Goal: Task Accomplishment & Management: Use online tool/utility

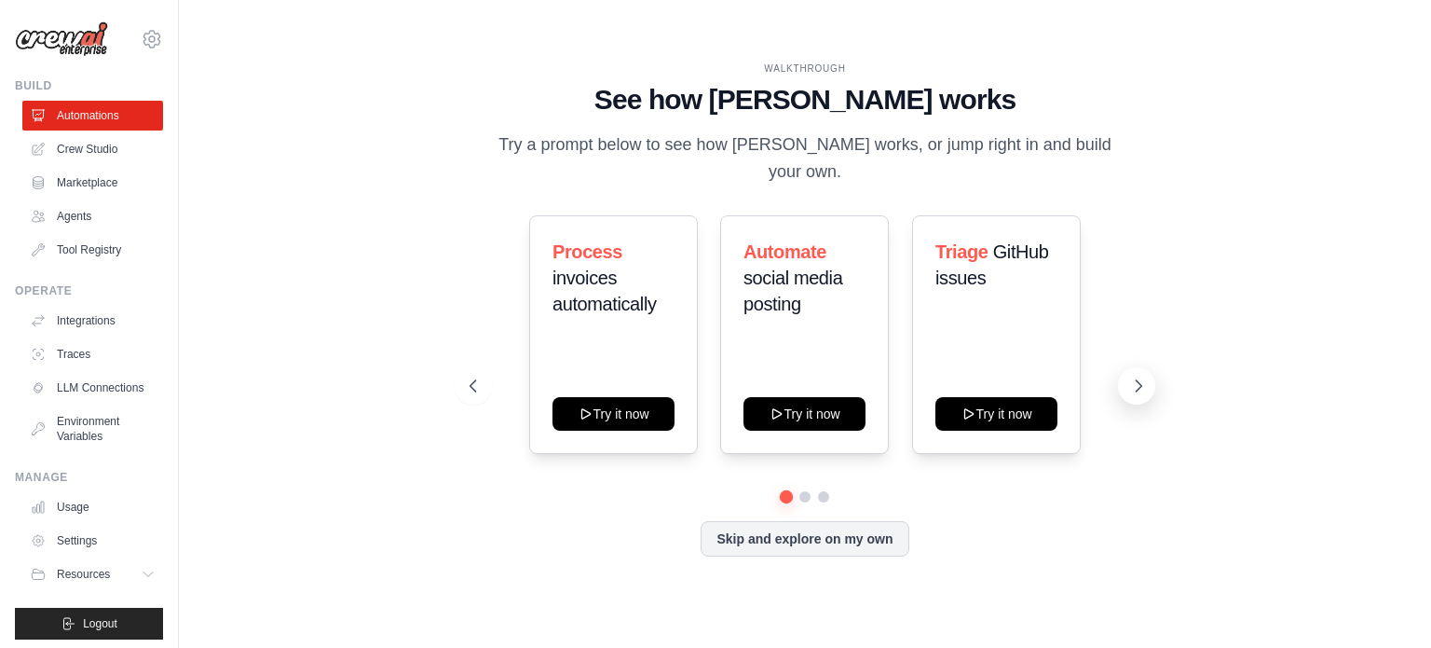
click at [1137, 380] on icon at bounding box center [1140, 385] width 6 height 11
click at [1128, 374] on button at bounding box center [1136, 385] width 37 height 37
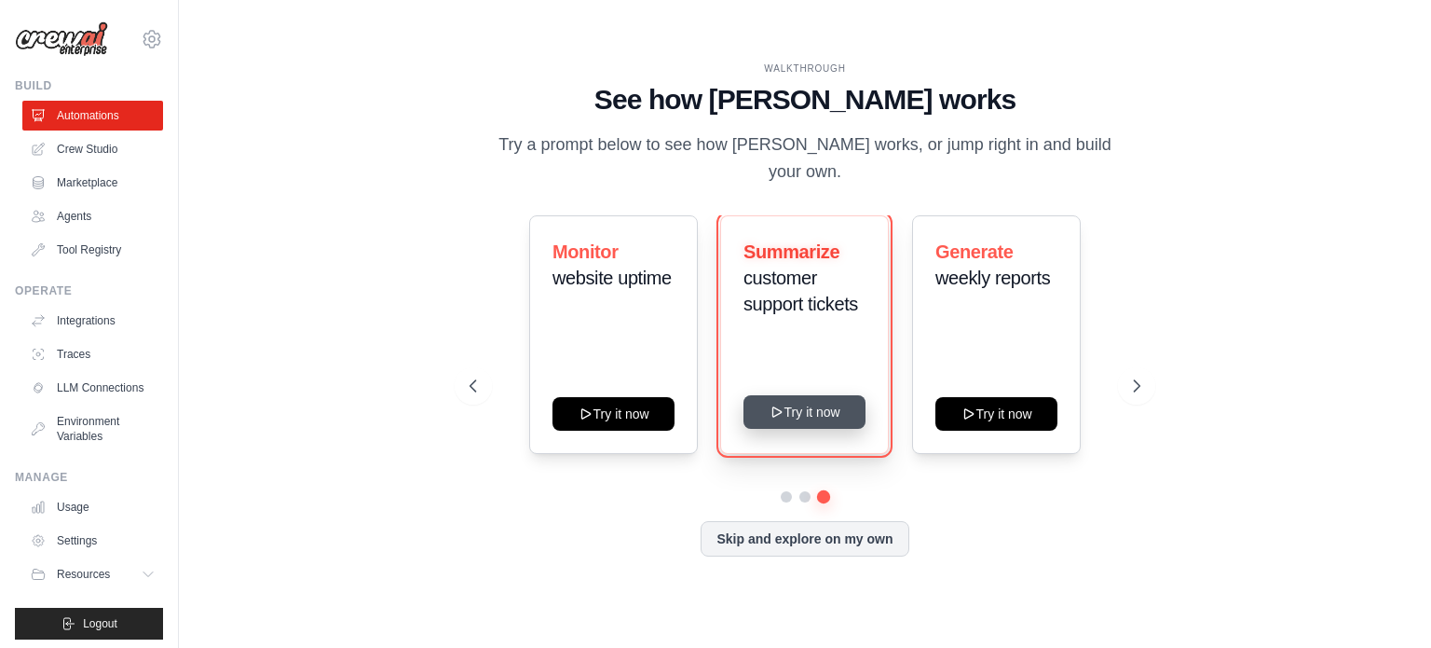
click at [787, 396] on button "Try it now" at bounding box center [804, 412] width 122 height 34
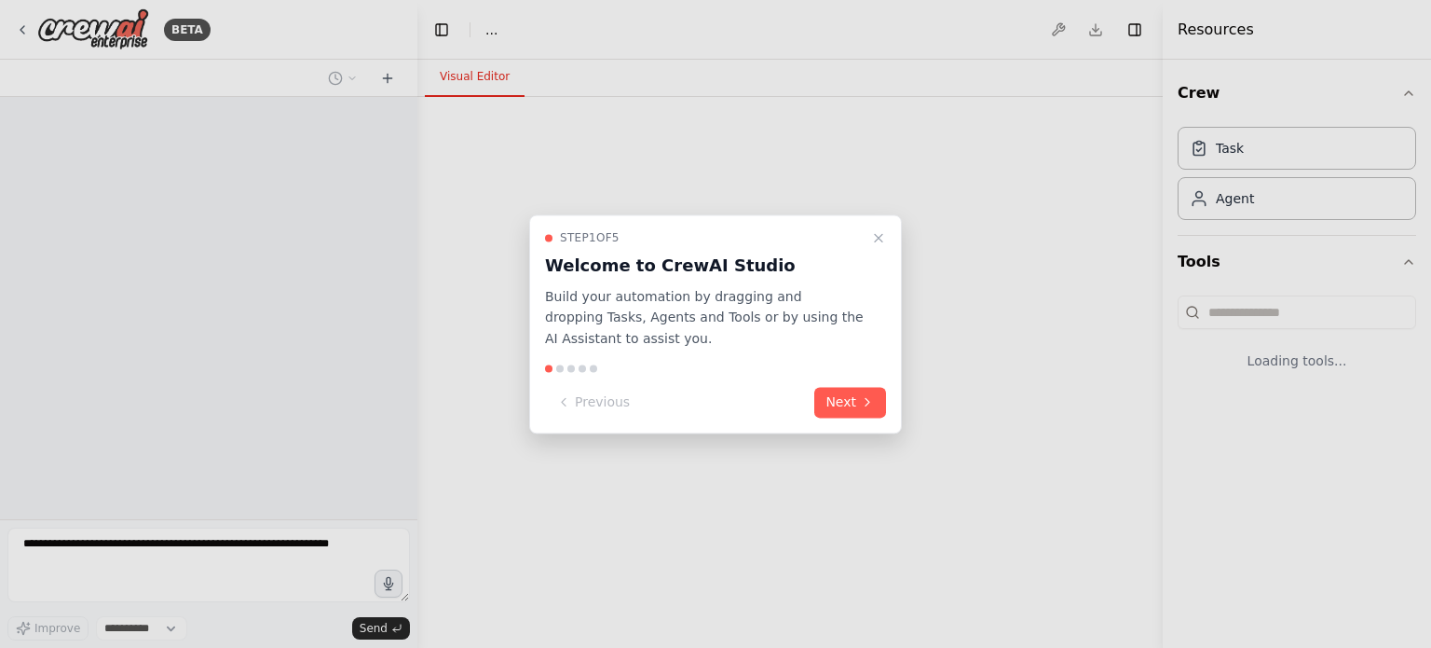
select select "****"
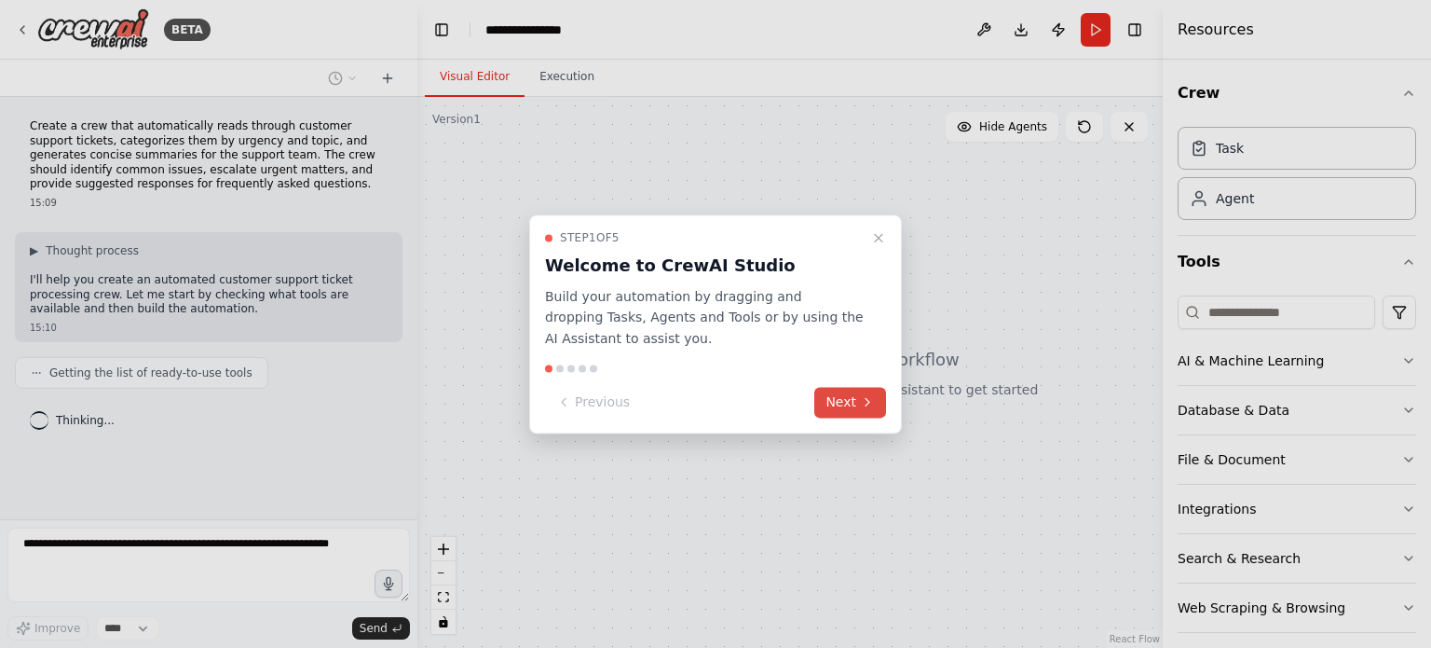
click at [853, 402] on button "Next" at bounding box center [850, 402] width 72 height 31
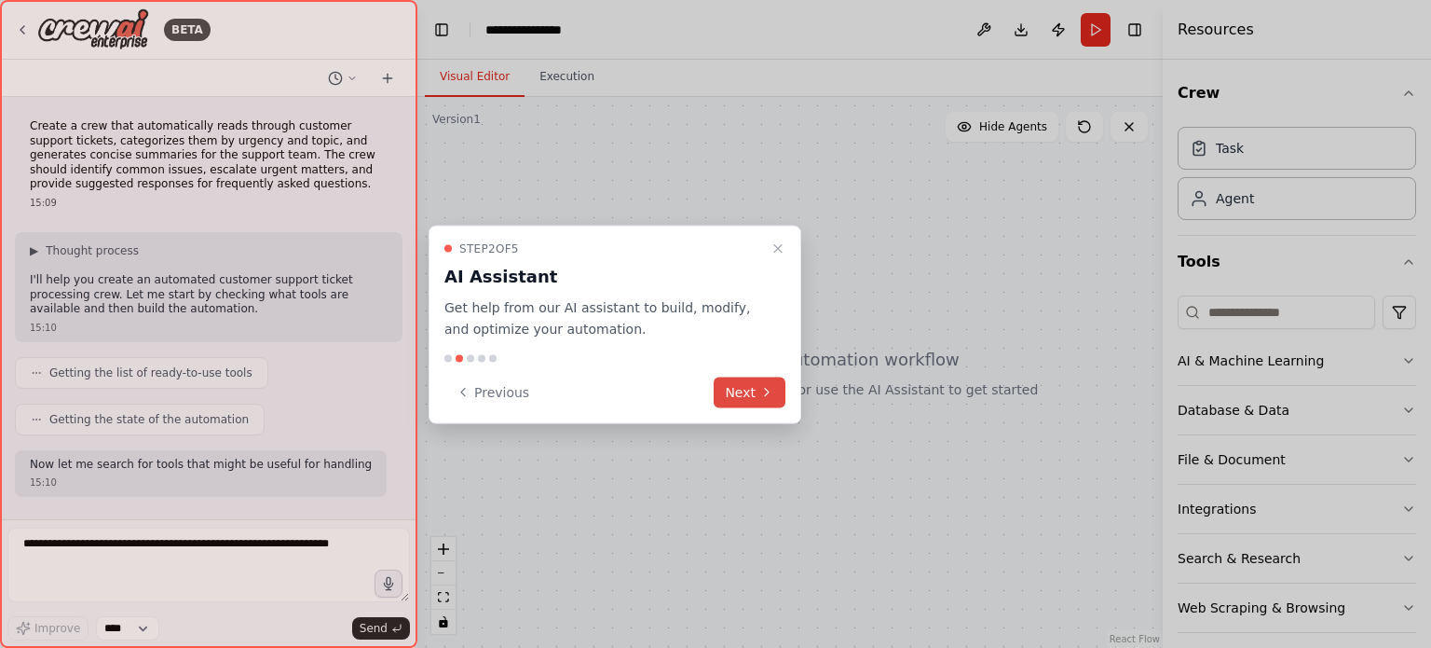
click at [737, 393] on button "Next" at bounding box center [750, 391] width 72 height 31
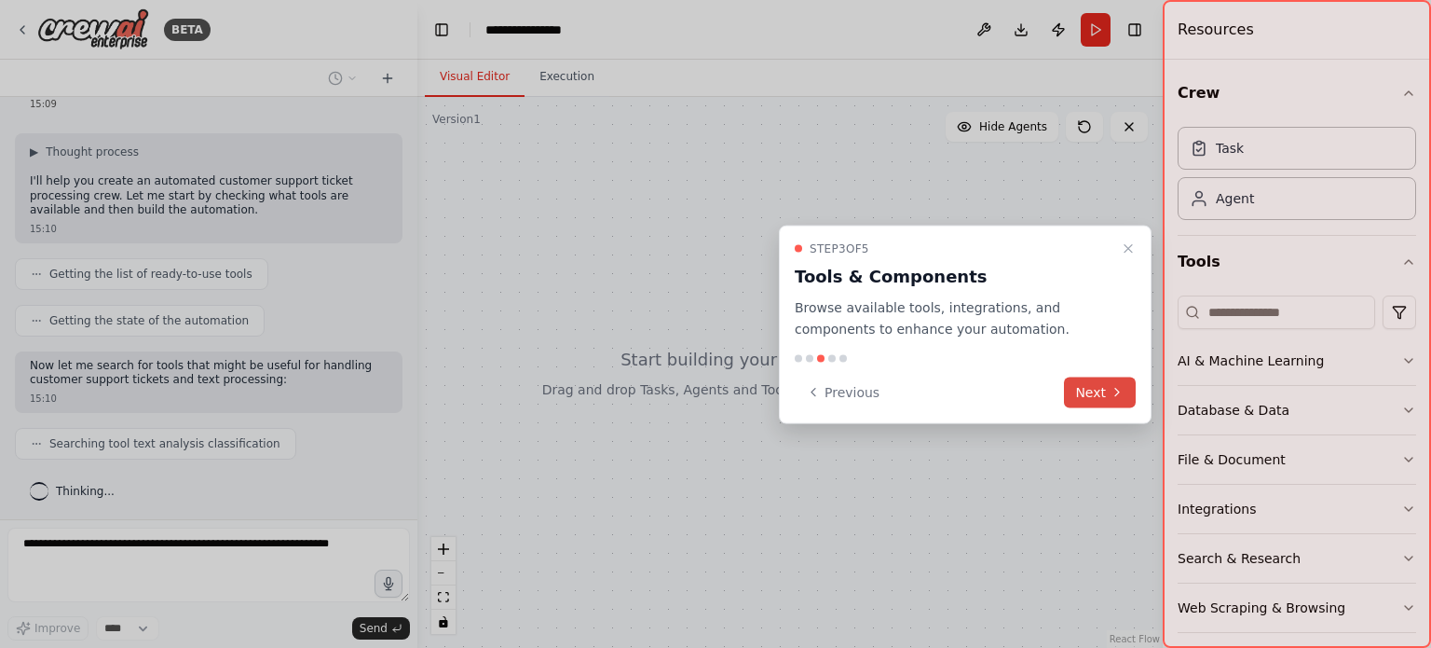
scroll to position [145, 0]
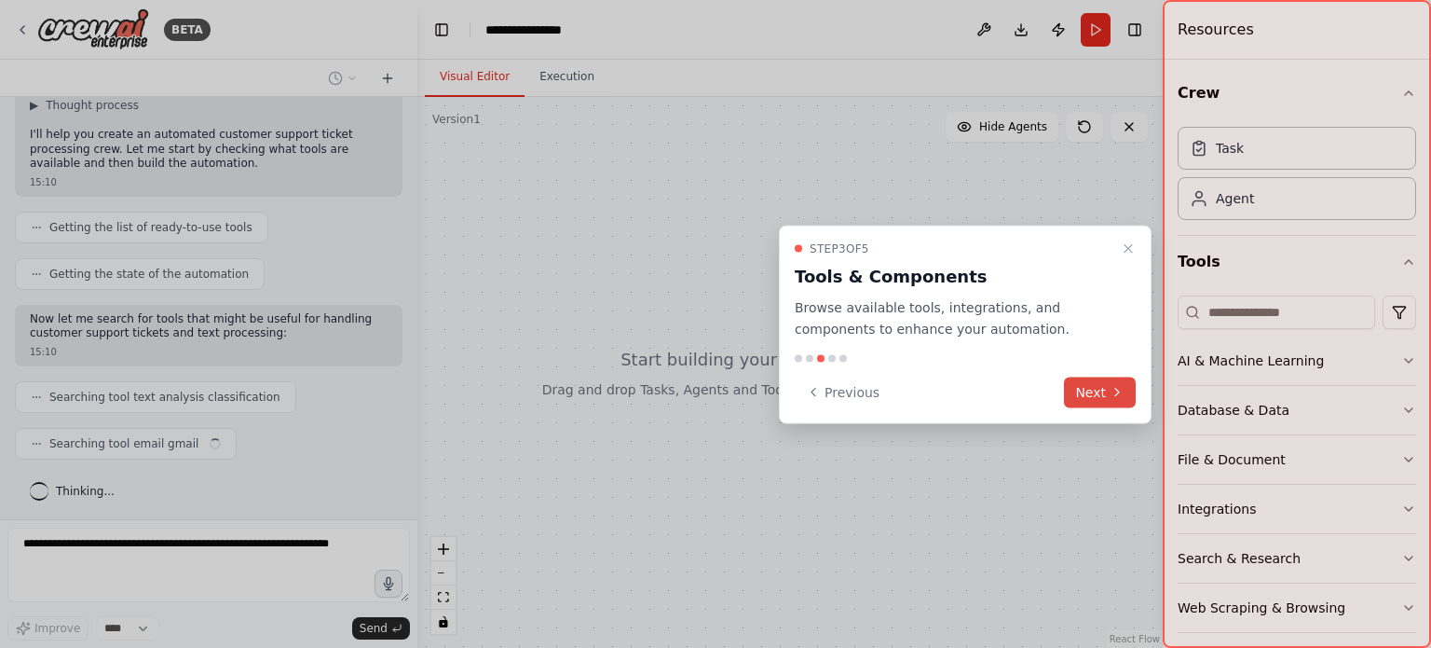
click at [1104, 392] on button "Next" at bounding box center [1100, 391] width 72 height 31
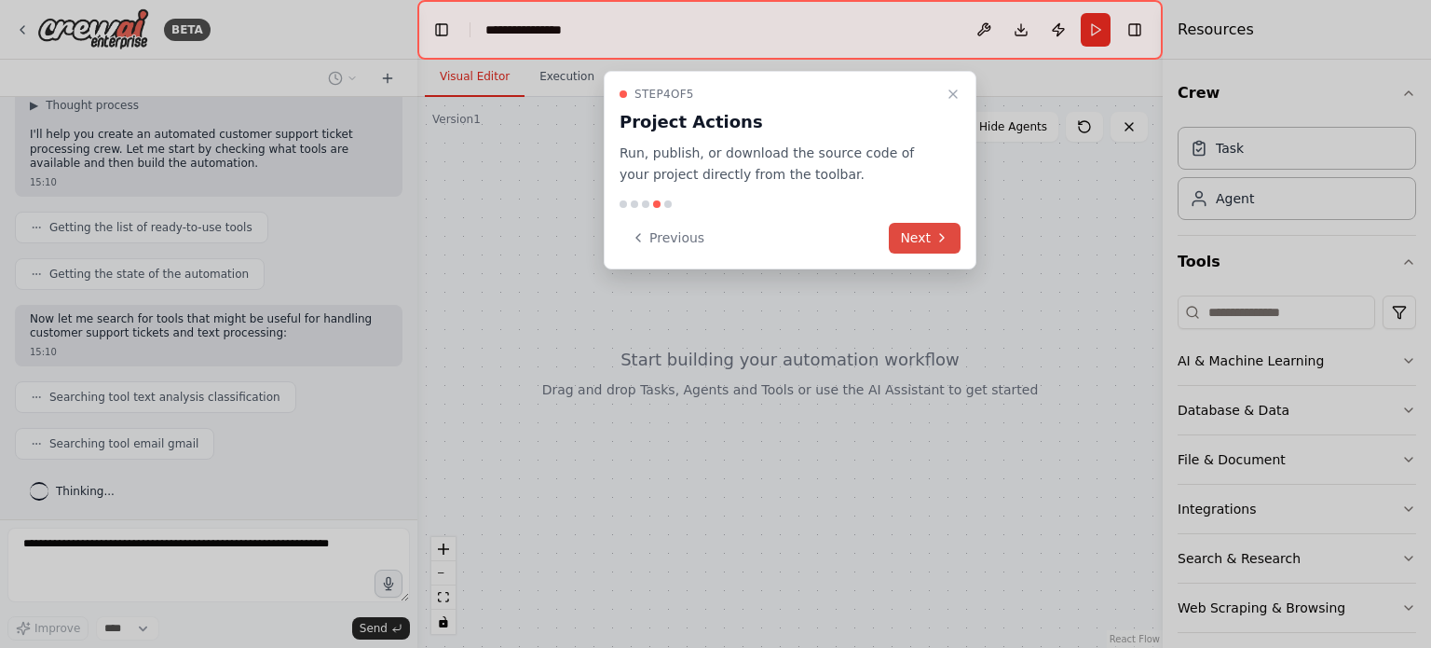
click at [913, 231] on button "Next" at bounding box center [925, 238] width 72 height 31
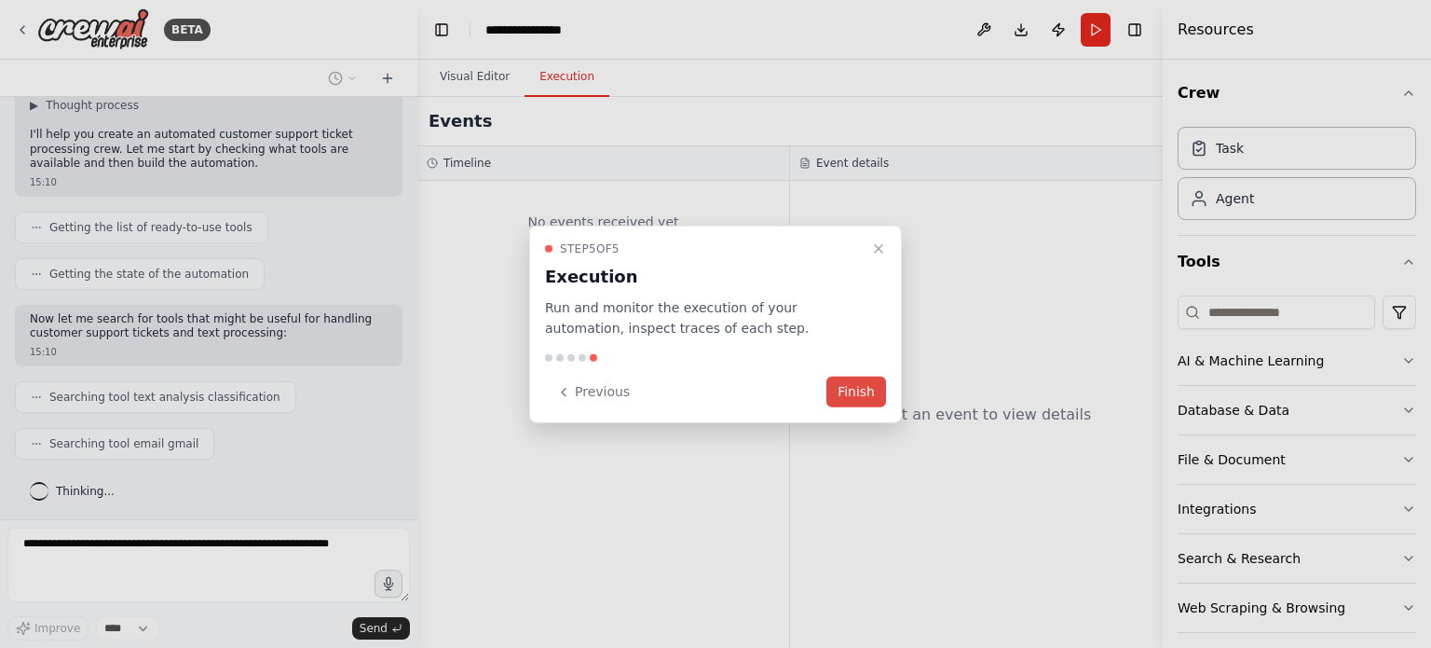
click at [851, 391] on button "Finish" at bounding box center [856, 391] width 60 height 31
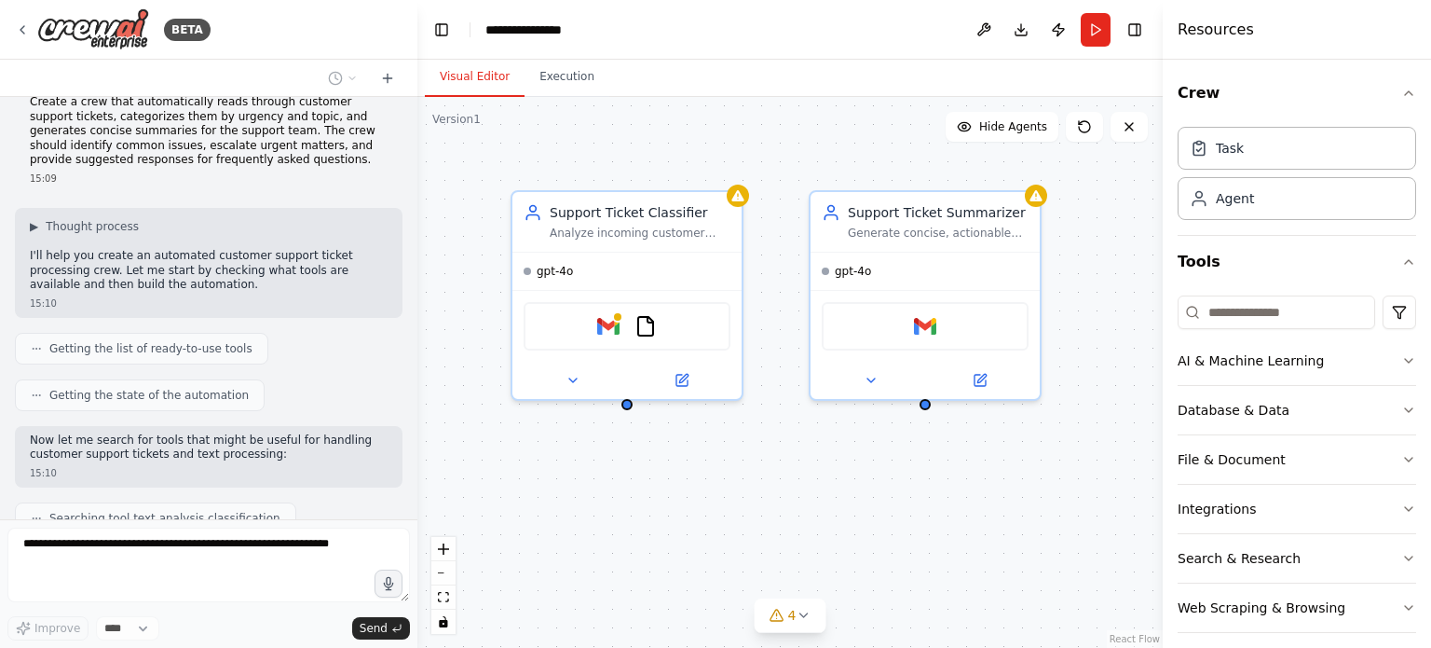
scroll to position [0, 0]
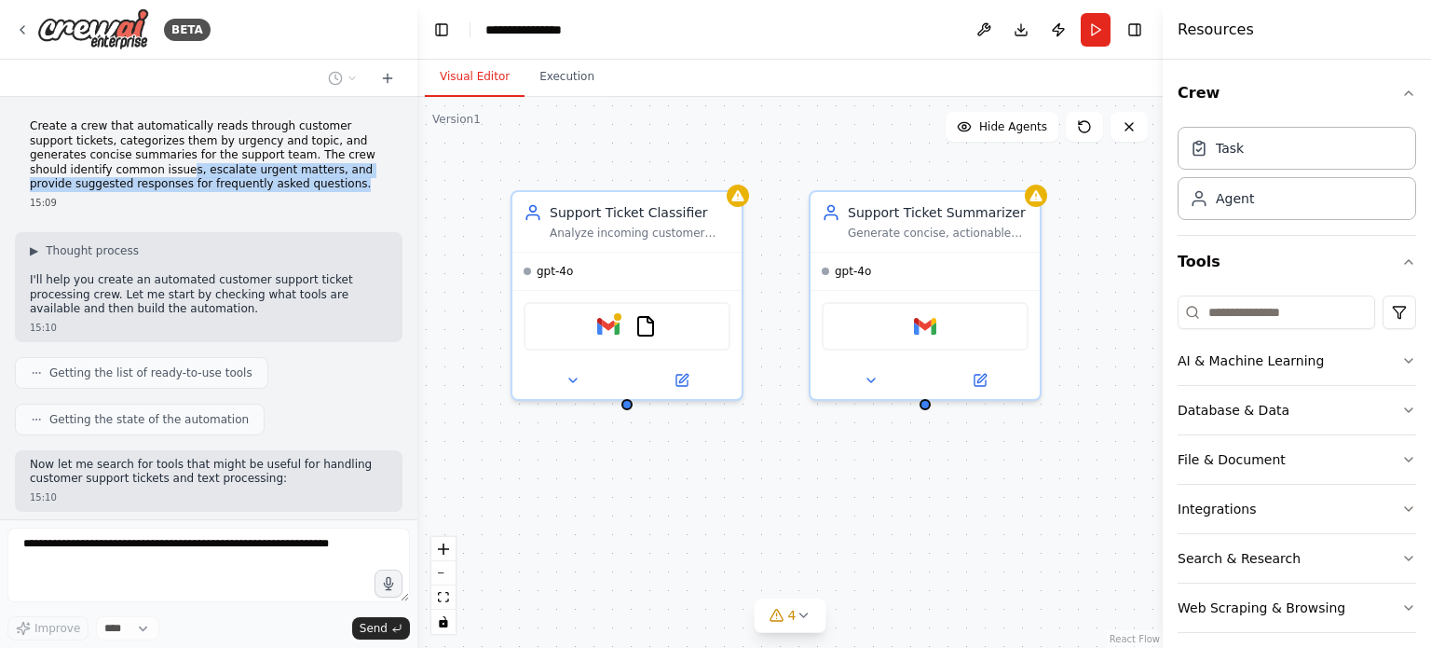
drag, startPoint x: 99, startPoint y: 167, endPoint x: 264, endPoint y: 185, distance: 166.0
click at [264, 185] on p "Create a crew that automatically reads through customer support tickets, catego…" at bounding box center [209, 155] width 358 height 73
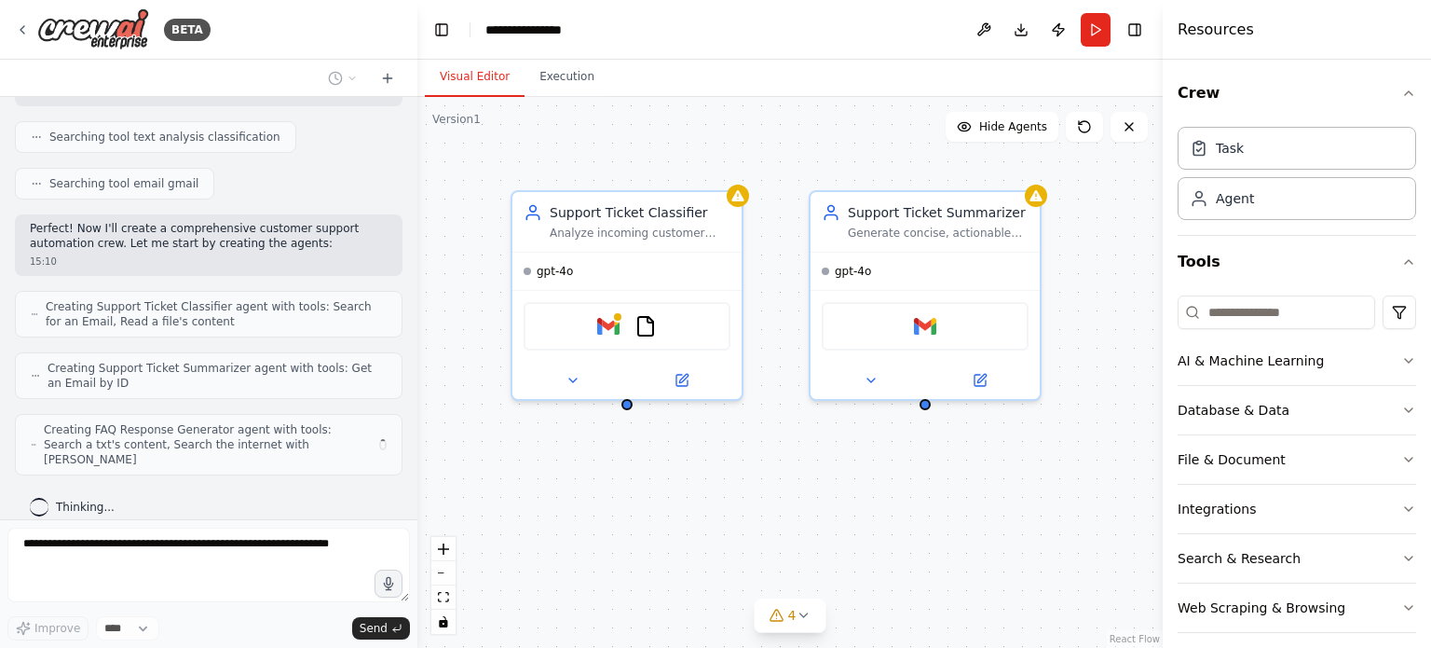
click at [101, 185] on span "Searching tool email gmail" at bounding box center [123, 183] width 149 height 15
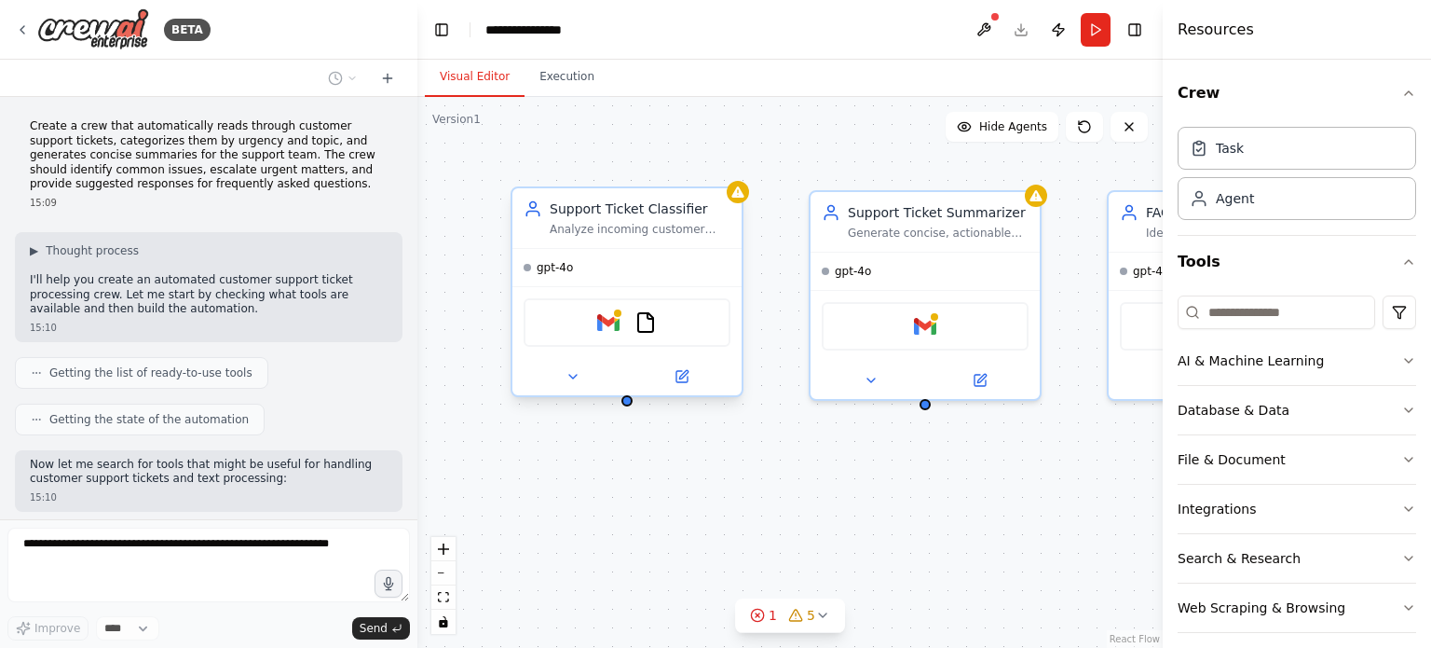
scroll to position [466, 0]
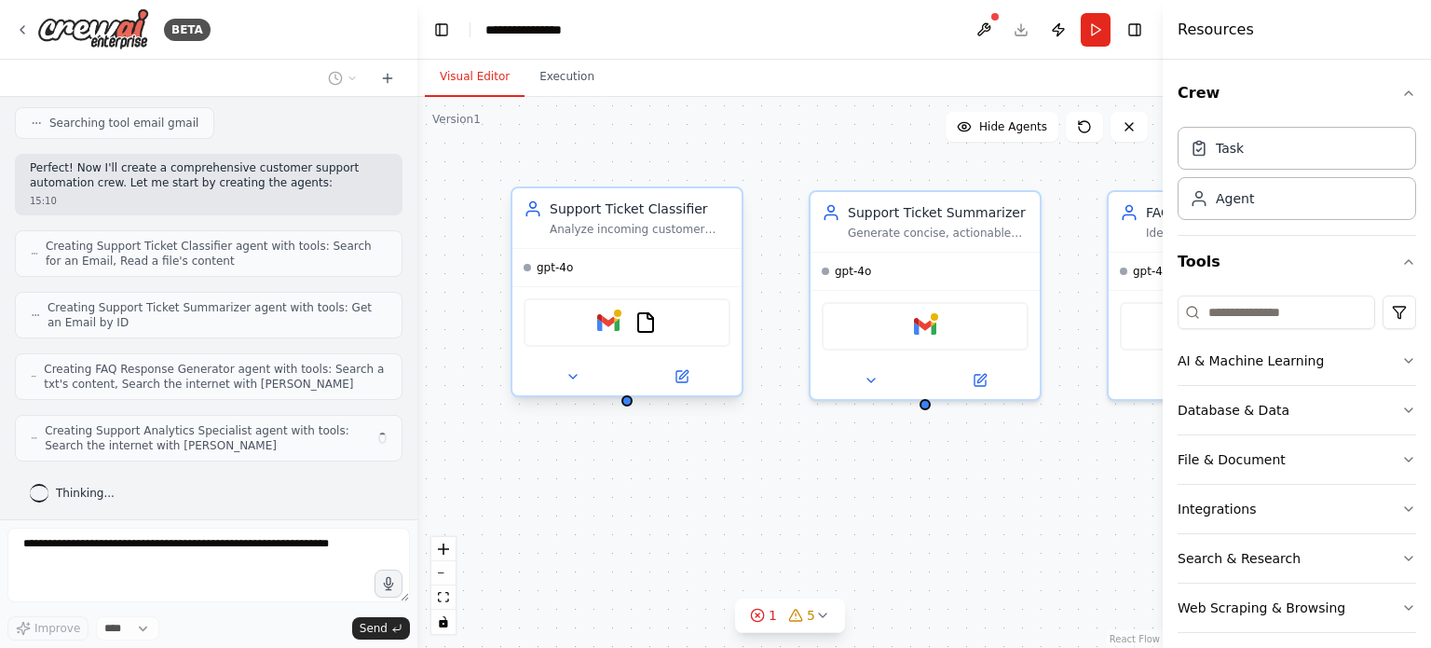
click at [593, 272] on div "gpt-4o" at bounding box center [626, 267] width 229 height 37
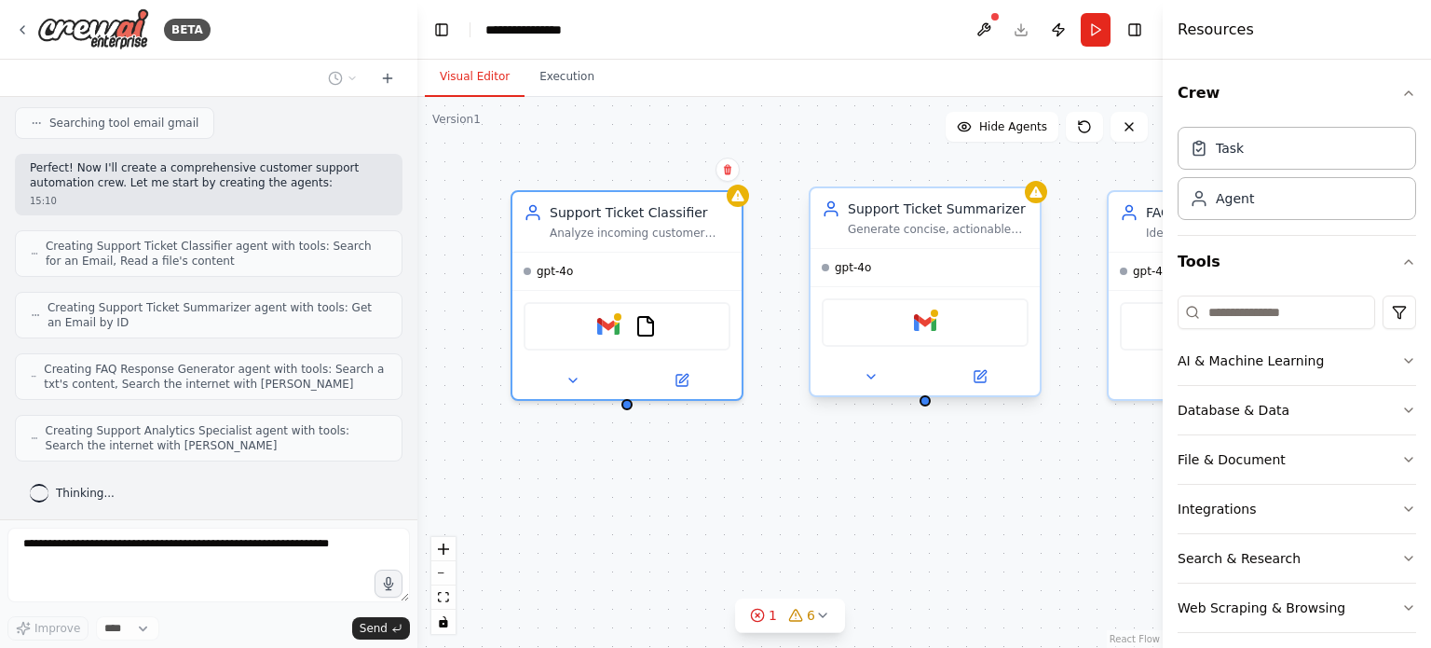
click at [902, 249] on div "gpt-4o" at bounding box center [925, 267] width 229 height 37
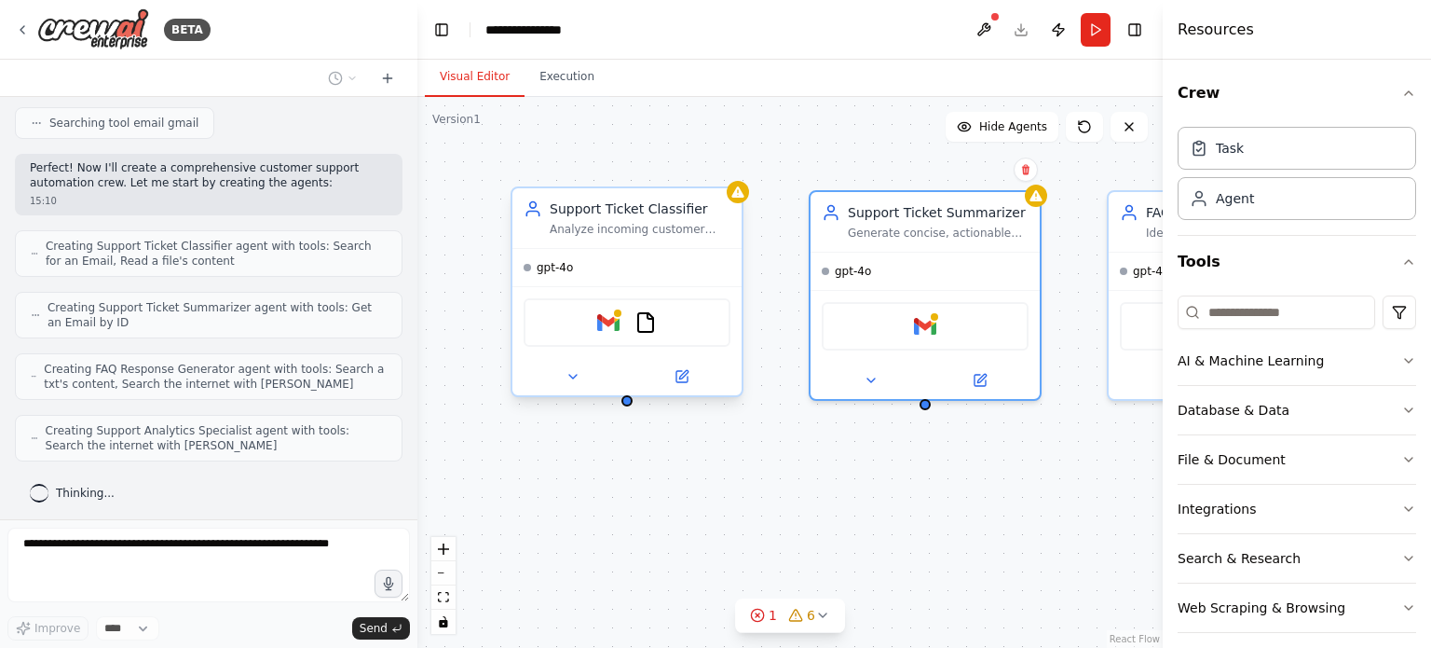
click at [654, 264] on div "gpt-4o" at bounding box center [626, 267] width 229 height 37
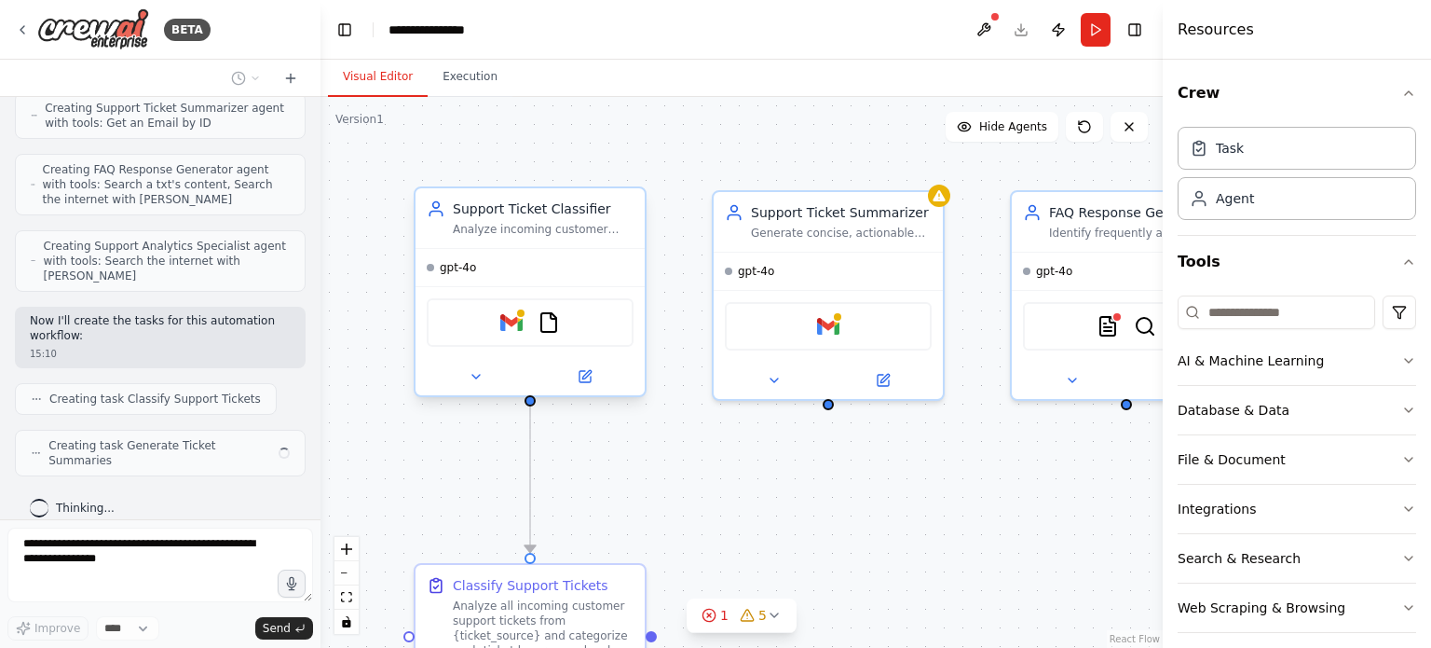
scroll to position [723, 0]
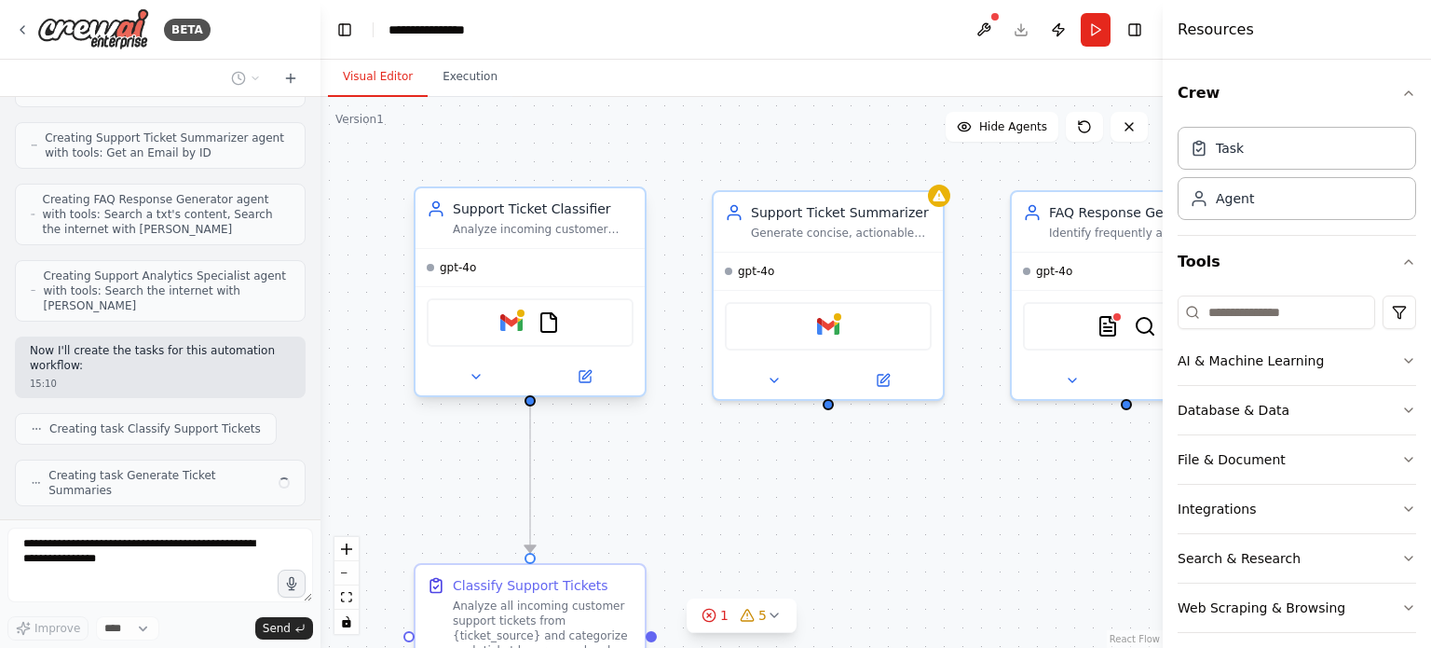
drag, startPoint x: 414, startPoint y: 399, endPoint x: 320, endPoint y: 376, distance: 95.8
click at [320, 376] on div "BETA Create a crew that automatically reads through customer support tickets, c…" at bounding box center [715, 324] width 1431 height 648
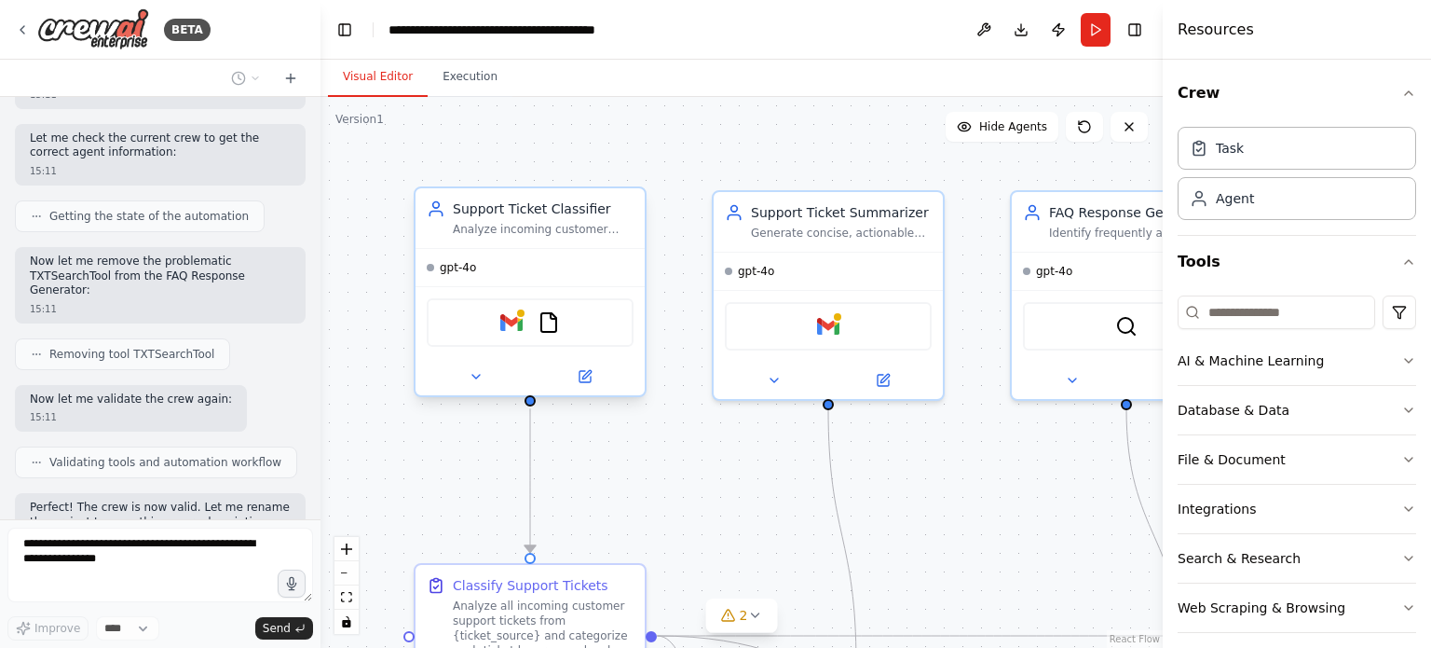
scroll to position [1334, 0]
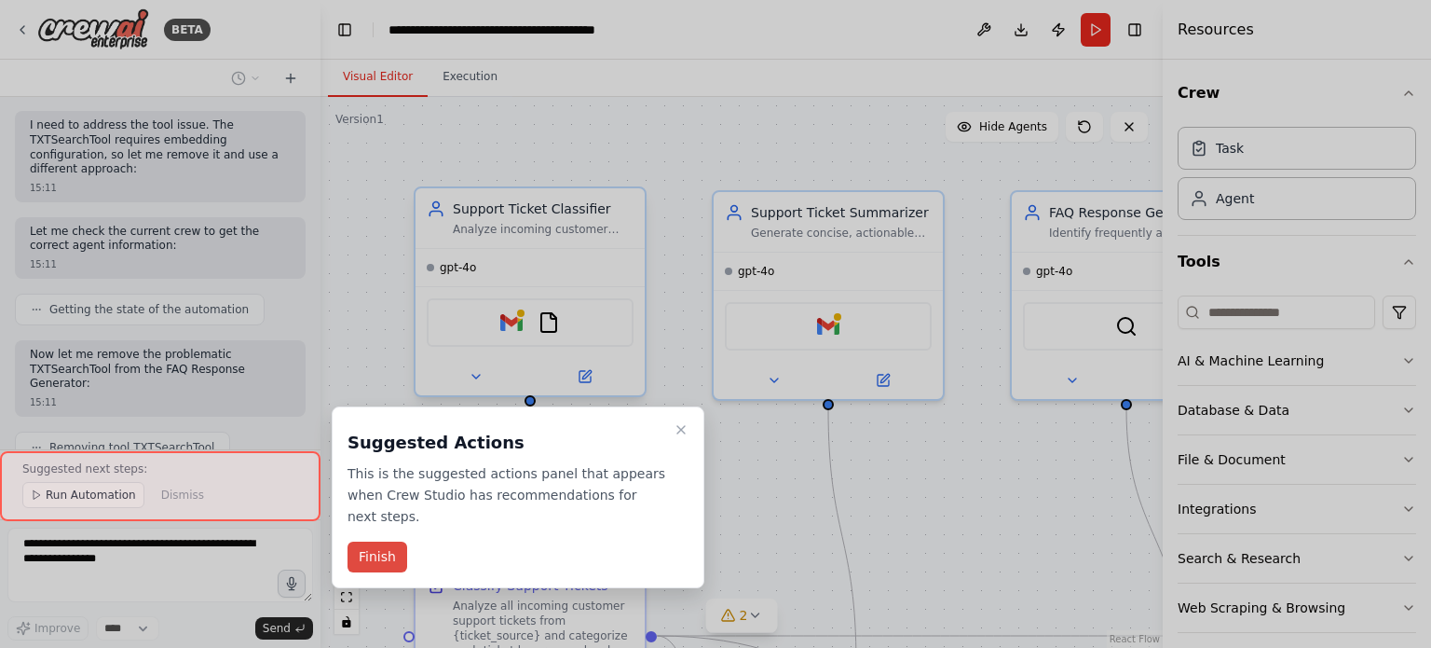
click at [382, 541] on button "Finish" at bounding box center [378, 556] width 60 height 31
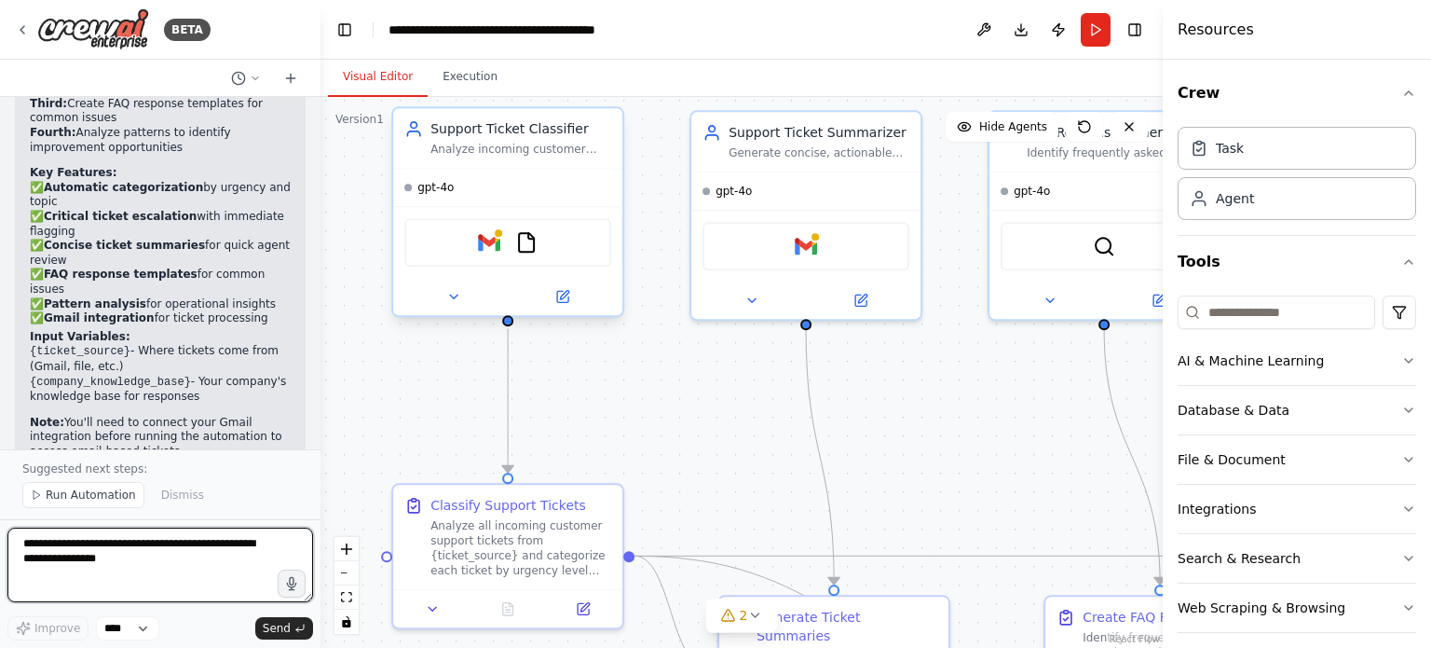
scroll to position [2358, 0]
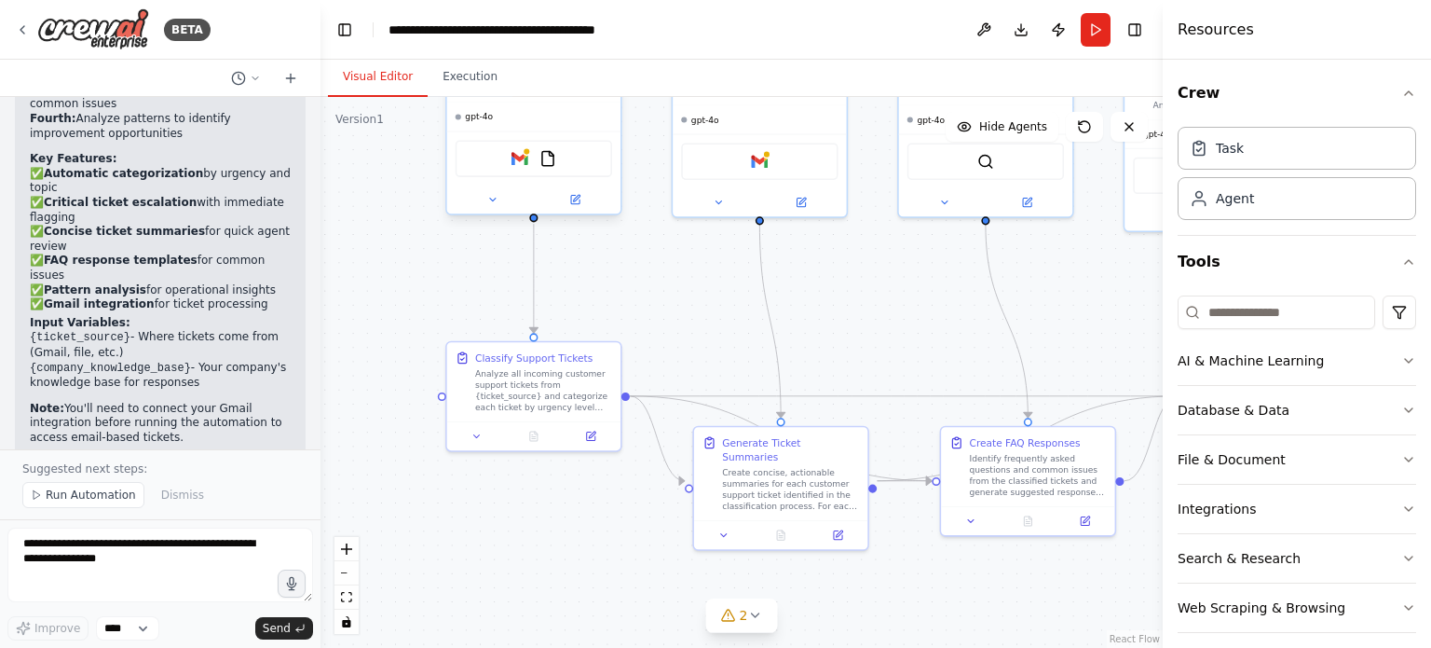
drag, startPoint x: 881, startPoint y: 539, endPoint x: 822, endPoint y: 418, distance: 135.0
click at [822, 418] on div ".deletable-edge-delete-btn { width: 20px; height: 20px; border: 0px solid #ffff…" at bounding box center [741, 372] width 842 height 551
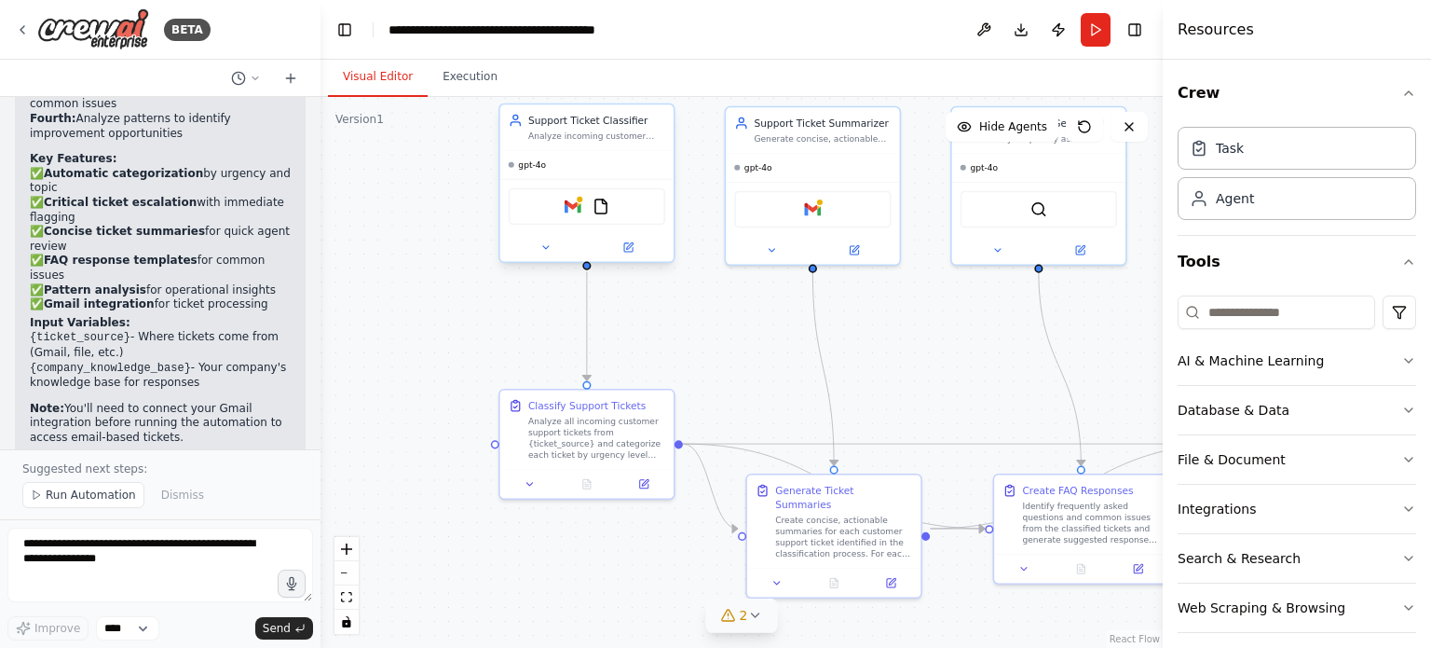
click at [753, 611] on icon at bounding box center [754, 614] width 15 height 15
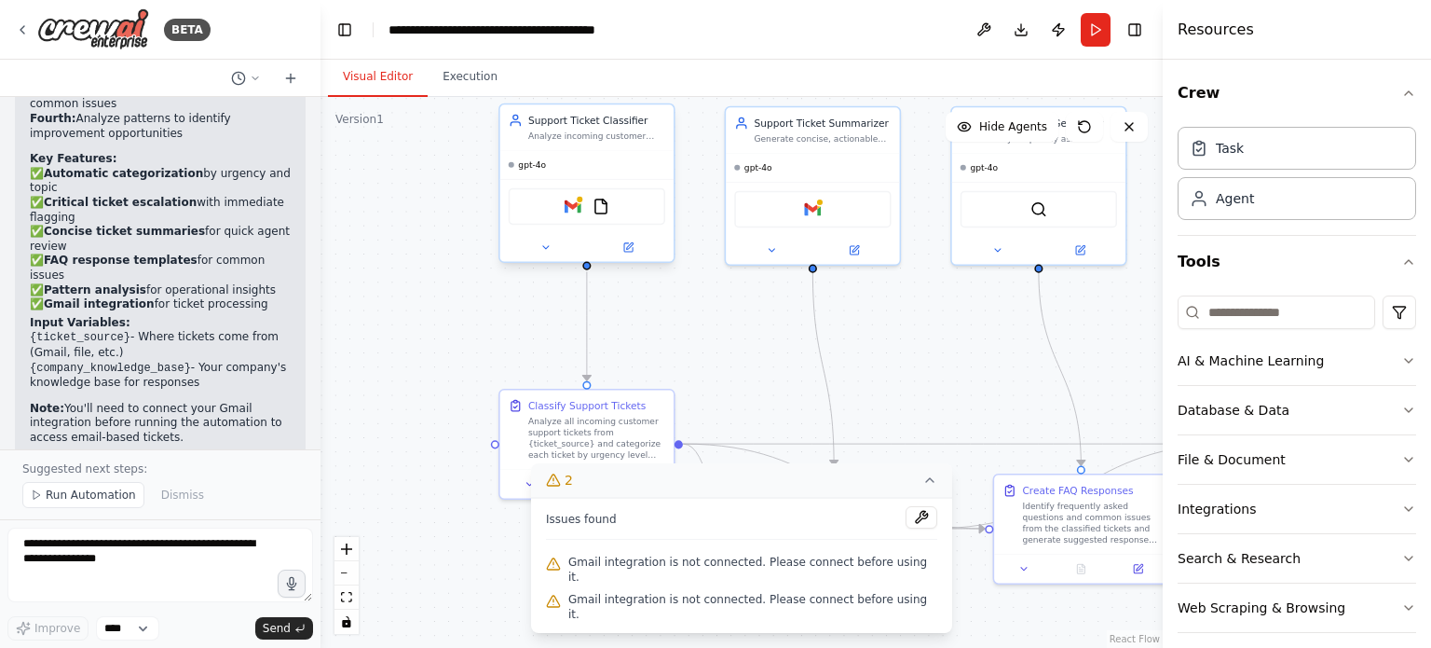
click at [954, 329] on div ".deletable-edge-delete-btn { width: 20px; height: 20px; border: 0px solid #ffff…" at bounding box center [741, 372] width 842 height 551
click at [922, 487] on icon at bounding box center [929, 479] width 15 height 15
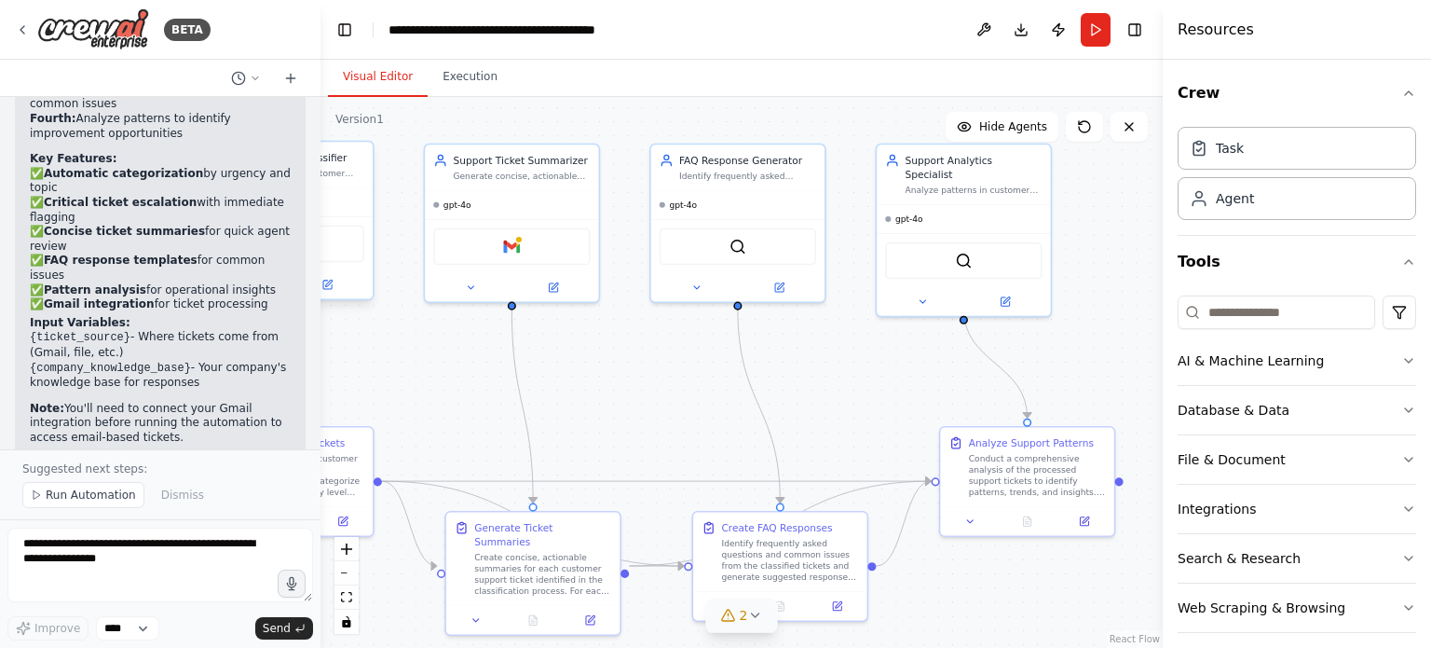
drag, startPoint x: 975, startPoint y: 403, endPoint x: 672, endPoint y: 441, distance: 305.1
click at [672, 441] on div ".deletable-edge-delete-btn { width: 20px; height: 20px; border: 0px solid #ffff…" at bounding box center [741, 372] width 842 height 551
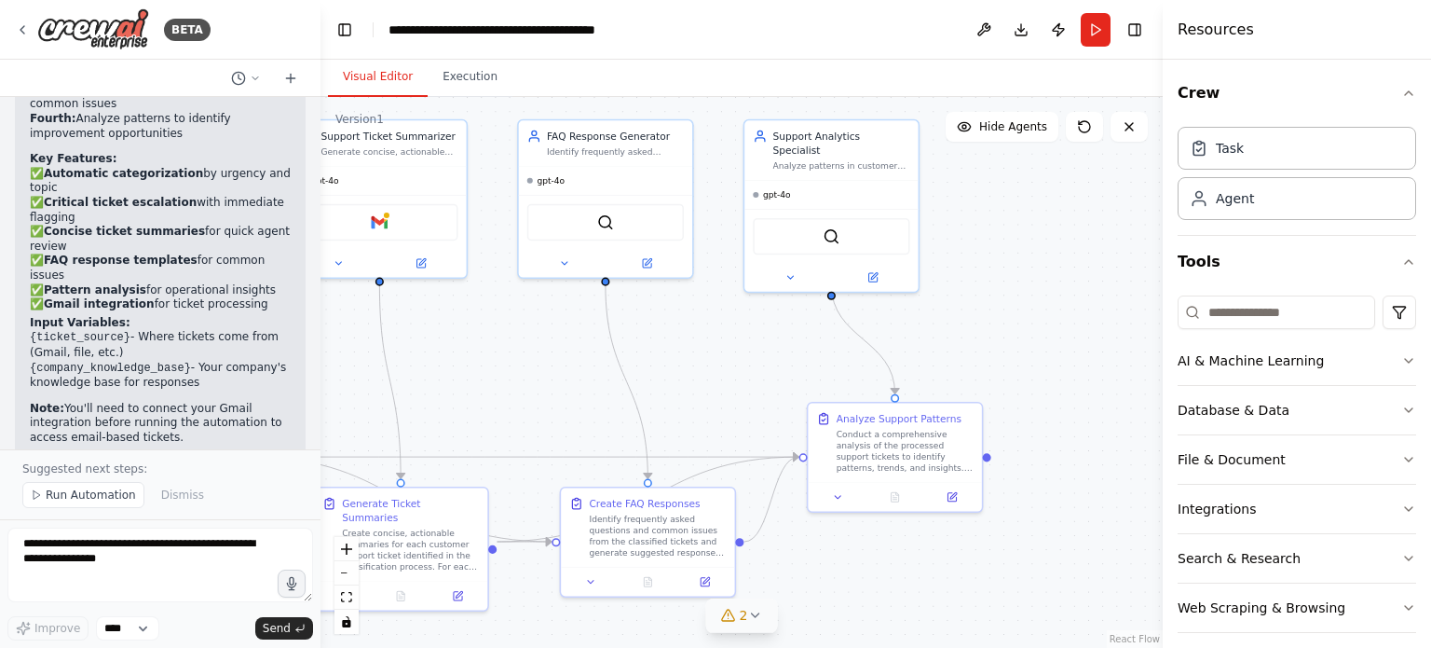
drag, startPoint x: 839, startPoint y: 401, endPoint x: 708, endPoint y: 383, distance: 131.6
click at [708, 383] on div ".deletable-edge-delete-btn { width: 20px; height: 20px; border: 0px solid #ffff…" at bounding box center [741, 372] width 842 height 551
click at [404, 163] on div "Support Ticket Summarizer Generate concise, actionable summaries of customer su…" at bounding box center [379, 147] width 173 height 46
click at [432, 264] on button at bounding box center [421, 266] width 80 height 17
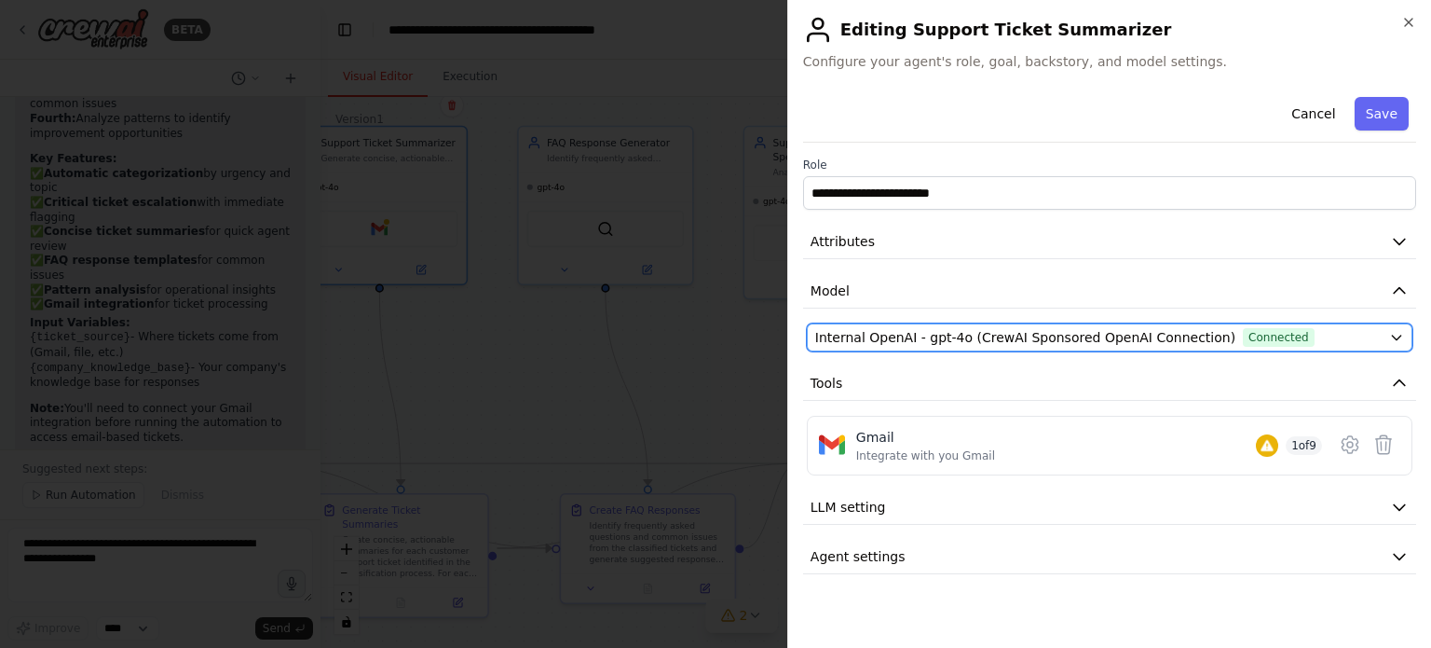
click at [1364, 334] on div "Internal OpenAI - gpt-4o (CrewAI Sponsored OpenAI Connection) Connected" at bounding box center [1098, 337] width 566 height 19
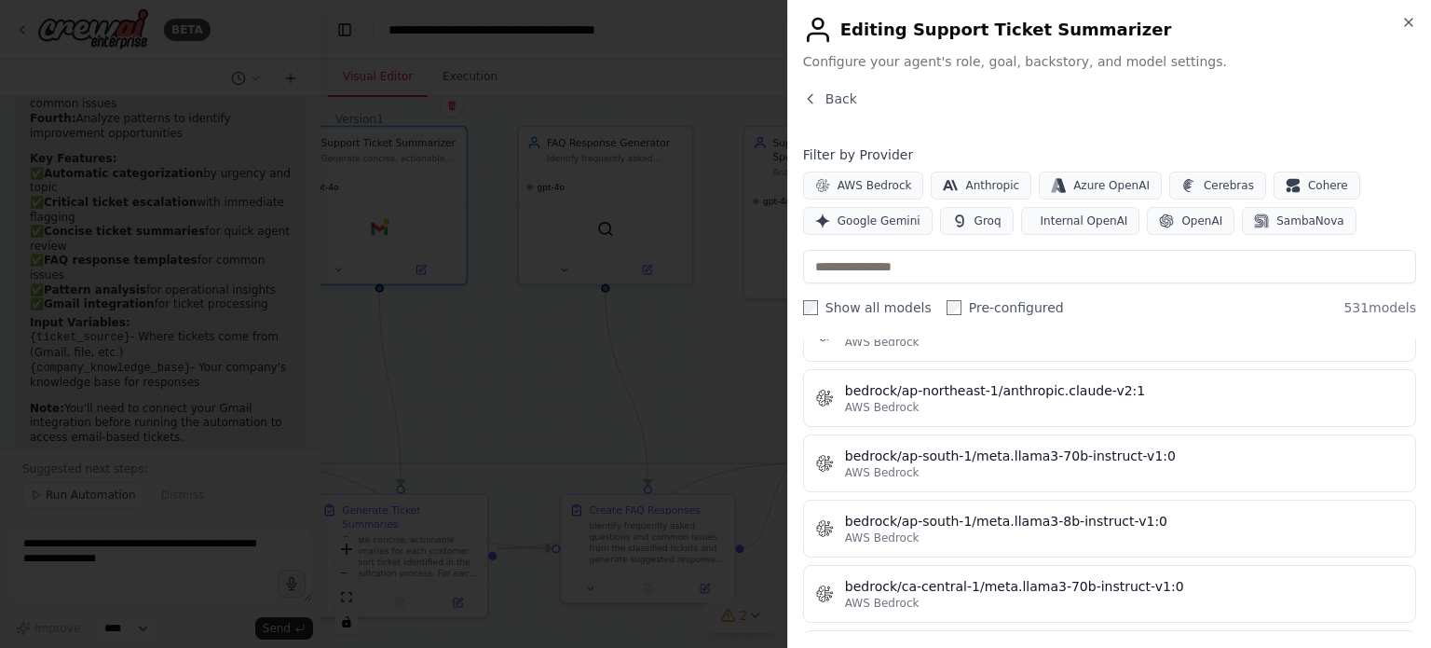
scroll to position [4006, 0]
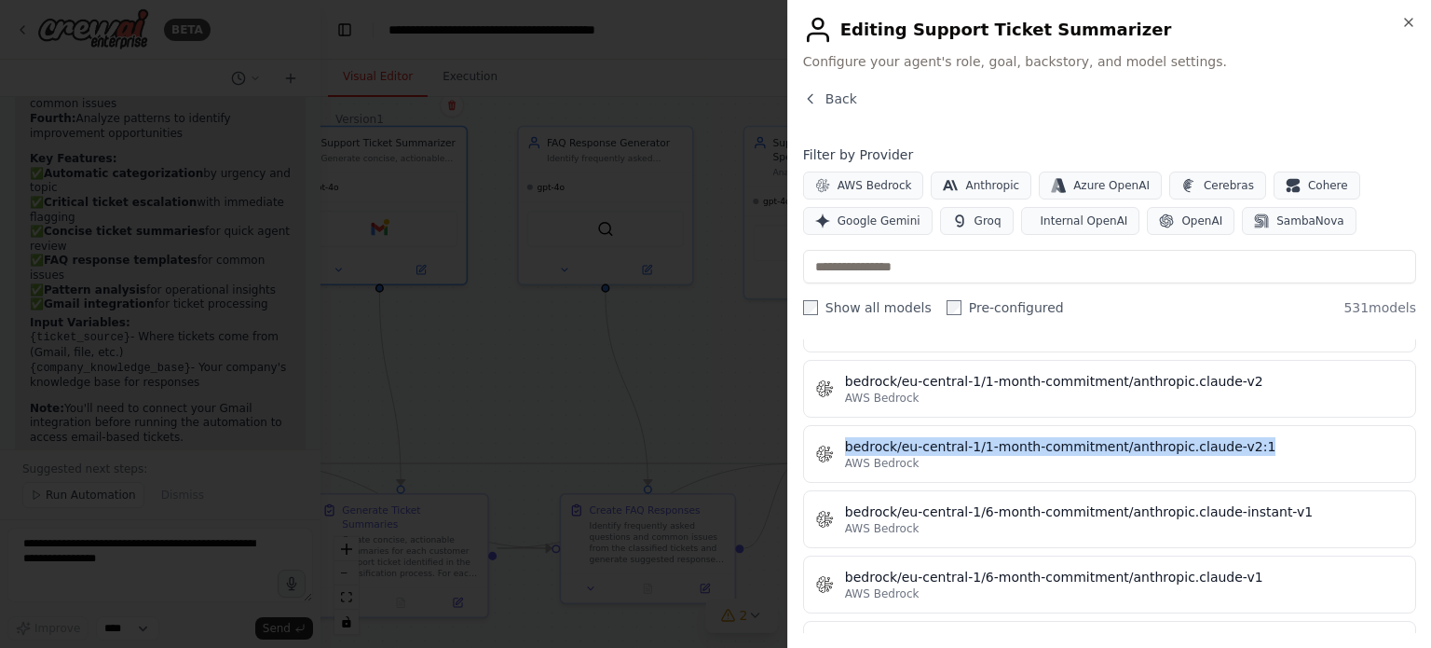
drag, startPoint x: 1416, startPoint y: 387, endPoint x: 1416, endPoint y: 422, distance: 35.4
click at [1416, 422] on div "Close Editing Support Ticket Summarizer Configure your agent's role, goal, back…" at bounding box center [1109, 324] width 644 height 648
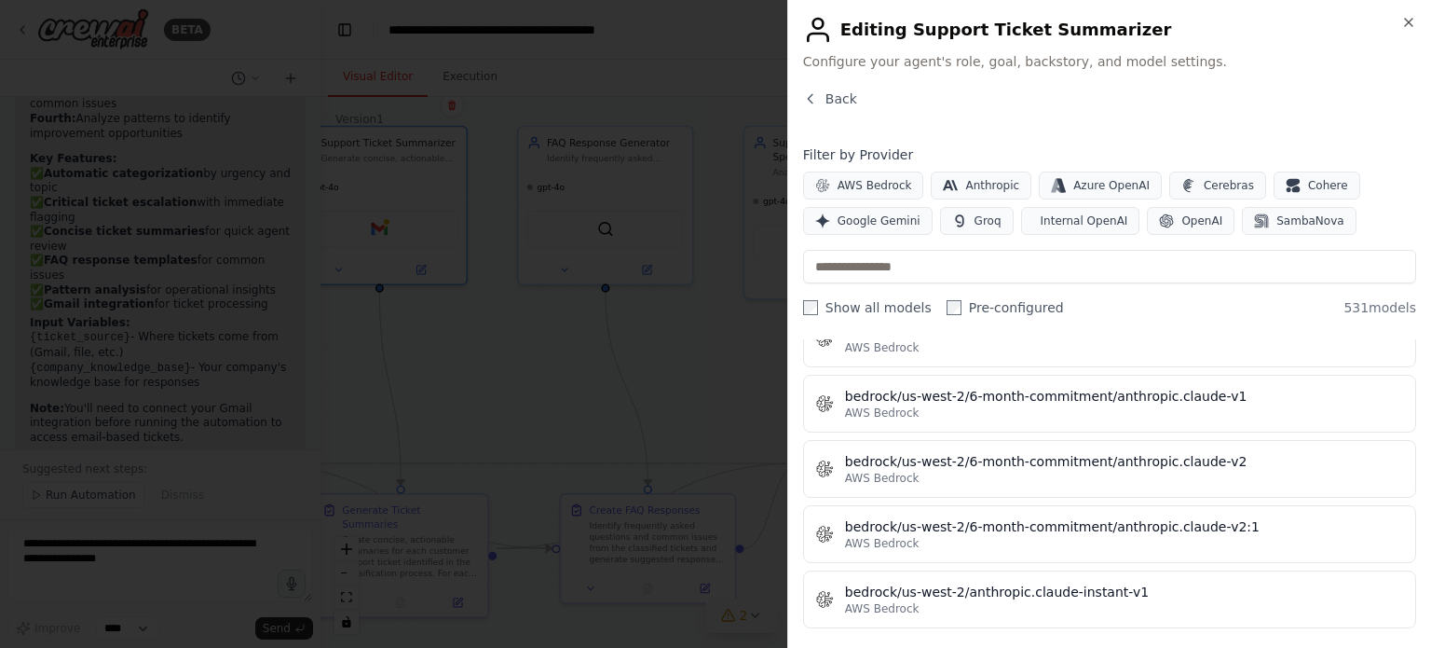
scroll to position [0, 0]
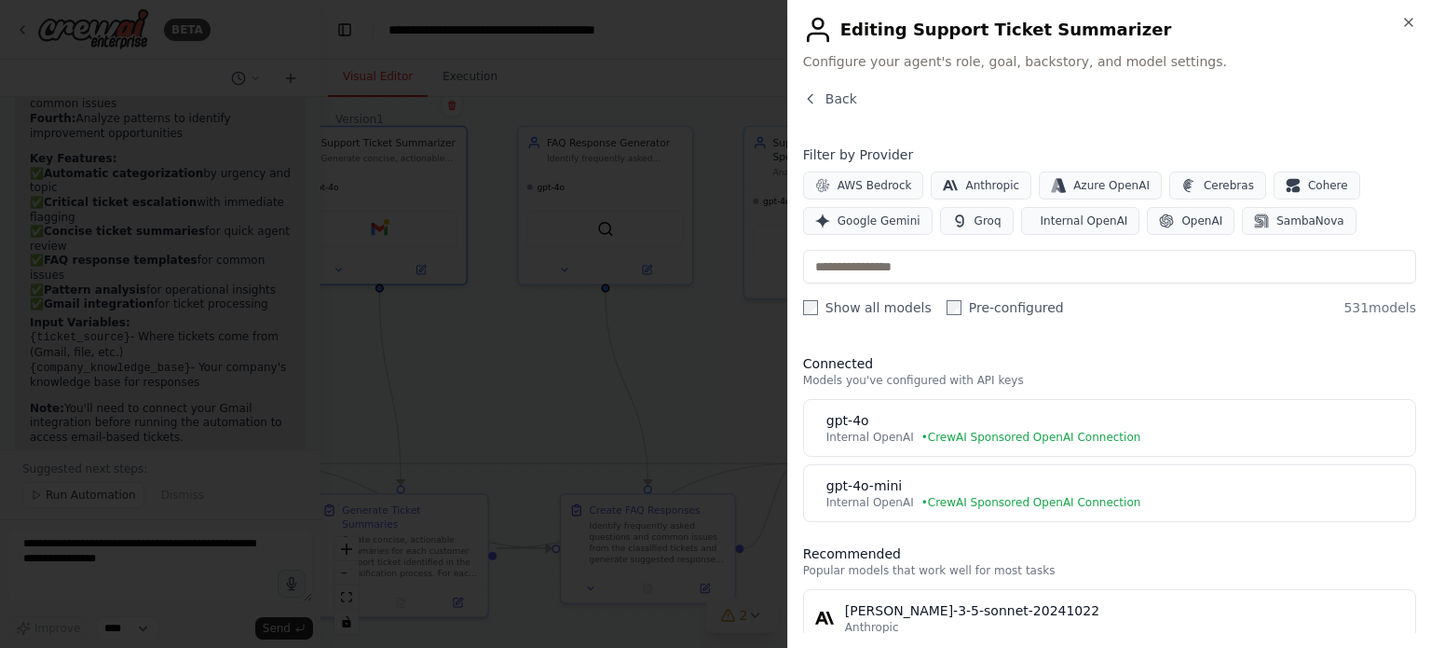
click at [1159, 312] on div "Show all models Pre-configured 531 models" at bounding box center [1109, 307] width 613 height 19
click at [812, 96] on icon "button" at bounding box center [810, 98] width 15 height 15
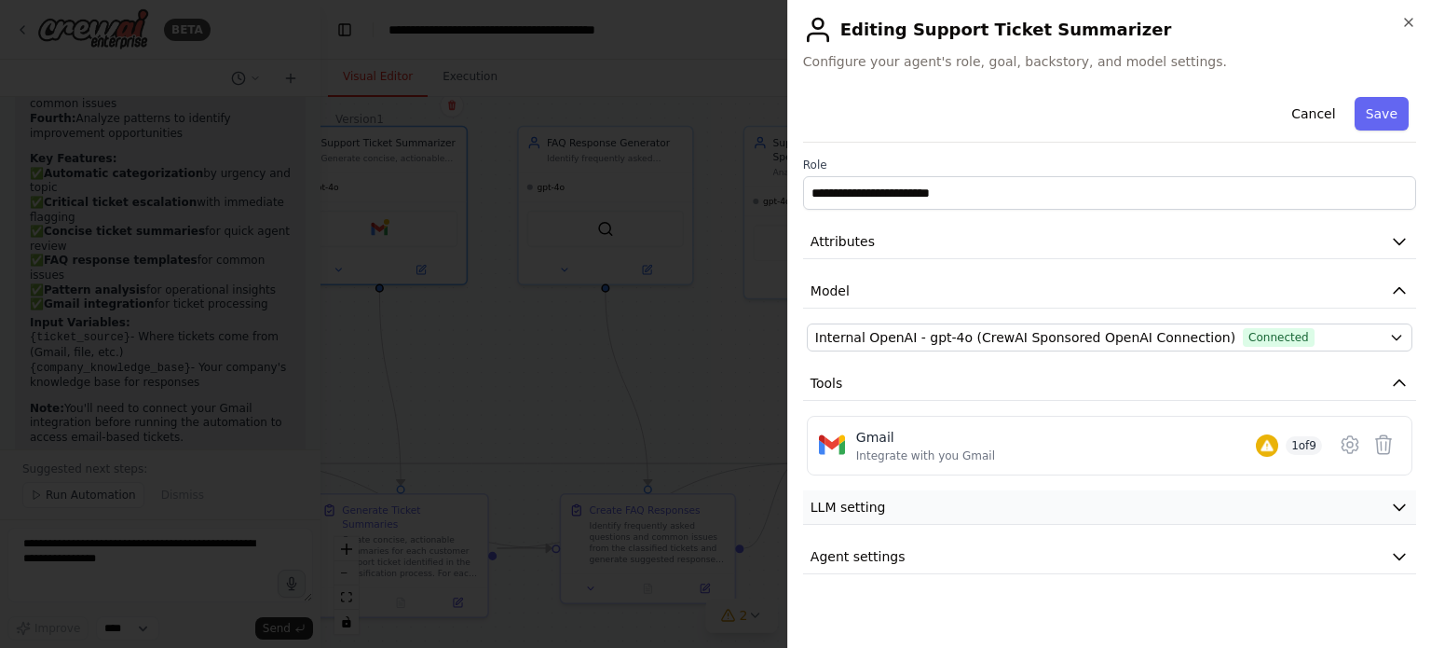
click at [935, 516] on button "LLM setting" at bounding box center [1109, 507] width 613 height 34
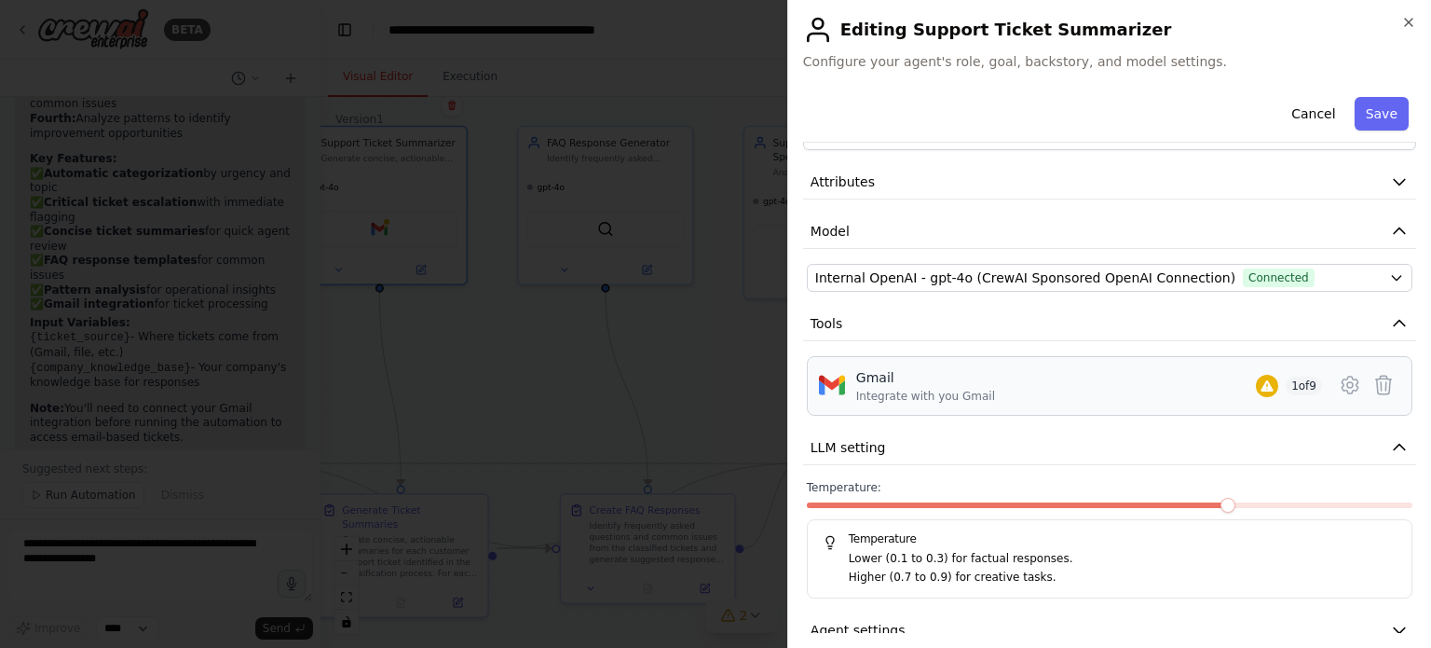
scroll to position [87, 0]
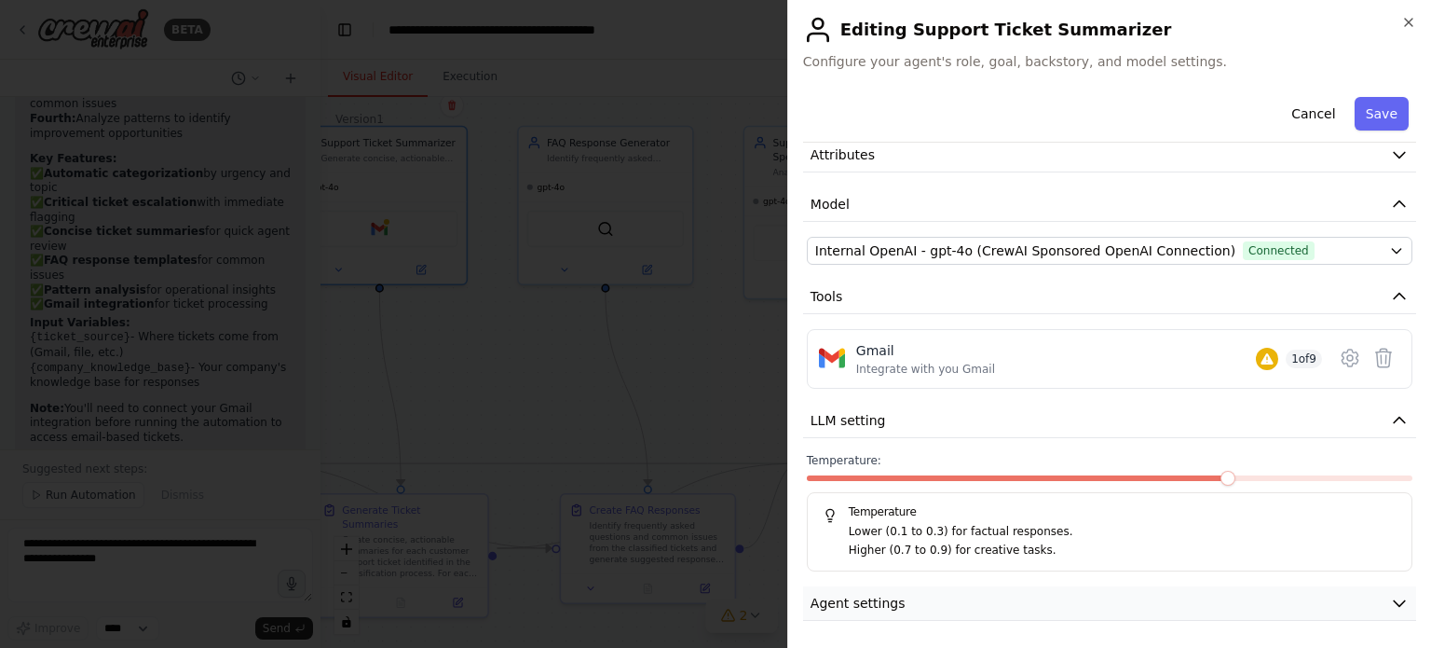
click at [960, 589] on button "Agent settings" at bounding box center [1109, 603] width 613 height 34
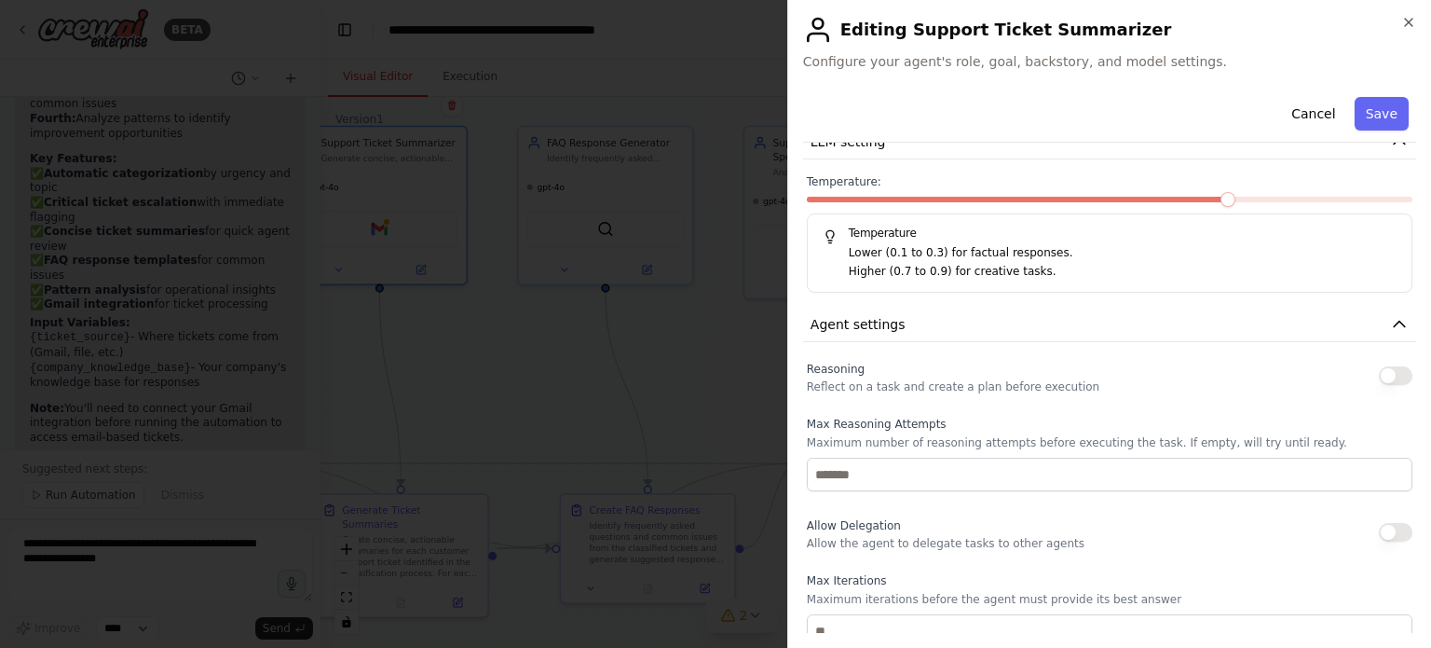
scroll to position [366, 0]
drag, startPoint x: 883, startPoint y: 443, endPoint x: 1174, endPoint y: 448, distance: 290.7
click at [1174, 448] on div "Max Reasoning Attempts Maximum number of reasoning attempts before executing th…" at bounding box center [1110, 453] width 606 height 75
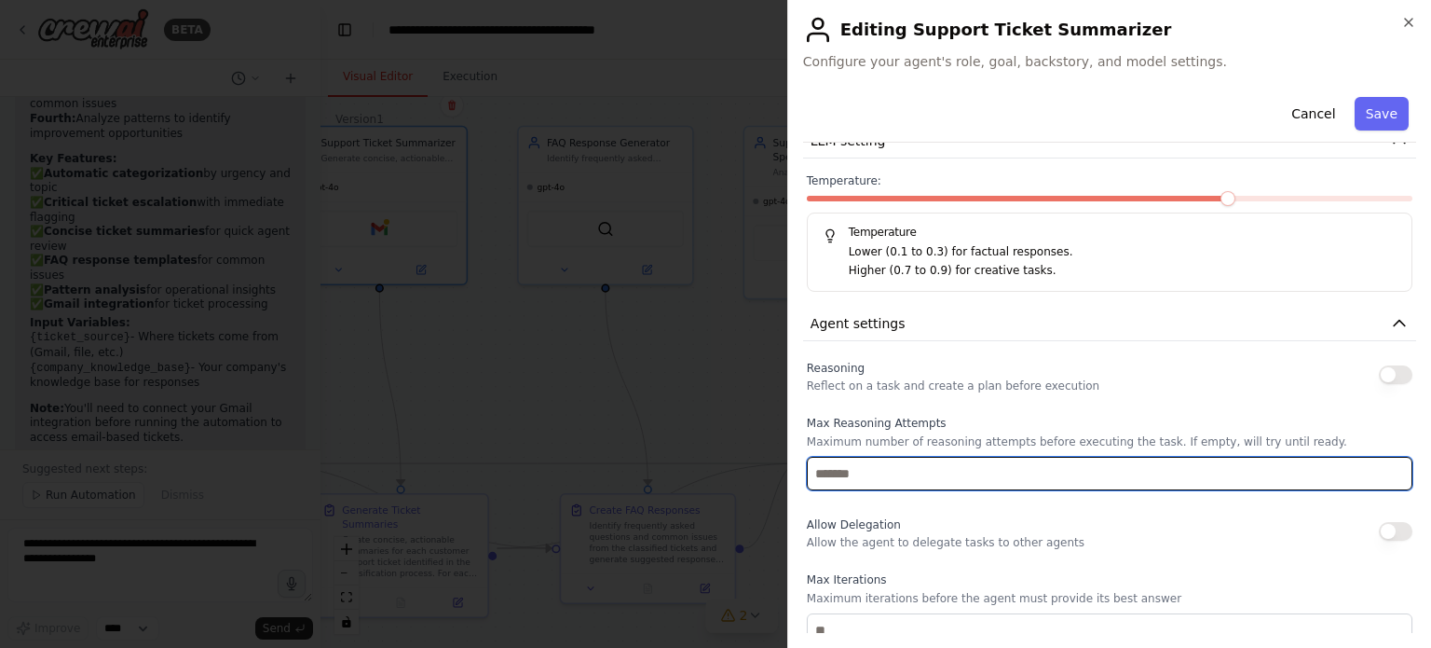
click at [1018, 475] on input "number" at bounding box center [1110, 474] width 606 height 34
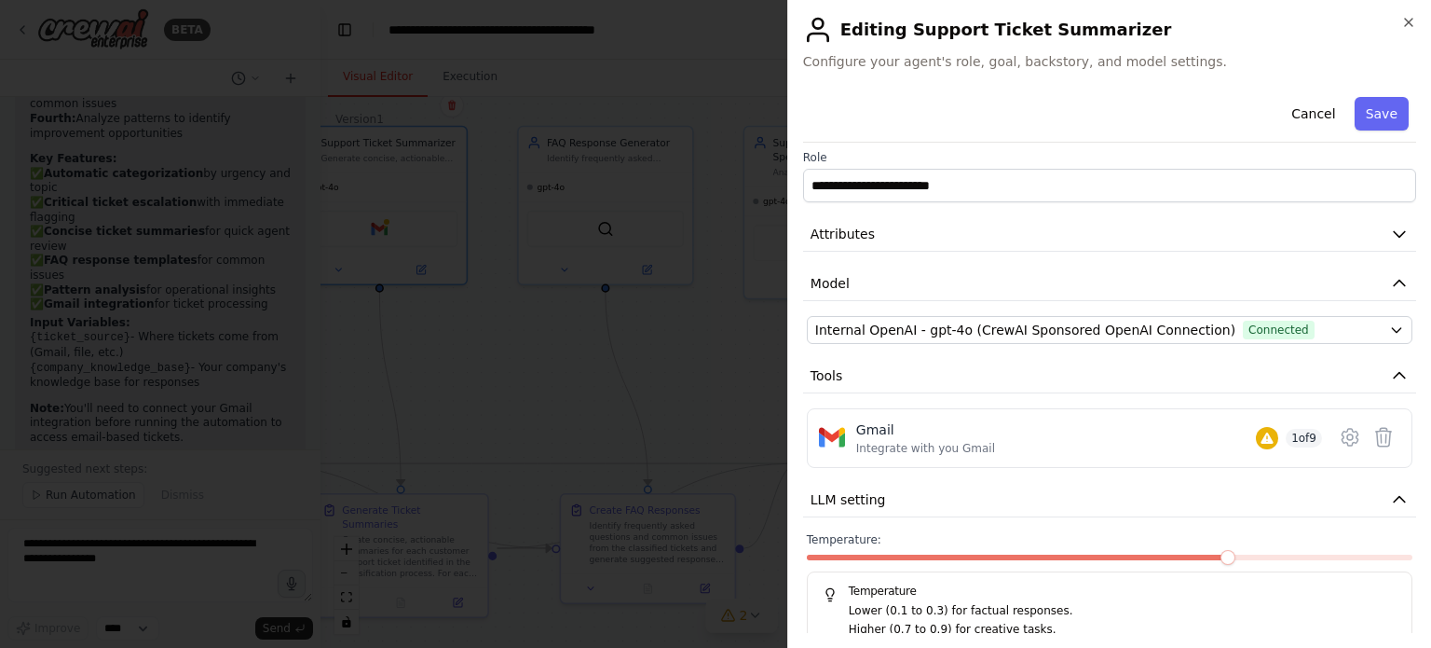
scroll to position [0, 0]
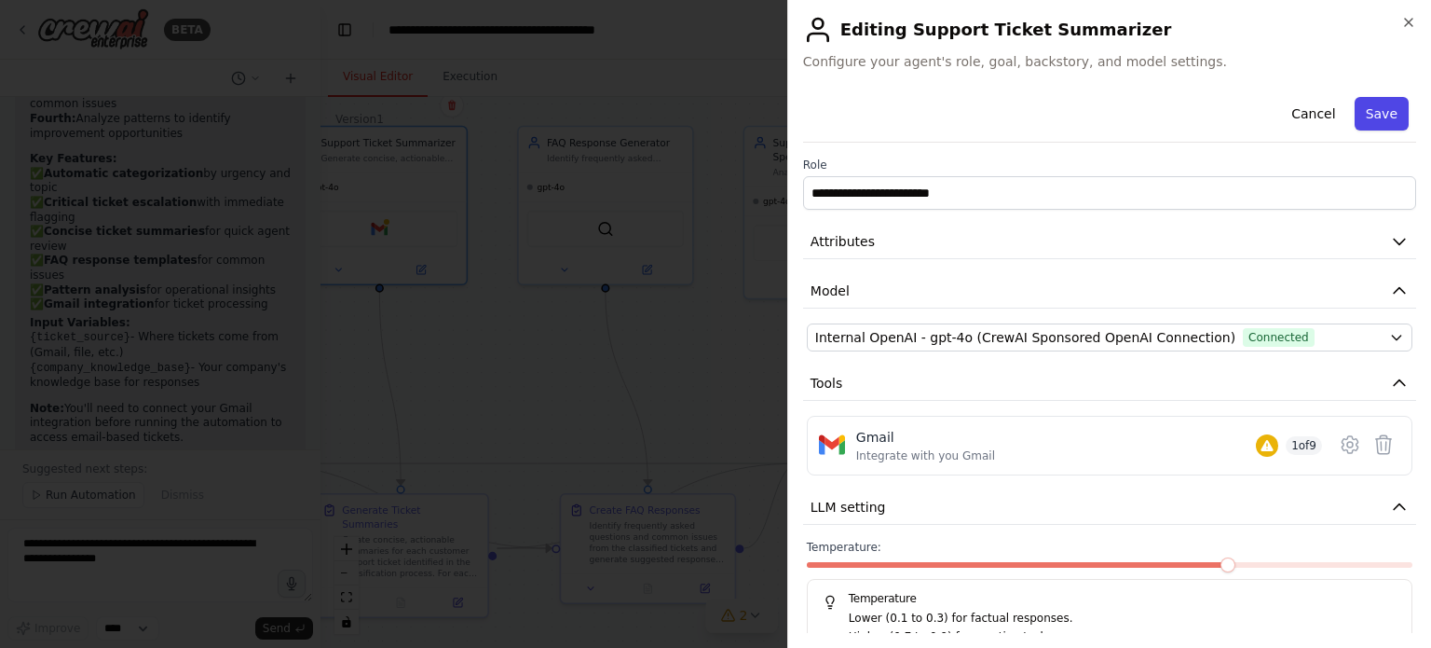
click at [1364, 111] on button "Save" at bounding box center [1382, 114] width 54 height 34
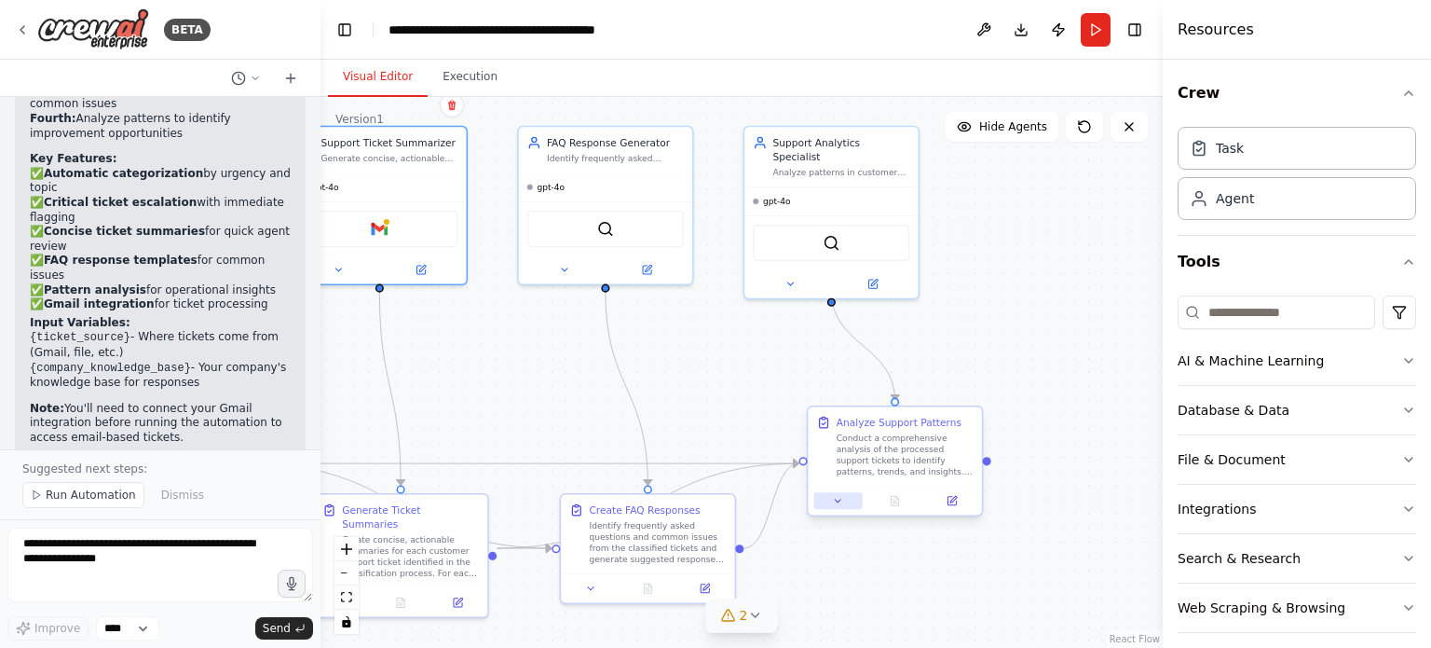
click at [832, 498] on icon at bounding box center [837, 500] width 11 height 11
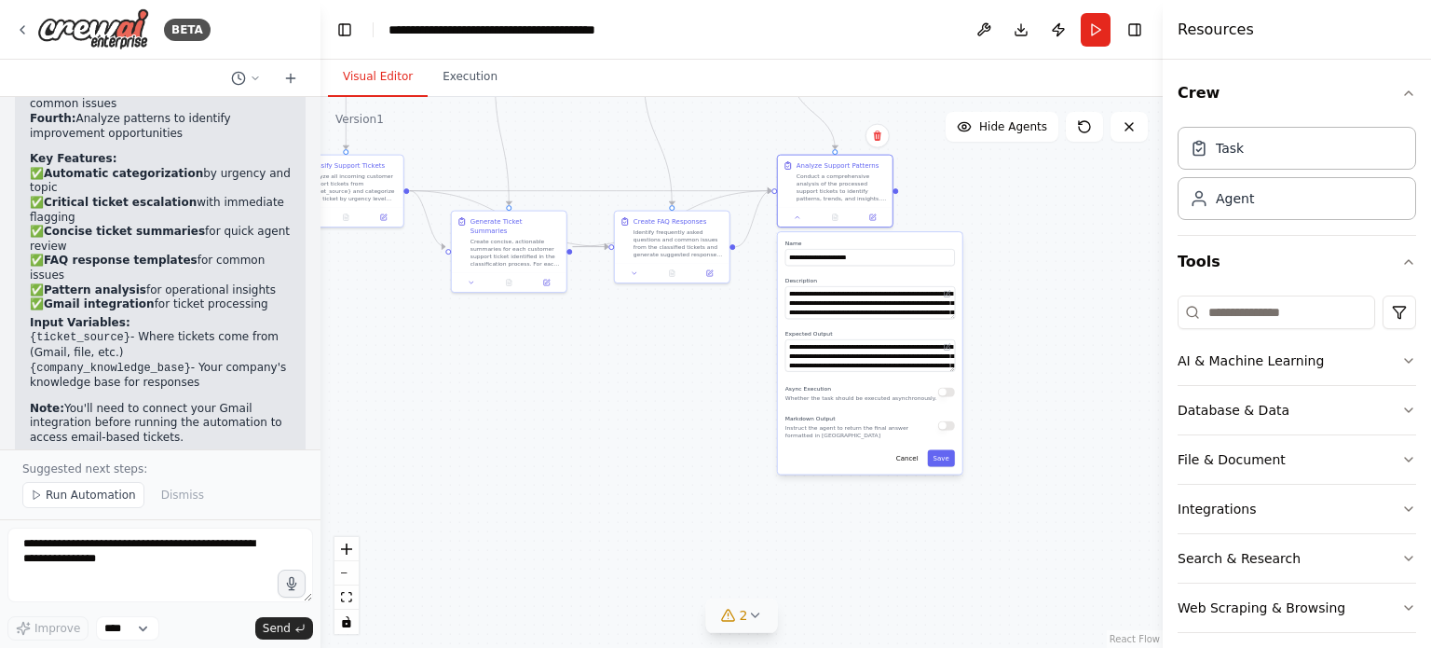
drag, startPoint x: 1091, startPoint y: 493, endPoint x: 975, endPoint y: 241, distance: 276.8
click at [975, 241] on div ".deletable-edge-delete-btn { width: 20px; height: 20px; border: 0px solid #ffff…" at bounding box center [741, 372] width 842 height 551
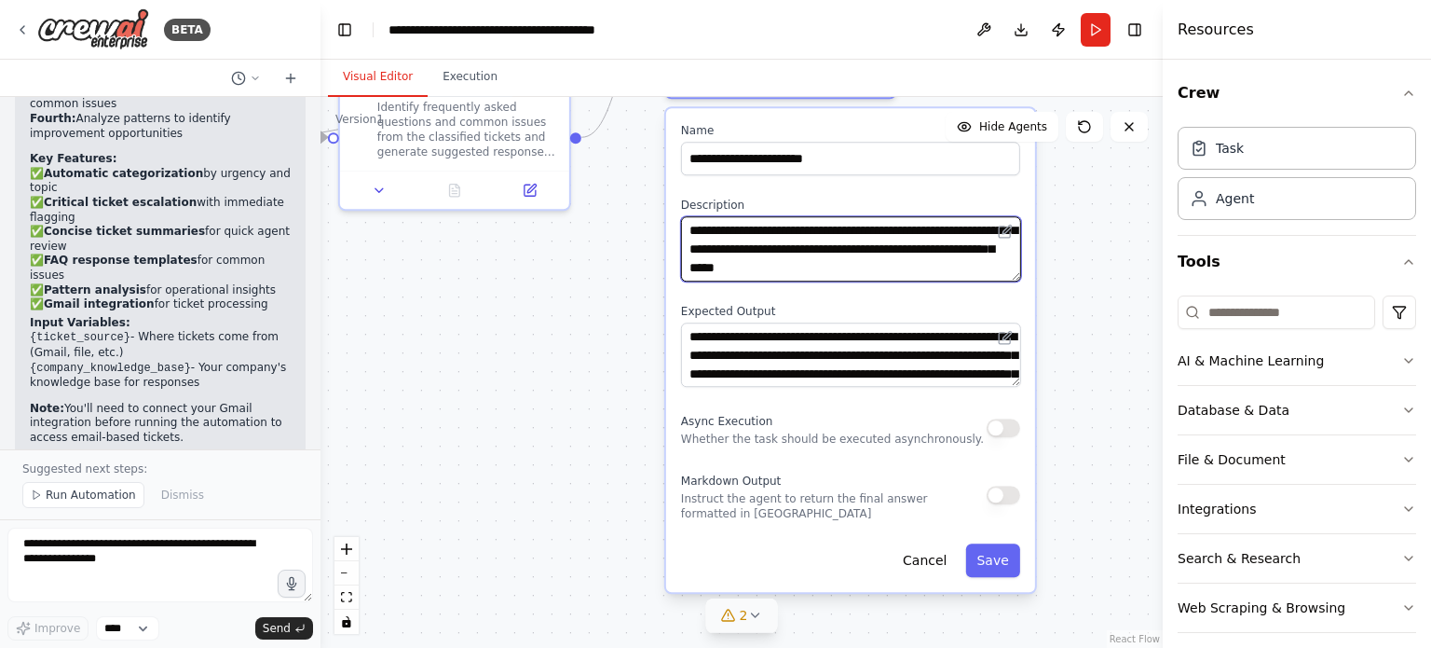
scroll to position [93, 0]
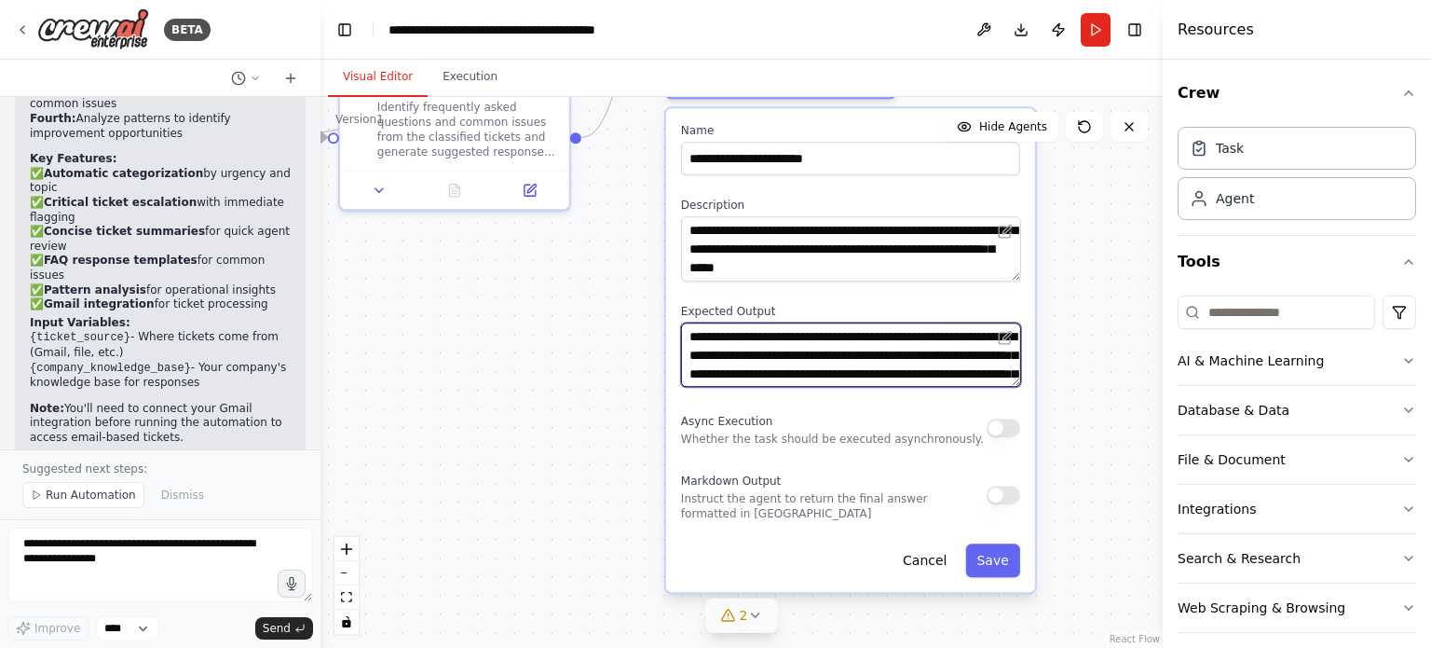
click at [757, 341] on textarea "**********" at bounding box center [851, 354] width 340 height 65
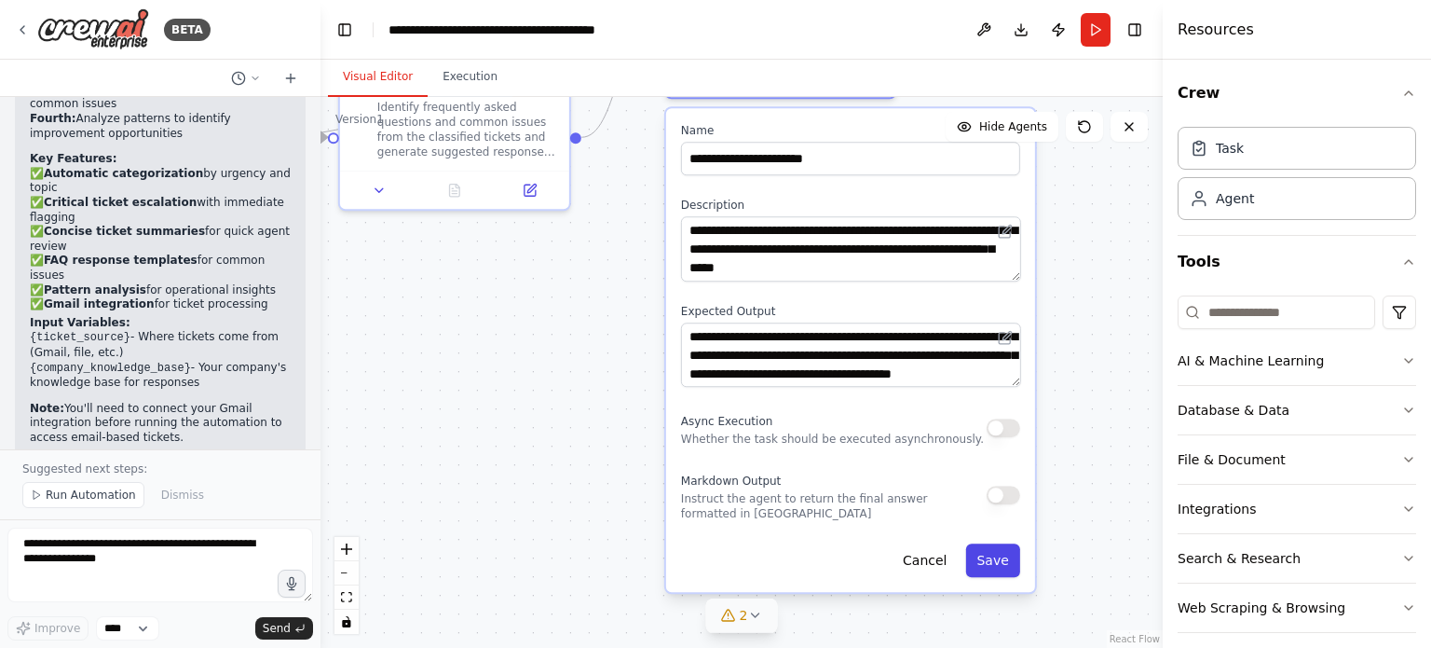
click at [987, 559] on button "Save" at bounding box center [992, 560] width 54 height 34
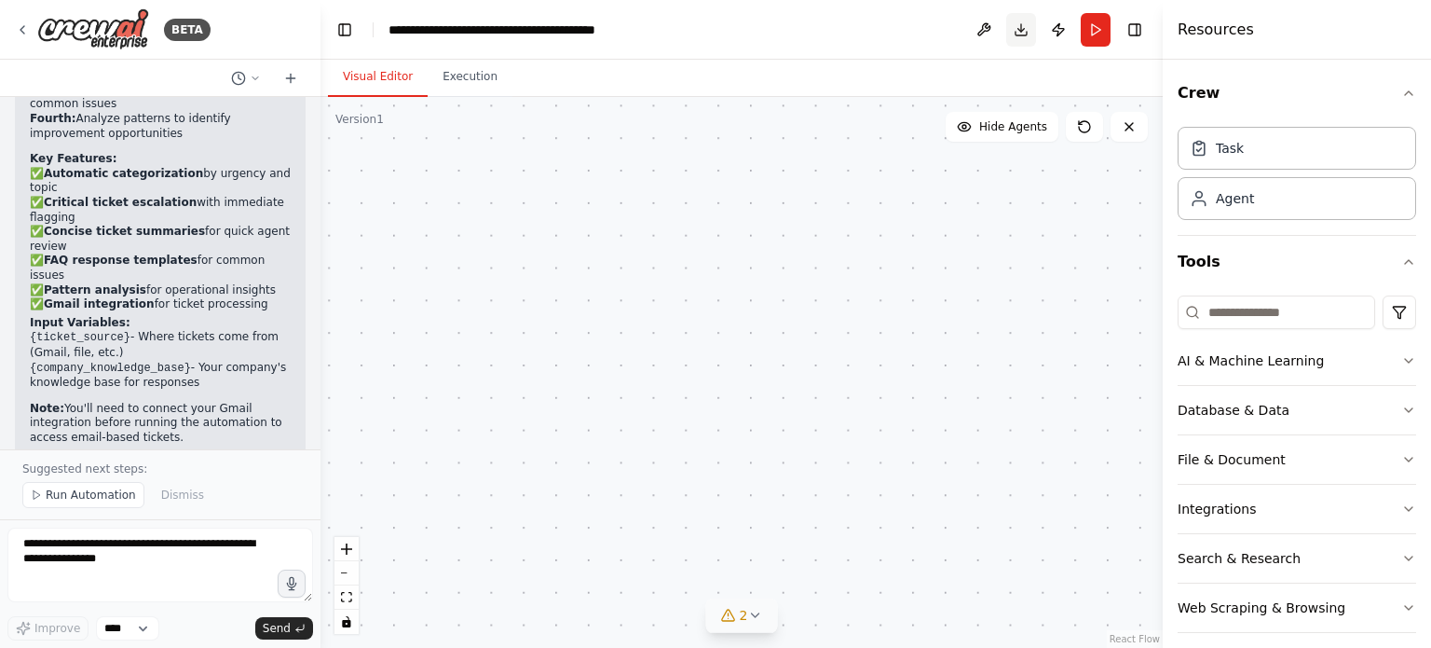
click at [1025, 34] on button "Download" at bounding box center [1021, 30] width 30 height 34
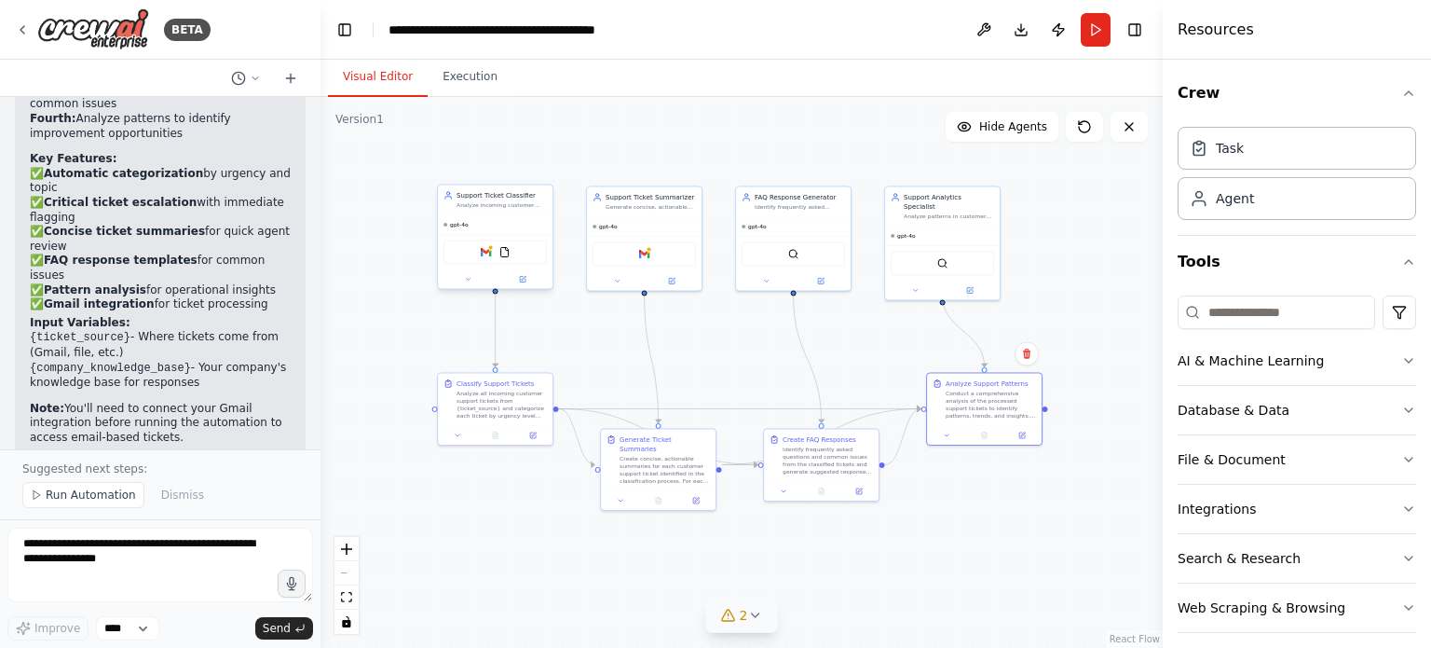
drag, startPoint x: 958, startPoint y: 265, endPoint x: 1028, endPoint y: 584, distance: 327.1
click at [1028, 584] on div ".deletable-edge-delete-btn { width: 20px; height: 20px; border: 0px solid #ffff…" at bounding box center [741, 372] width 842 height 551
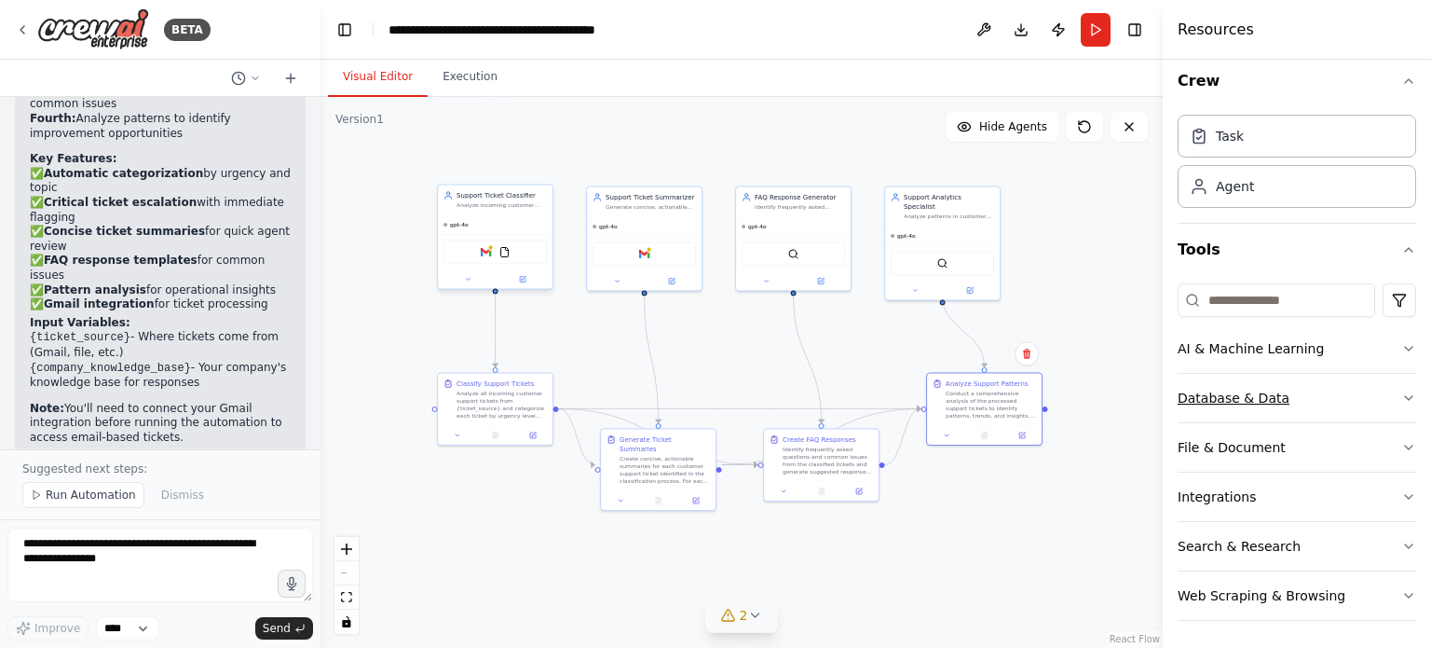
click at [1343, 390] on button "Database & Data" at bounding box center [1297, 398] width 239 height 48
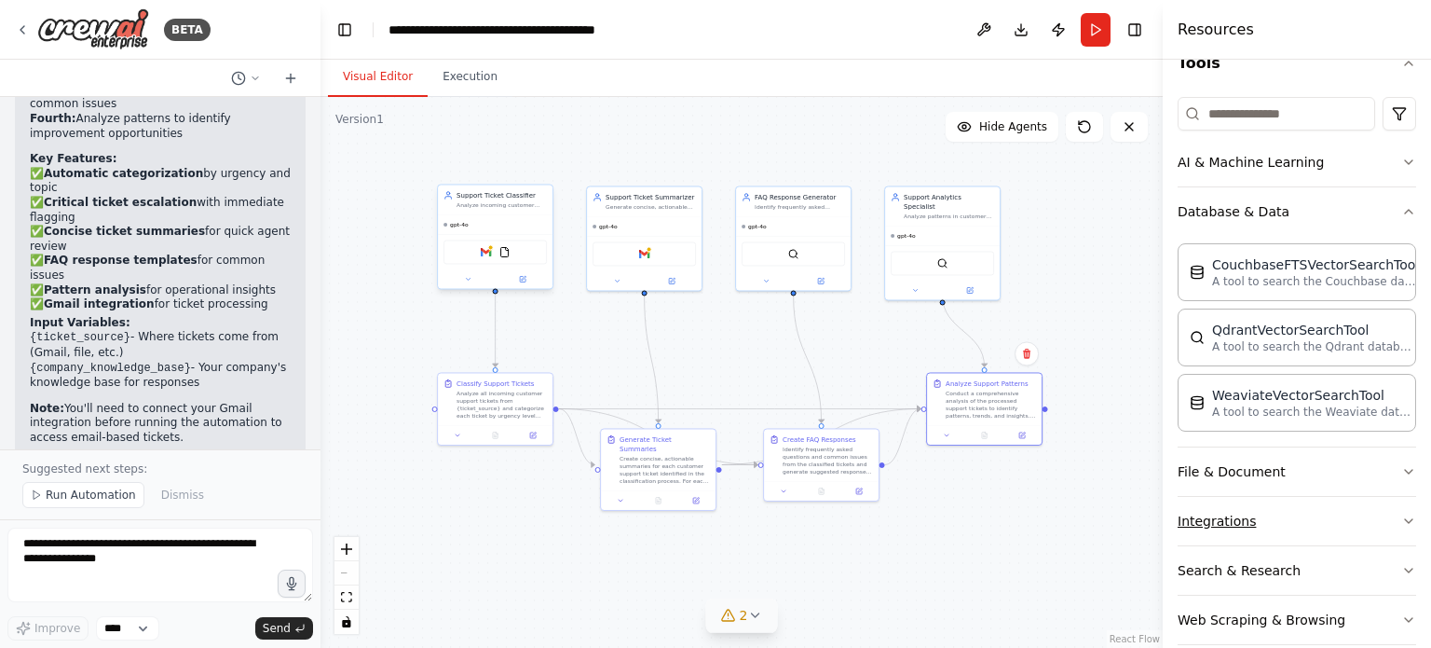
scroll to position [222, 0]
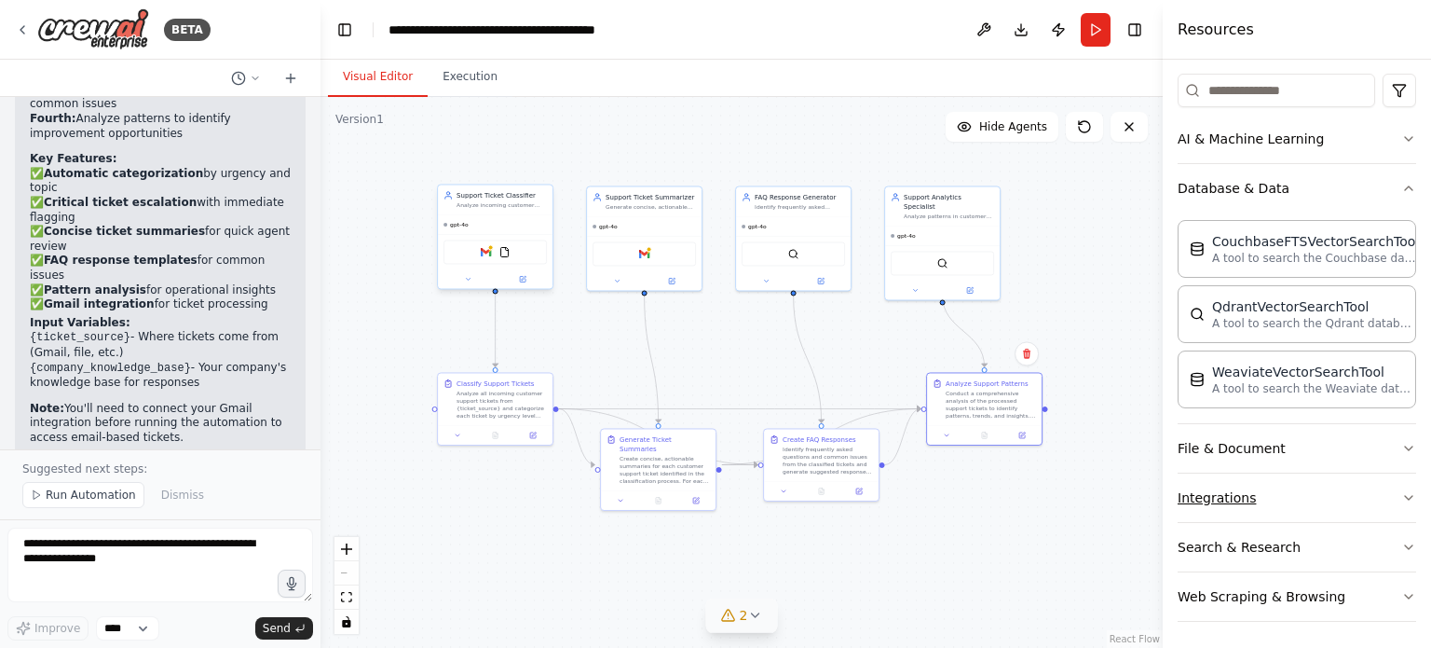
click at [1290, 495] on button "Integrations" at bounding box center [1297, 497] width 239 height 48
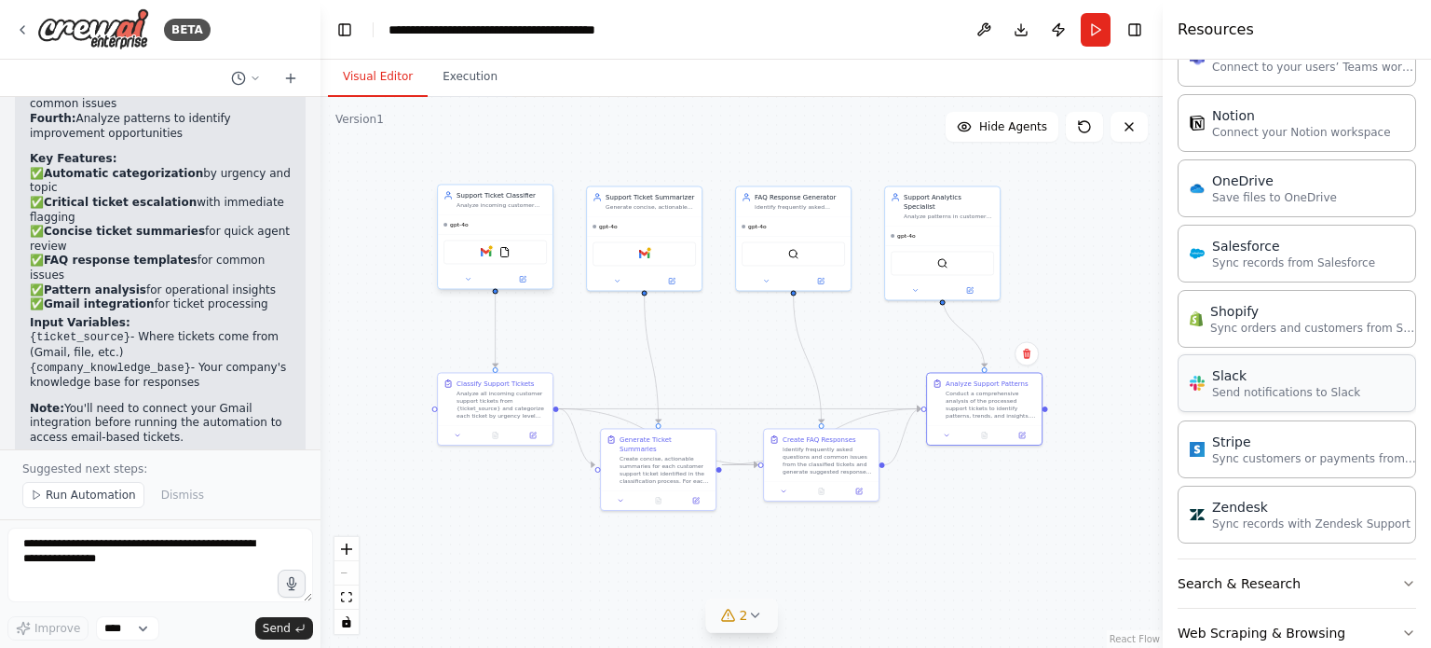
scroll to position [1599, 0]
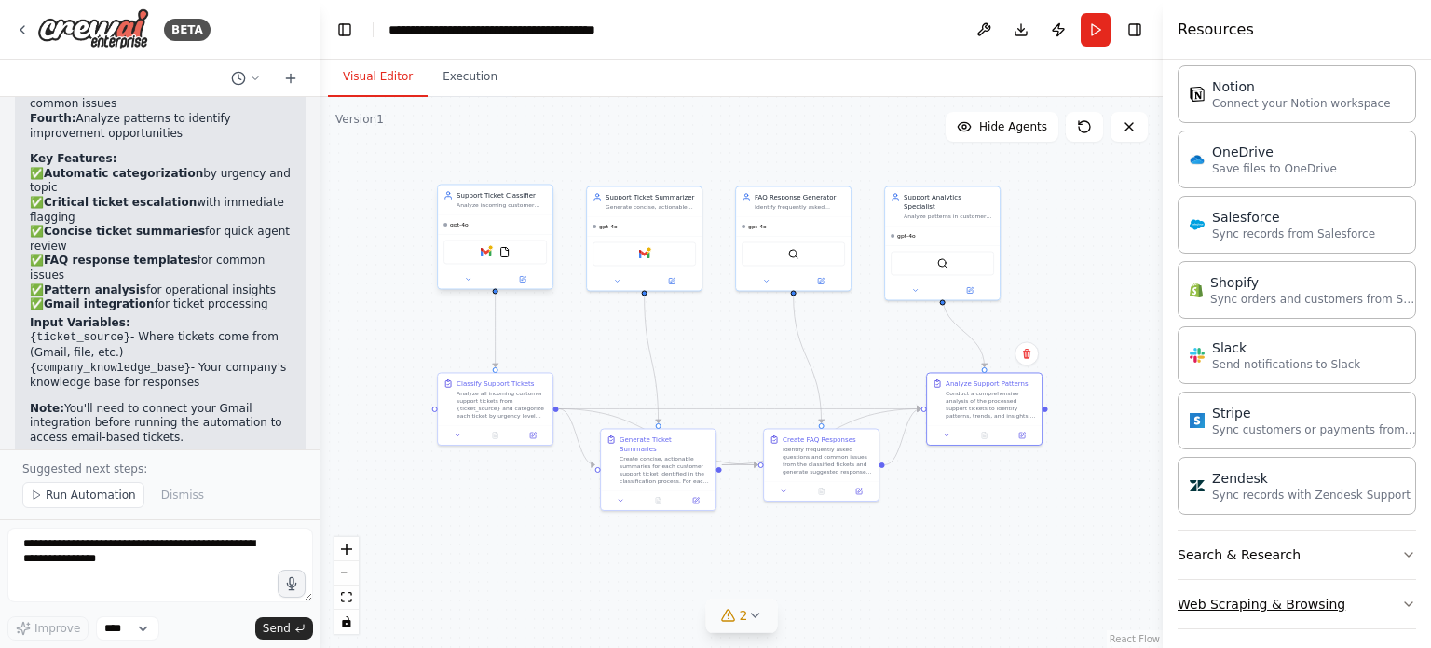
click at [1248, 589] on button "Web Scraping & Browsing" at bounding box center [1297, 603] width 239 height 48
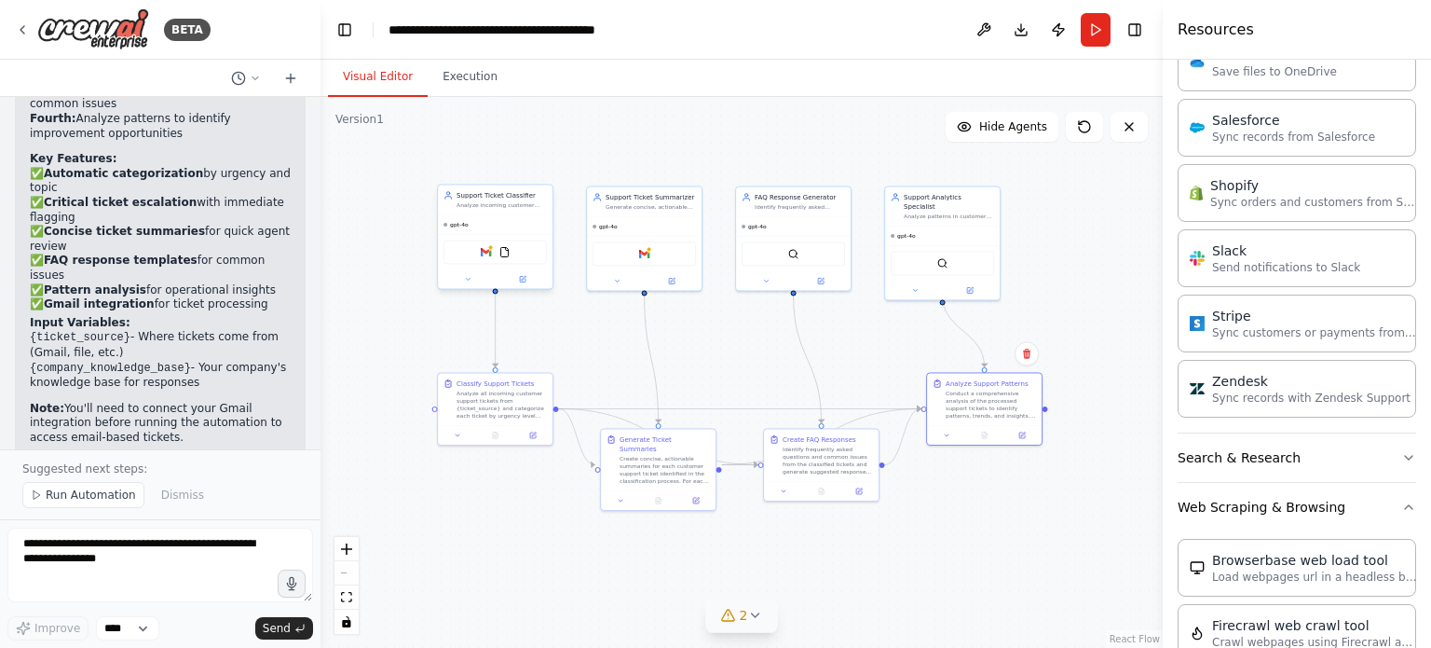
scroll to position [1711, 0]
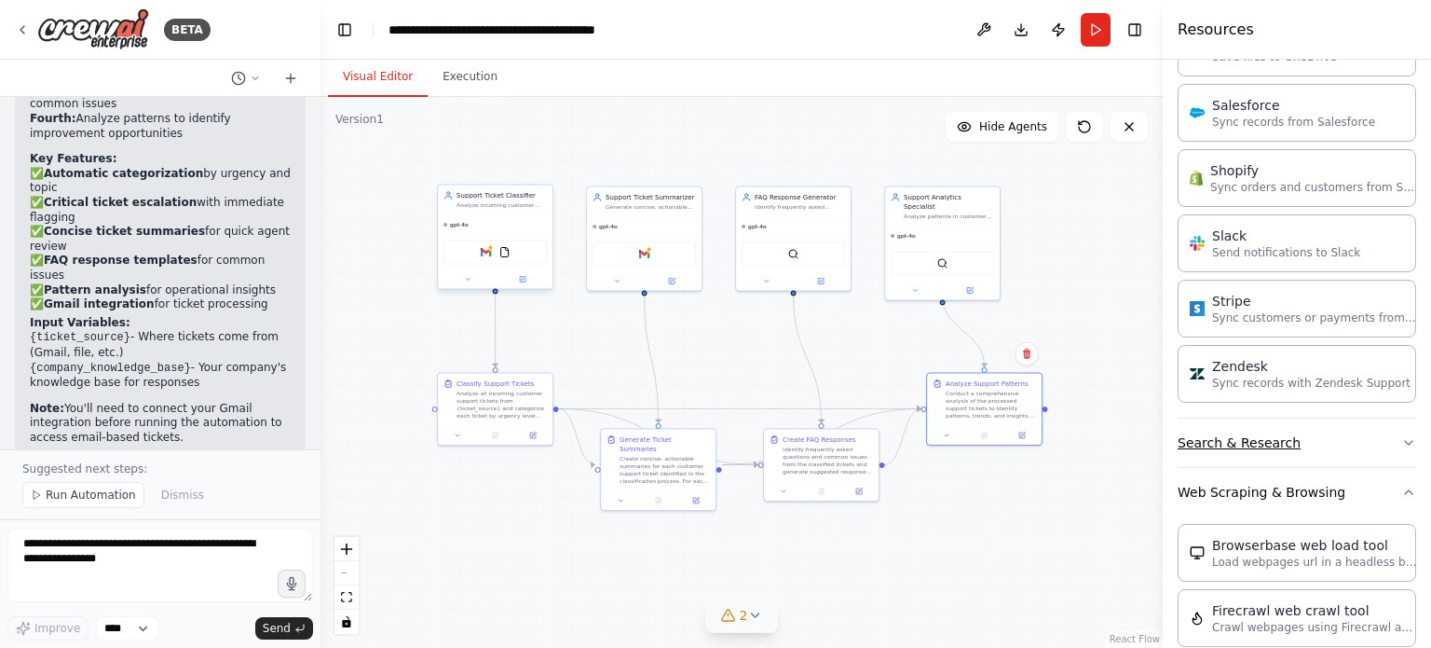
click at [1256, 446] on button "Search & Research" at bounding box center [1297, 442] width 239 height 48
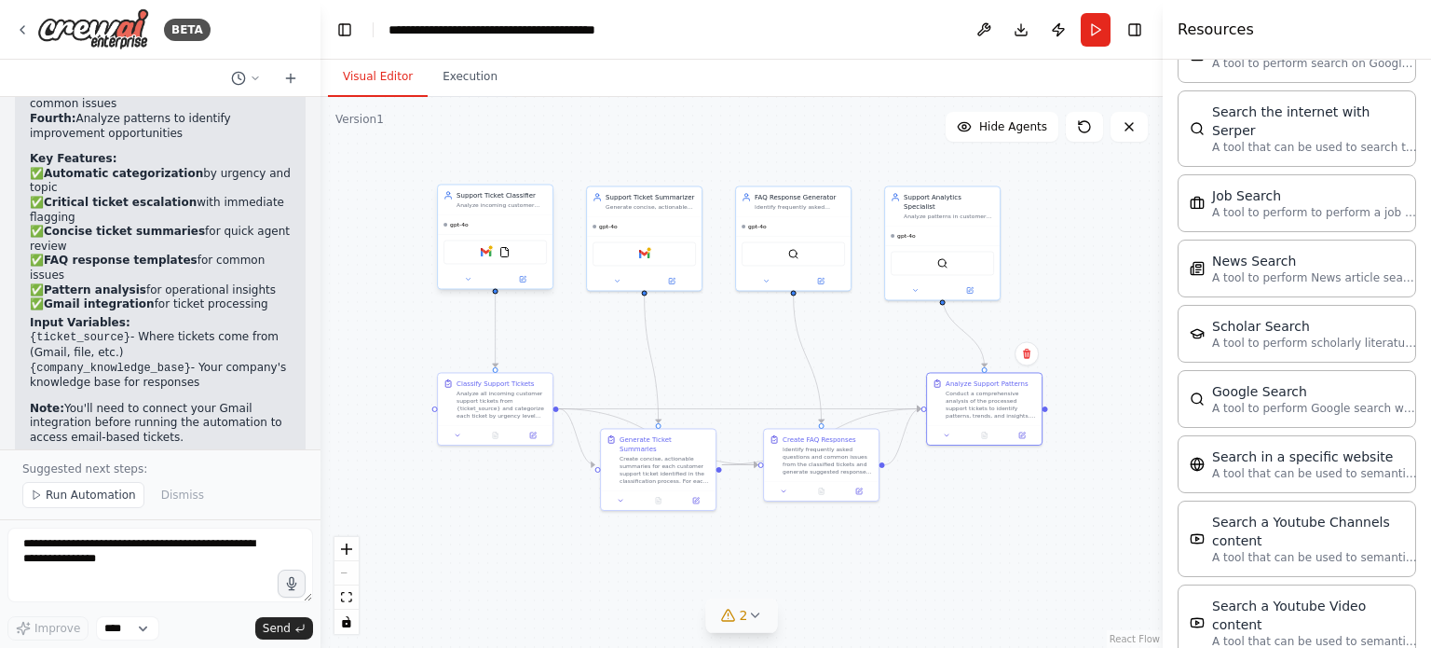
scroll to position [2735, 0]
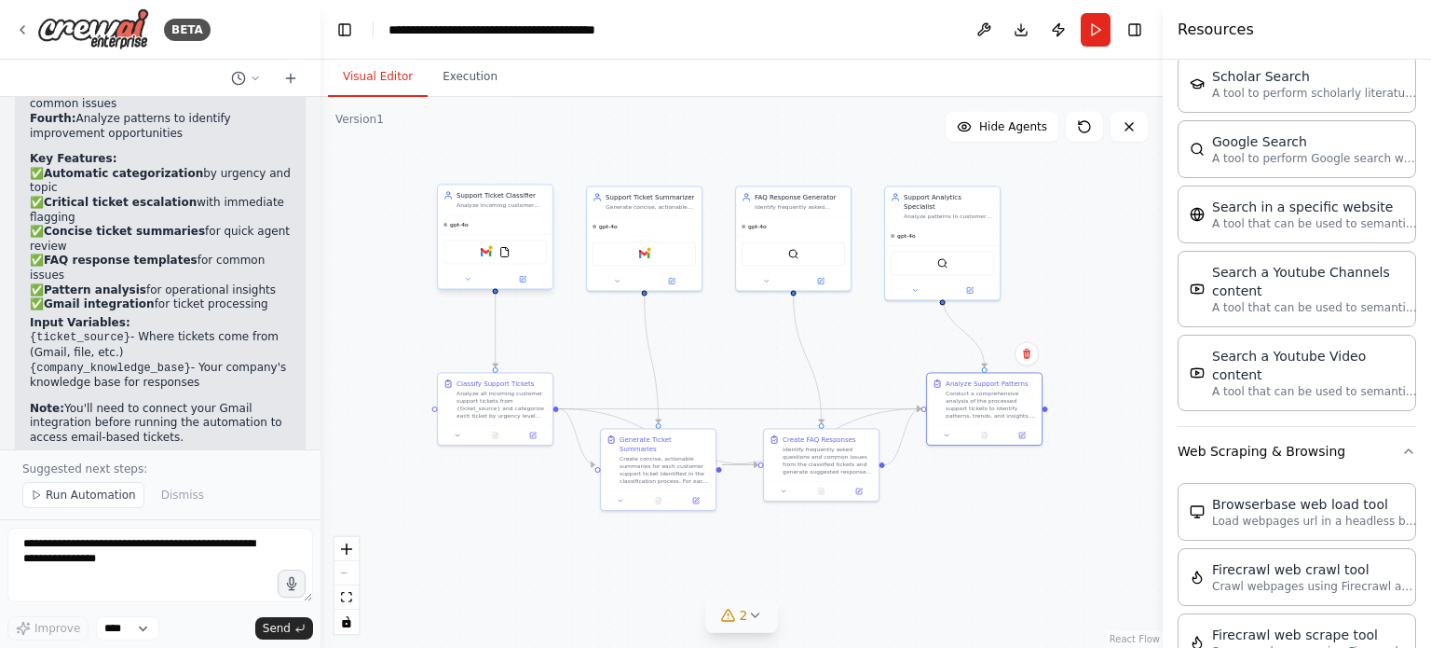
click at [1095, 517] on div ".deletable-edge-delete-btn { width: 20px; height: 20px; border: 0px solid #ffff…" at bounding box center [741, 372] width 842 height 551
click at [1099, 34] on button "Run" at bounding box center [1096, 30] width 30 height 34
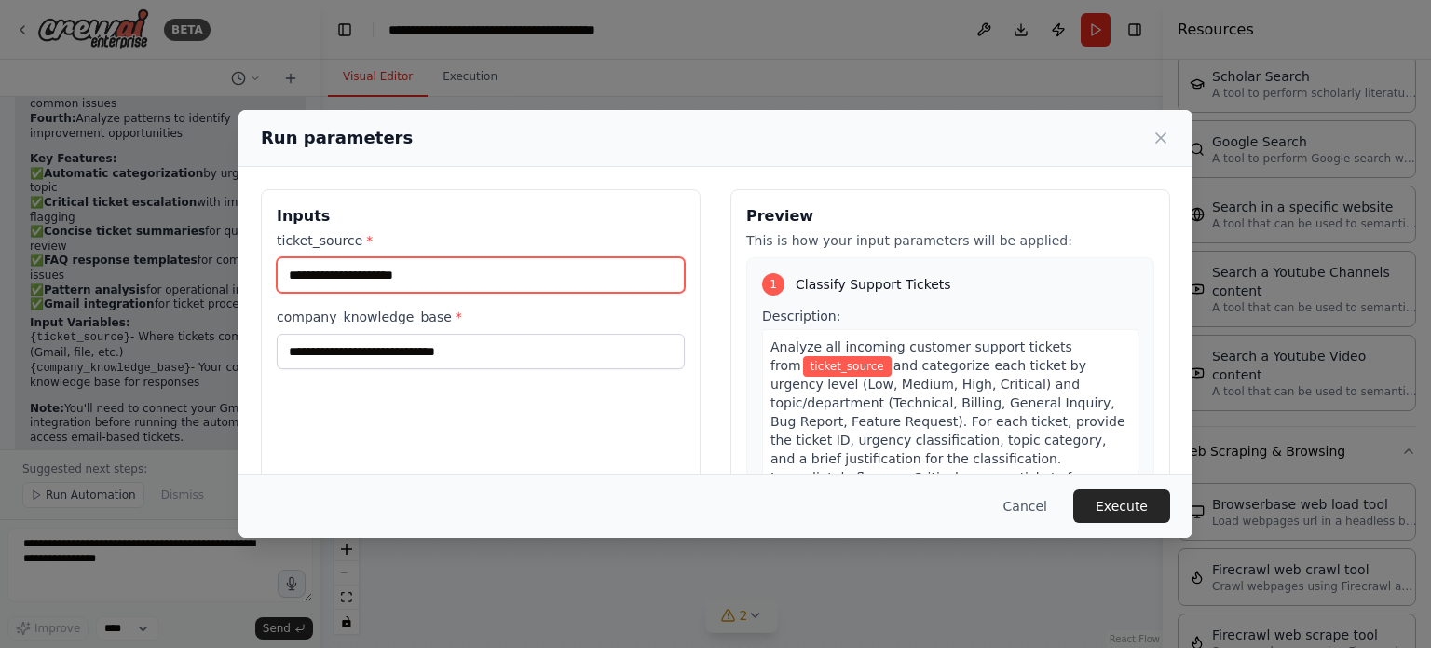
click at [552, 282] on input "ticket_source *" at bounding box center [481, 274] width 408 height 35
type input "*"
type input "****"
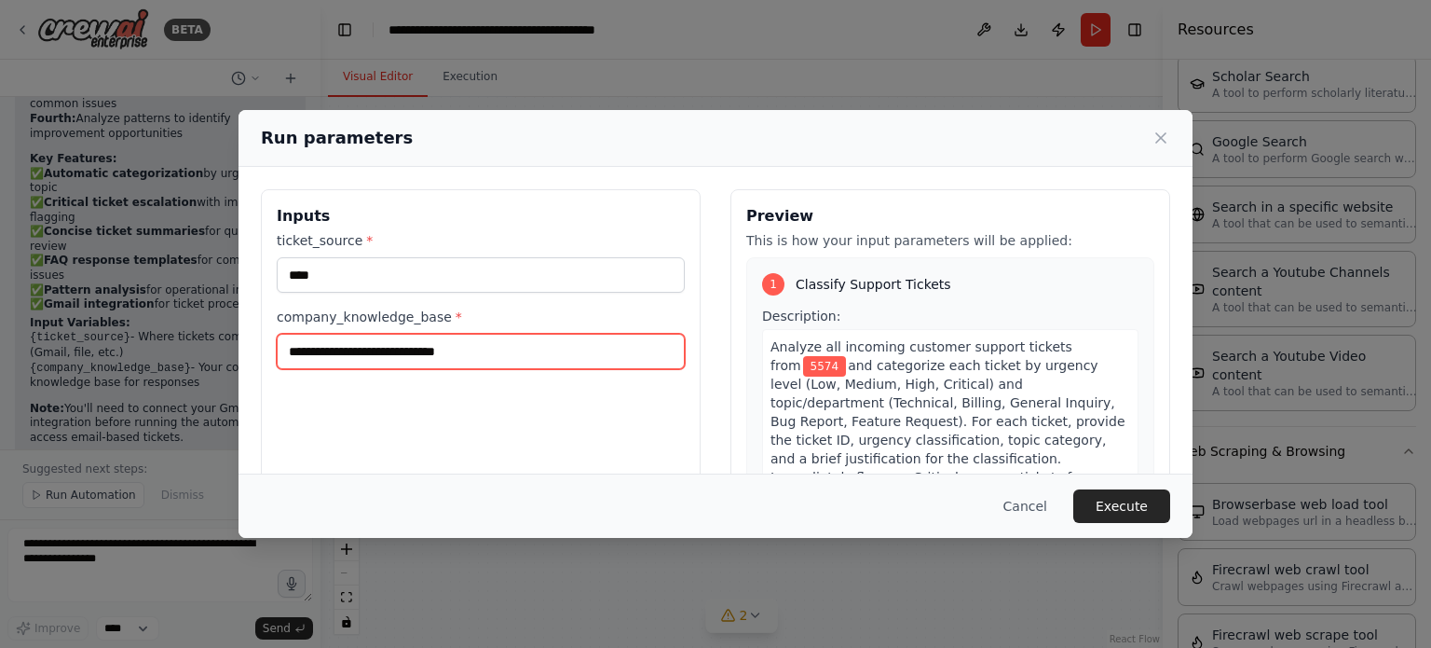
click at [547, 351] on input "company_knowledge_base *" at bounding box center [481, 351] width 408 height 35
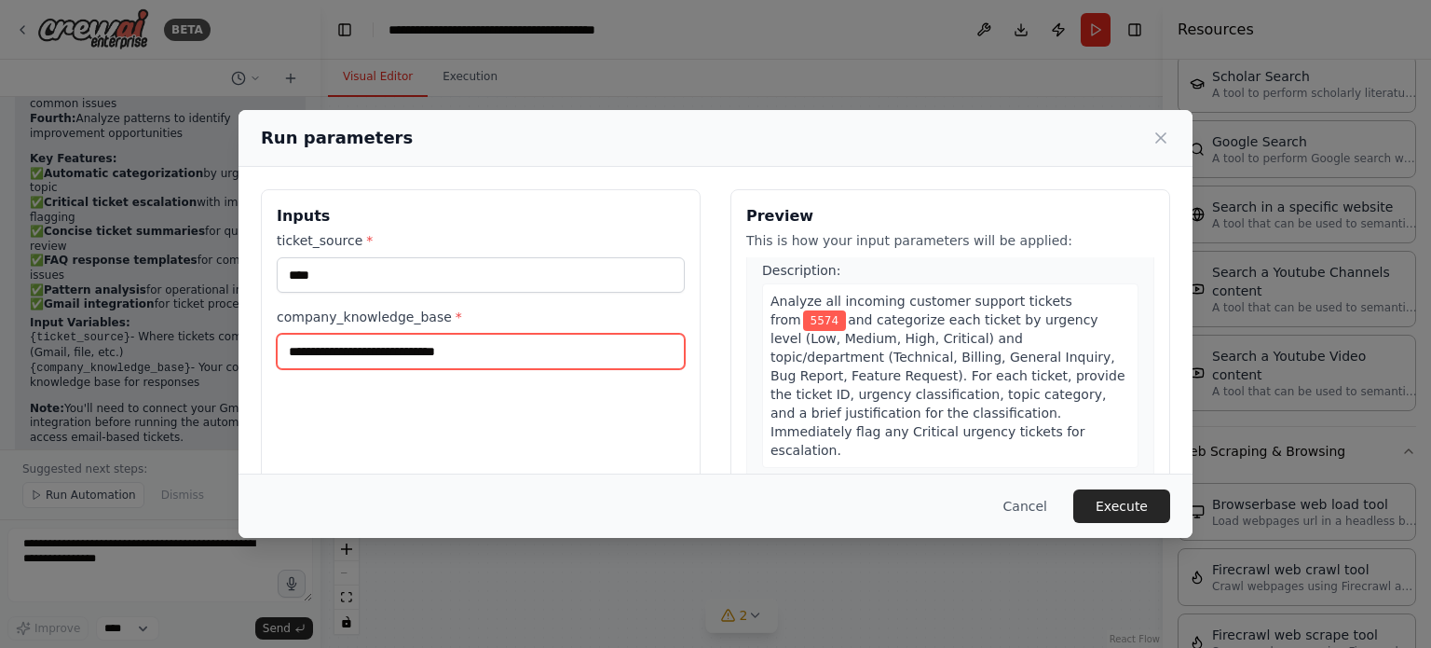
scroll to position [93, 0]
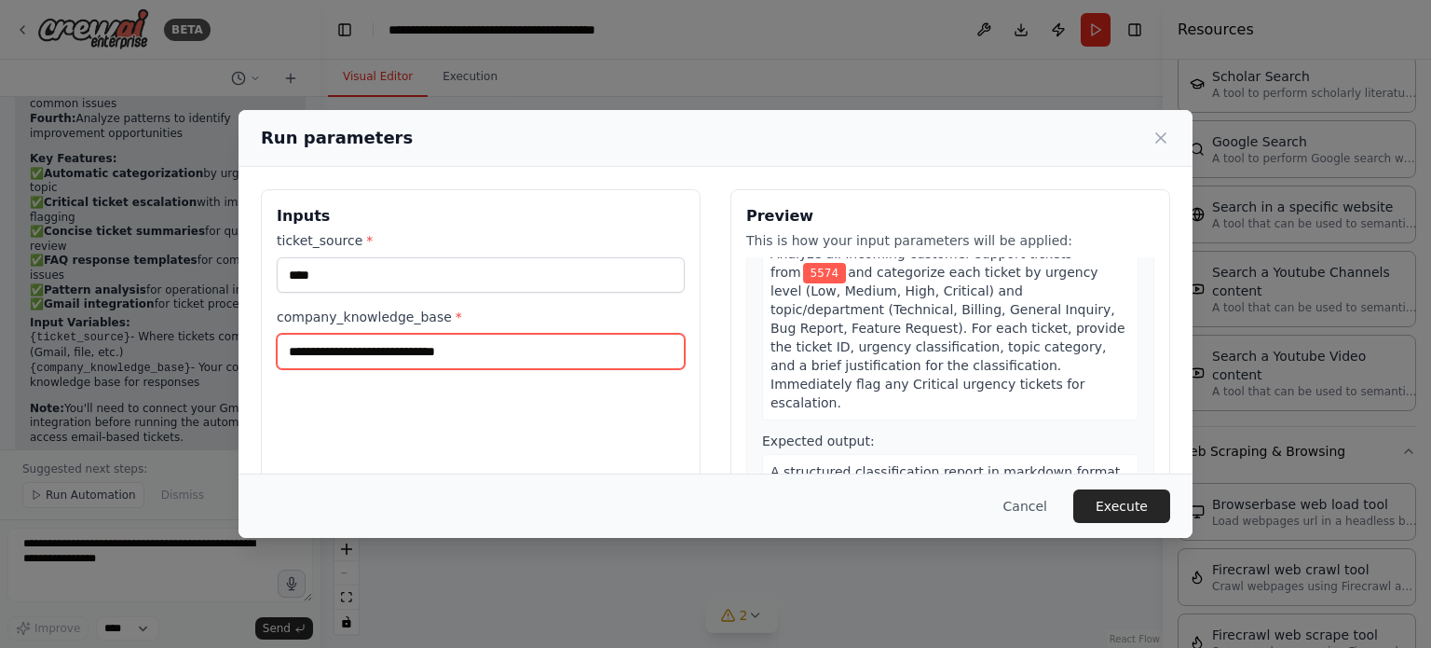
click at [511, 343] on input "company_knowledge_base *" at bounding box center [481, 351] width 408 height 35
type input "**********"
drag, startPoint x: 514, startPoint y: 343, endPoint x: 112, endPoint y: 361, distance: 402.9
click at [112, 361] on div "**********" at bounding box center [715, 324] width 1431 height 648
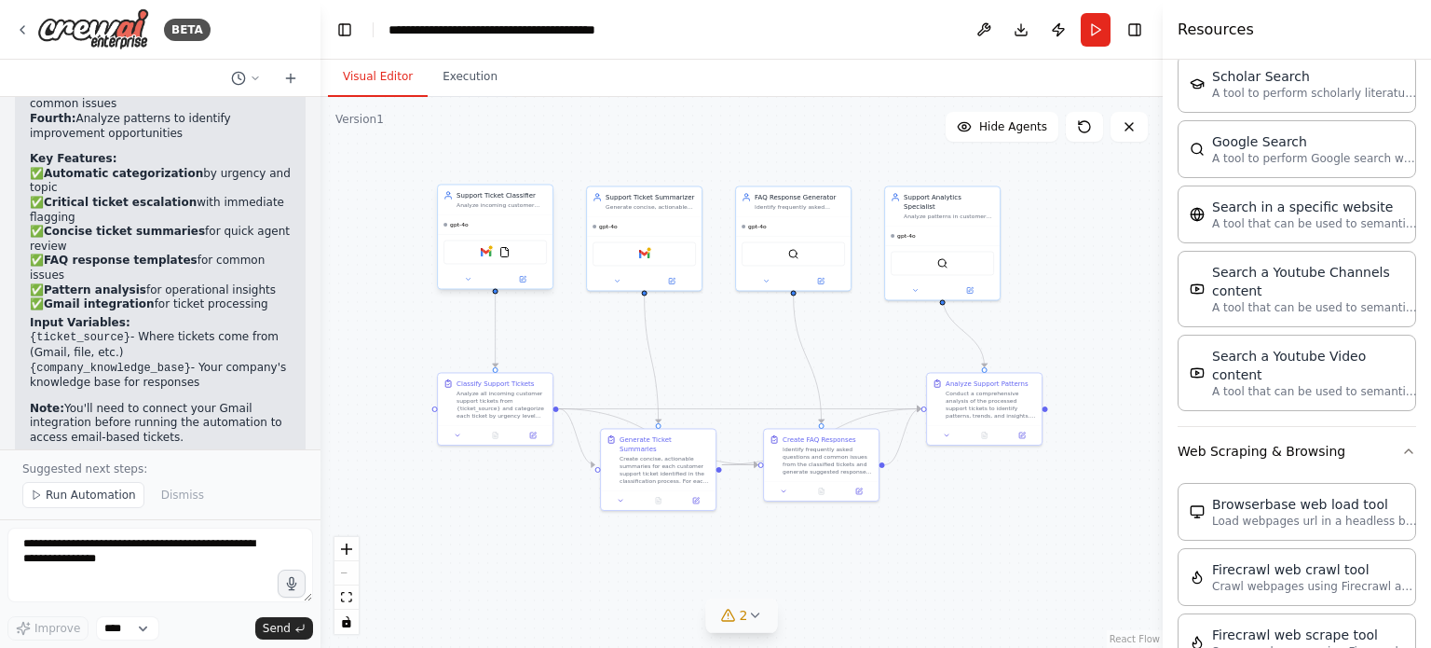
click at [490, 213] on div "Support Ticket Classifier Analyze incoming customer support tickets from {ticke…" at bounding box center [495, 199] width 115 height 30
click at [1099, 31] on button "Run" at bounding box center [1096, 30] width 30 height 34
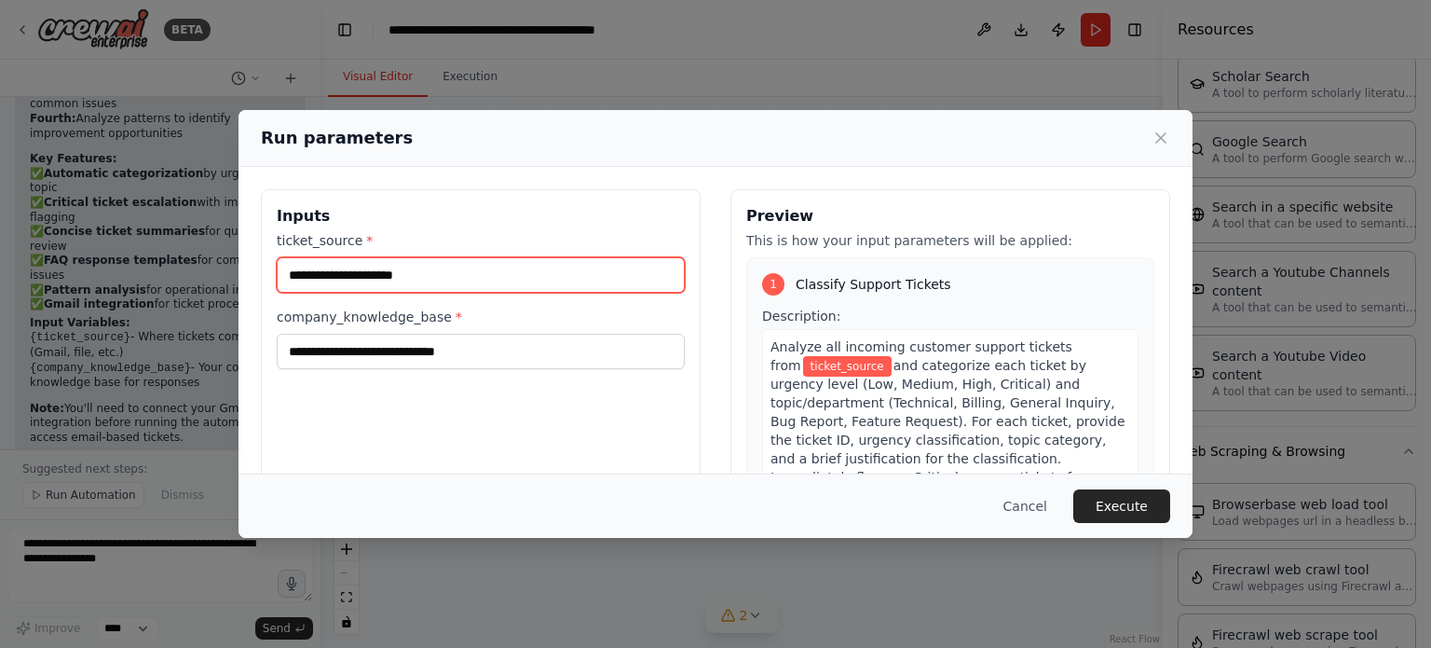
click at [486, 279] on input "ticket_source *" at bounding box center [481, 274] width 408 height 35
type input "*"
type input "***"
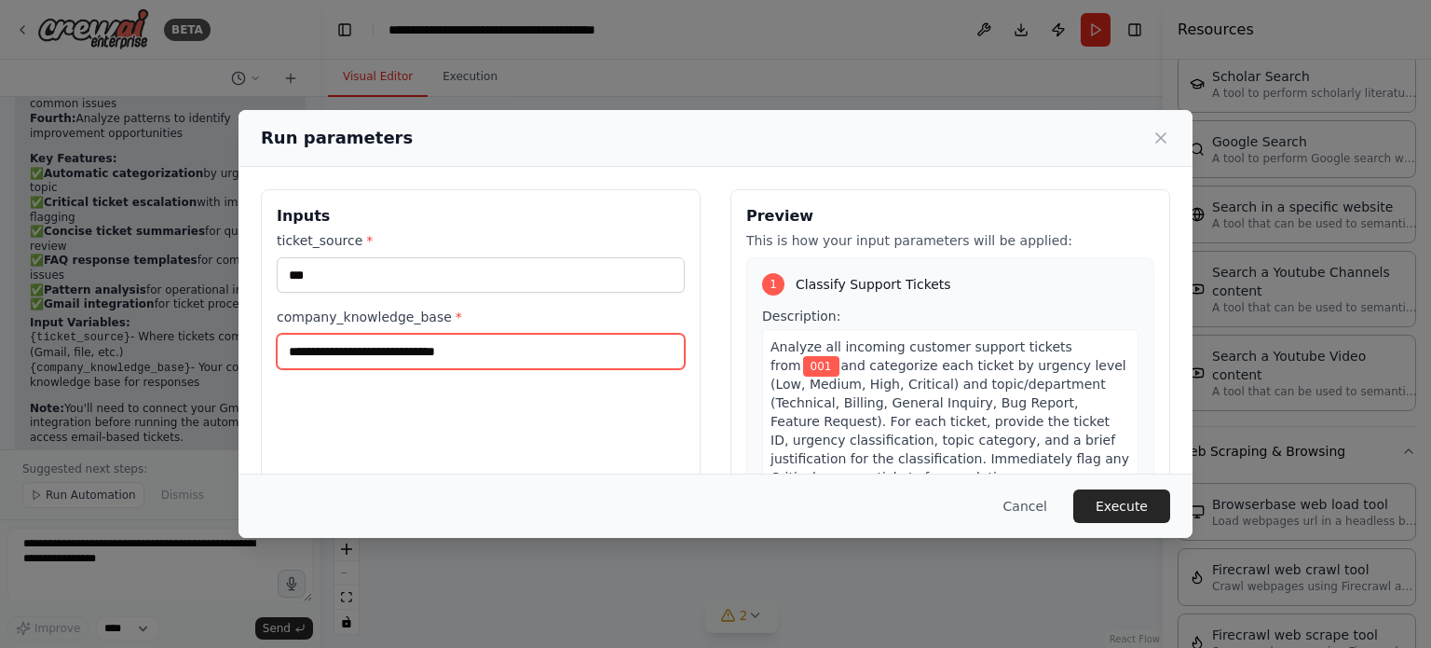
click at [488, 346] on input "company_knowledge_base *" at bounding box center [481, 351] width 408 height 35
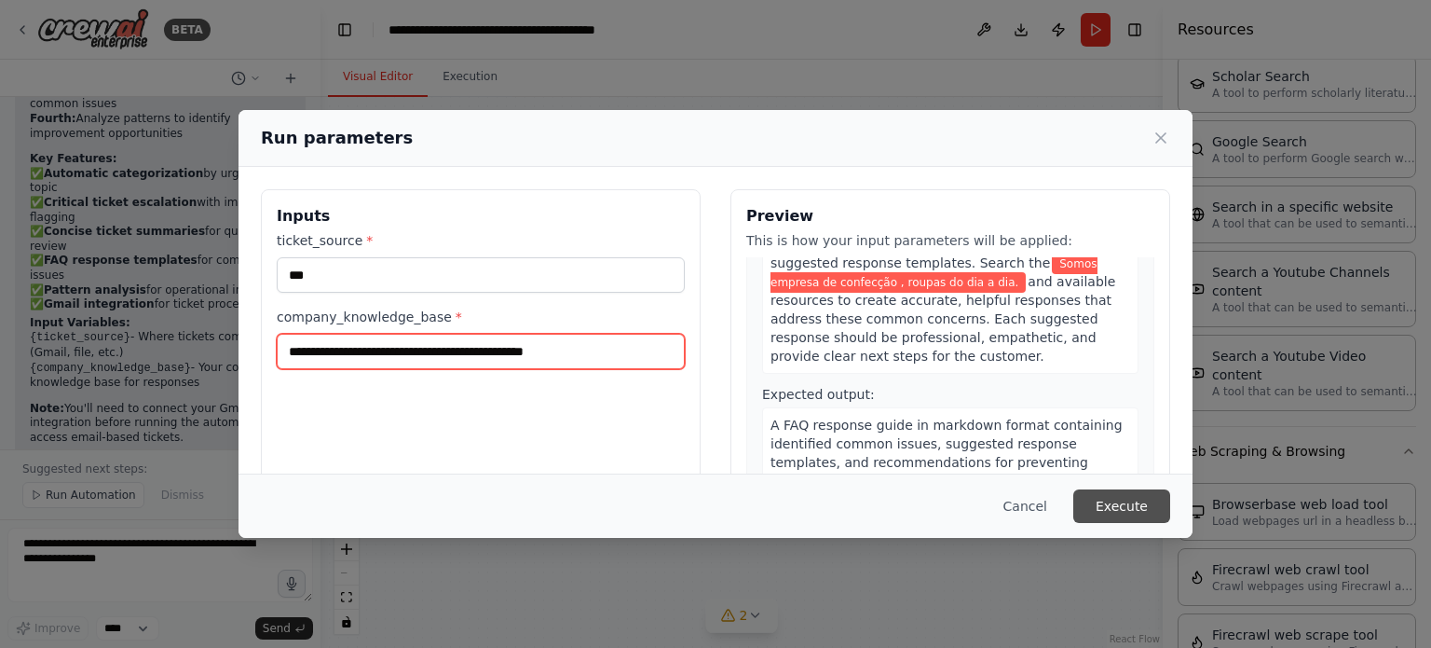
scroll to position [971, 0]
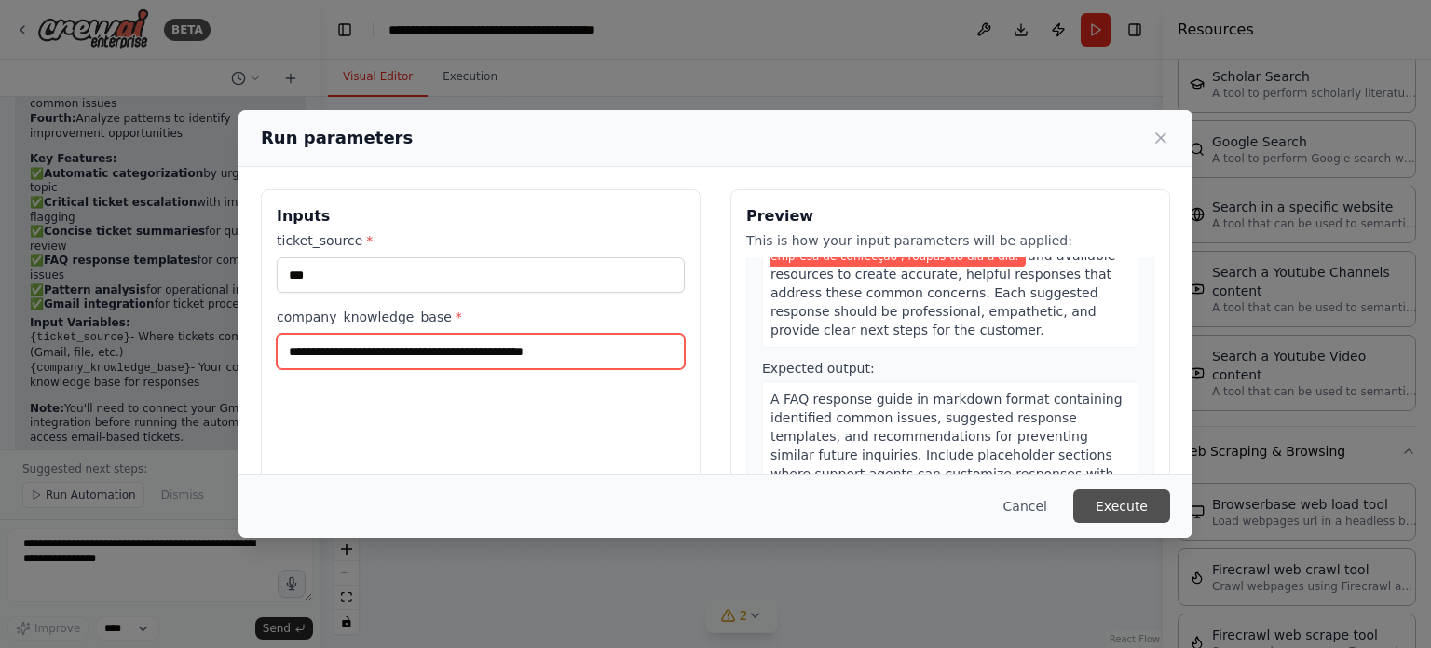
type input "**********"
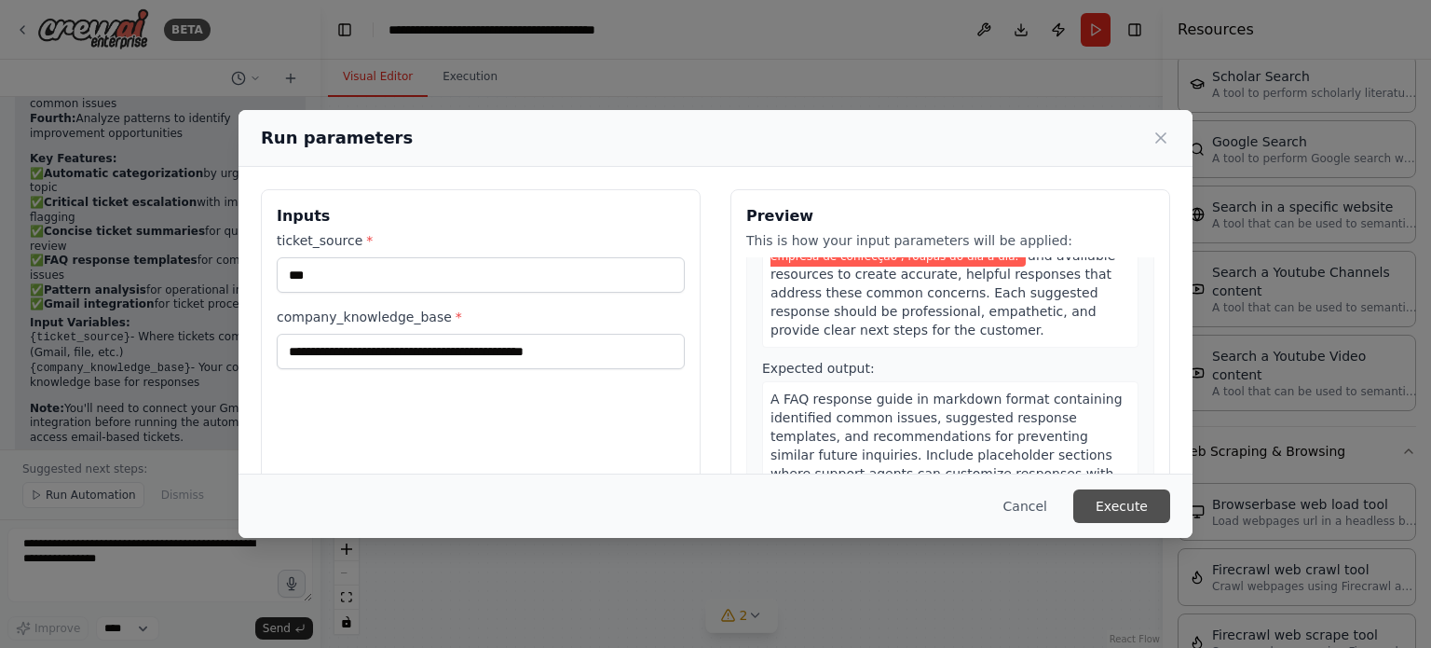
click at [1137, 506] on button "Execute" at bounding box center [1121, 506] width 97 height 34
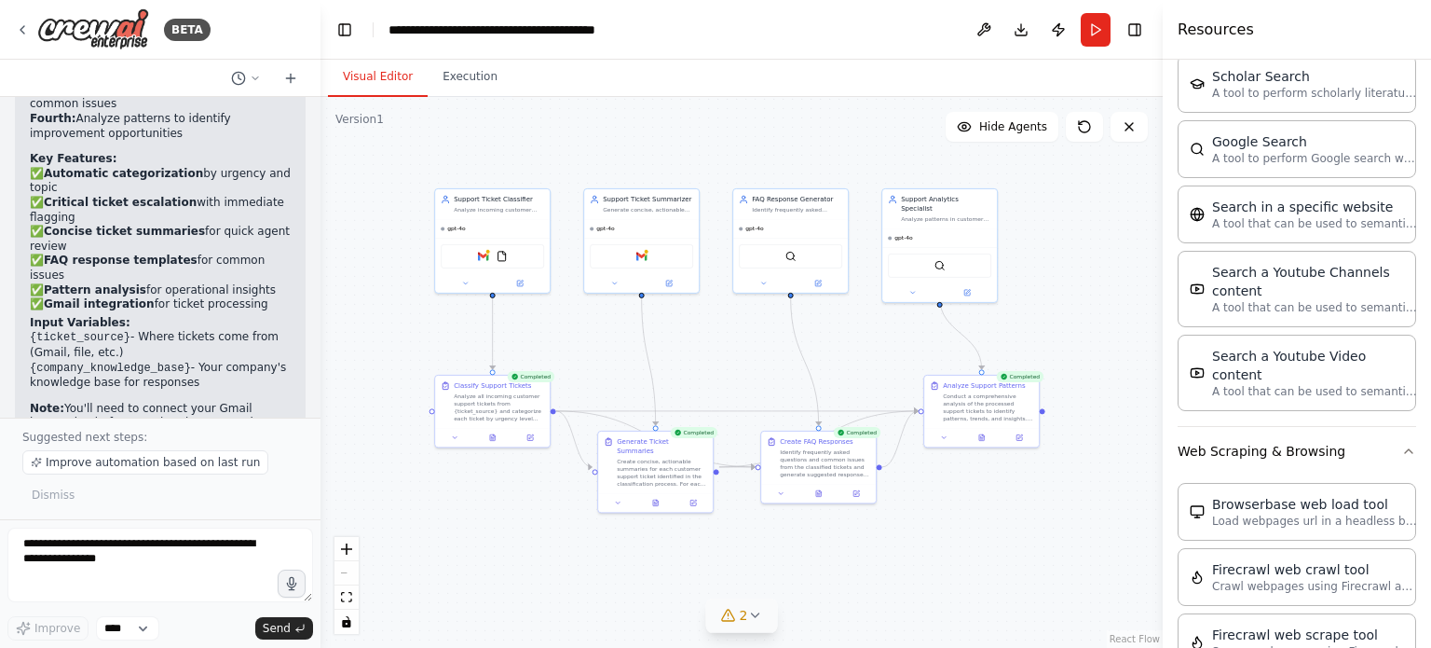
scroll to position [2402, 0]
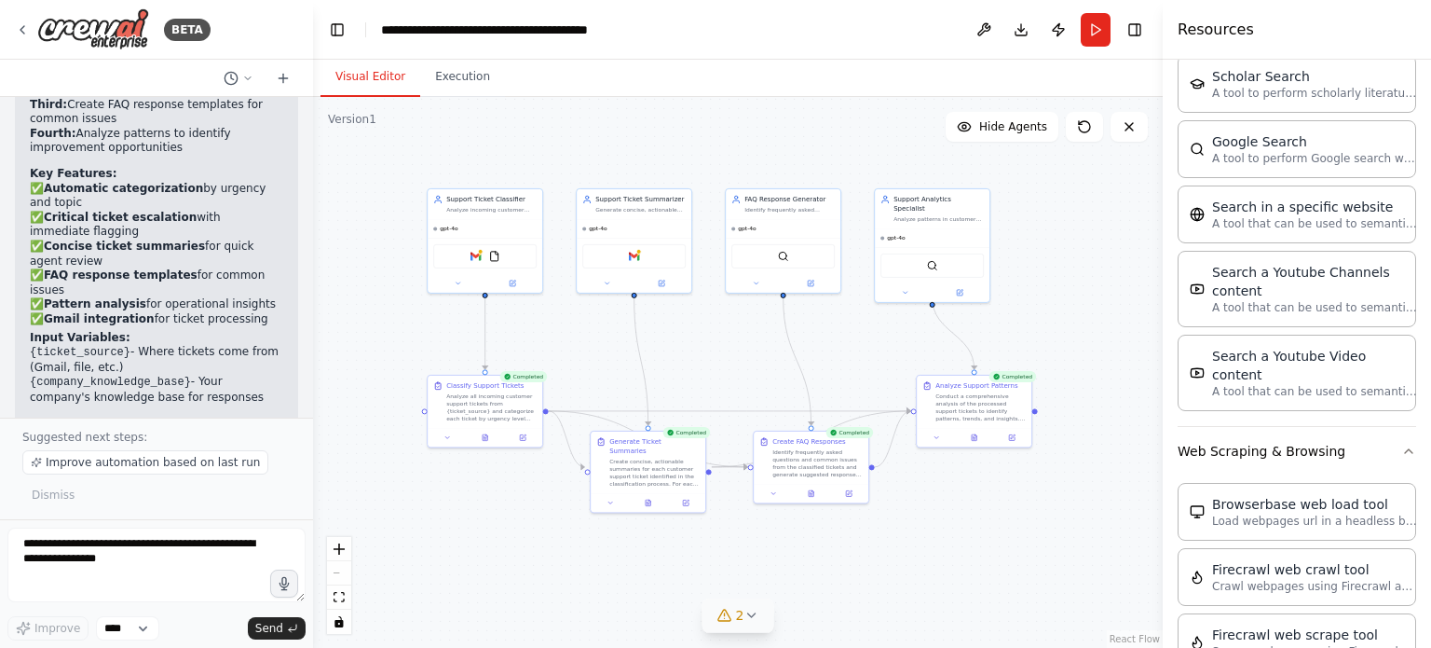
drag, startPoint x: 314, startPoint y: 389, endPoint x: 313, endPoint y: 316, distance: 73.6
click at [313, 316] on div "BETA Create a crew that automatically reads through customer support tickets, c…" at bounding box center [715, 324] width 1431 height 648
click at [436, 92] on button "Execution" at bounding box center [462, 77] width 85 height 39
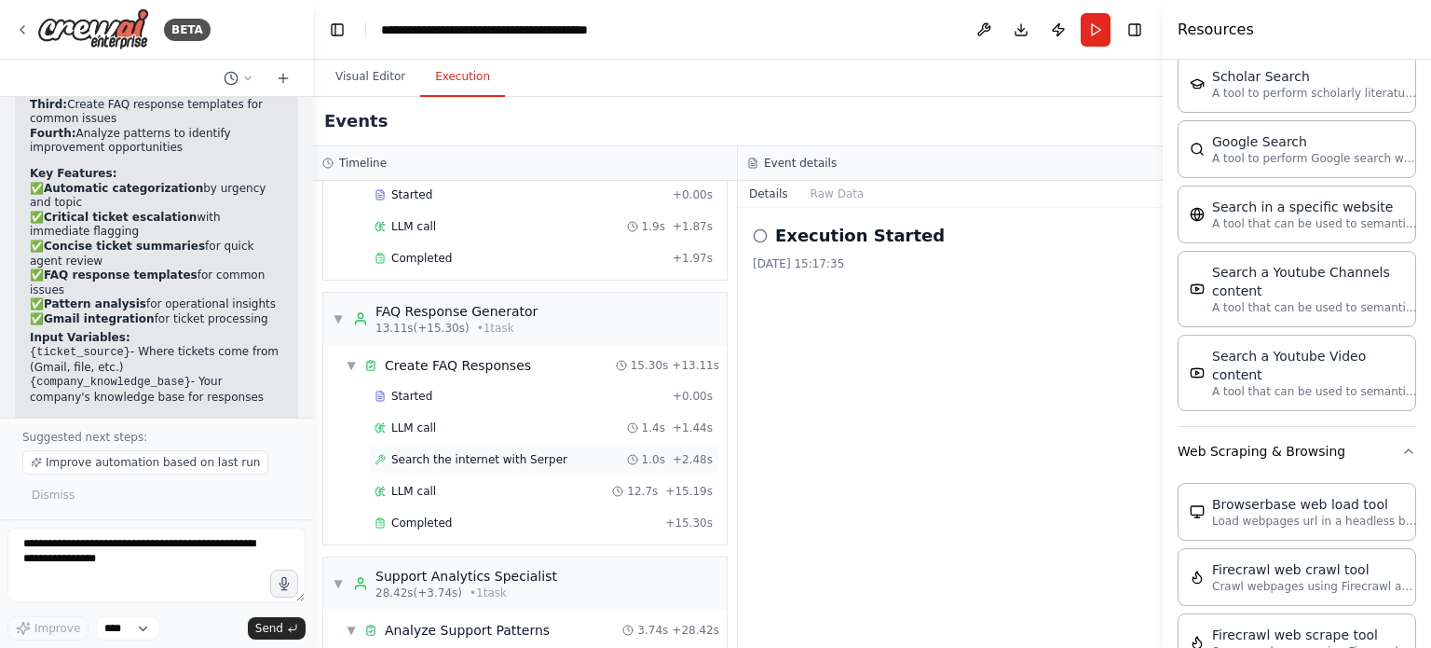
scroll to position [373, 0]
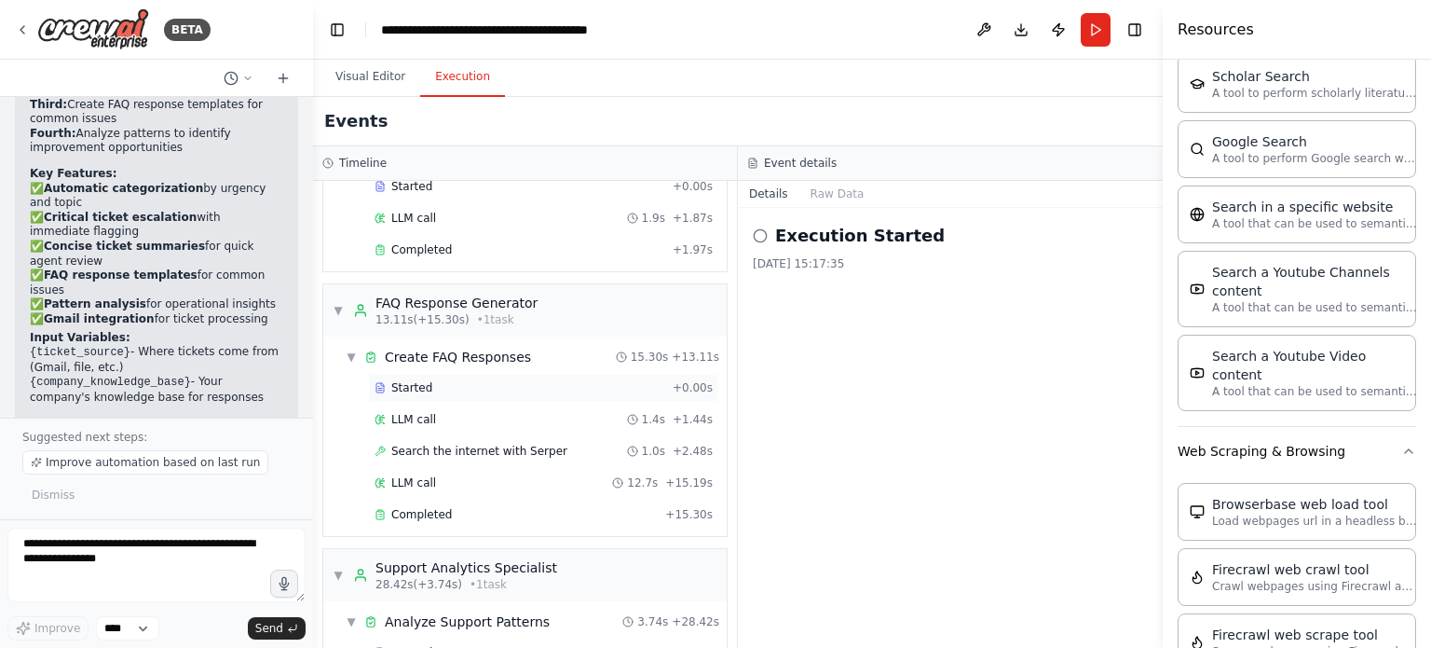
click at [407, 381] on span "Started" at bounding box center [411, 387] width 41 height 15
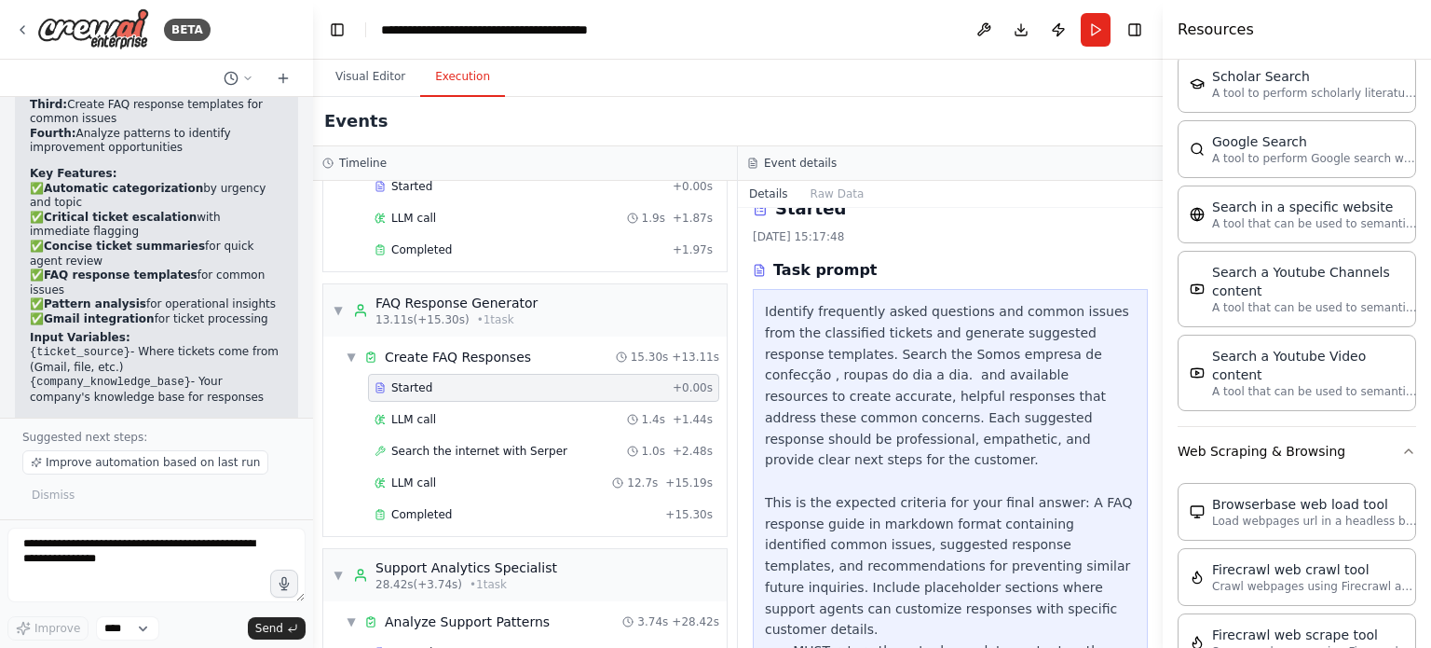
scroll to position [60, 0]
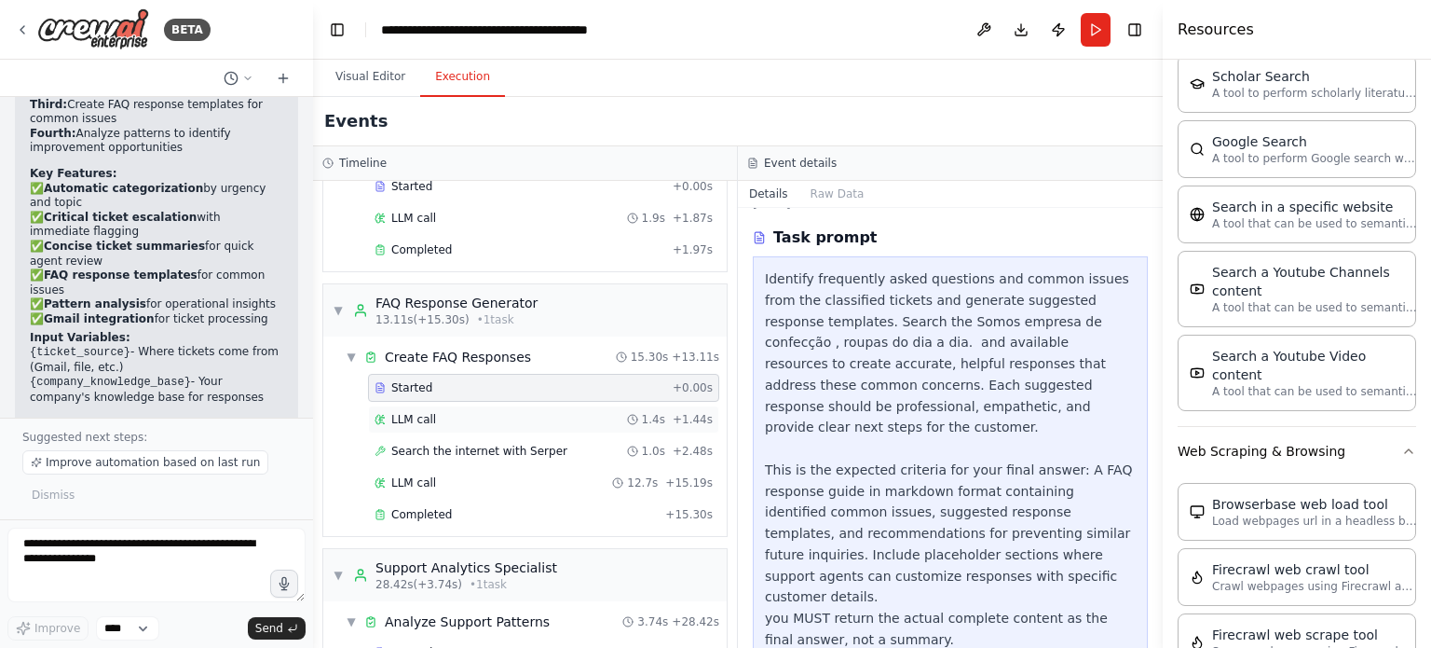
click at [438, 419] on div "LLM call 1.4s + 1.44s" at bounding box center [544, 419] width 338 height 15
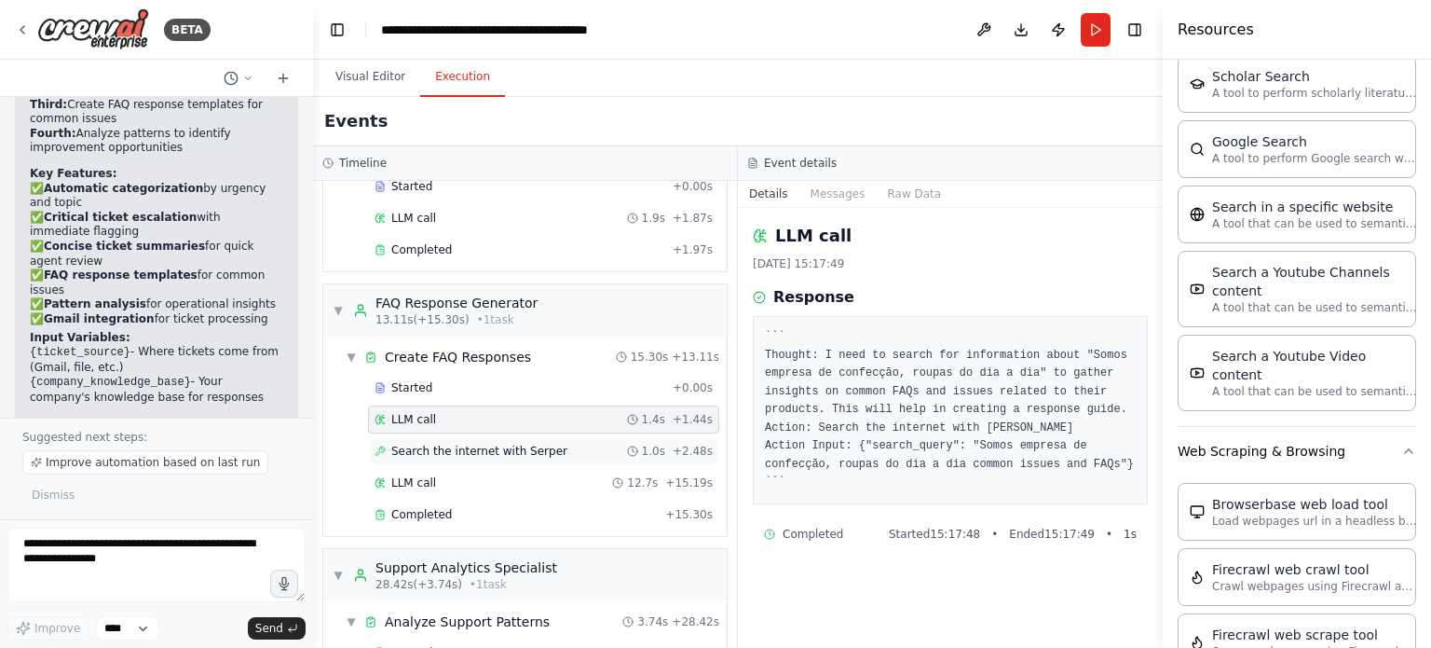
click at [462, 446] on span "Search the internet with Serper" at bounding box center [479, 450] width 176 height 15
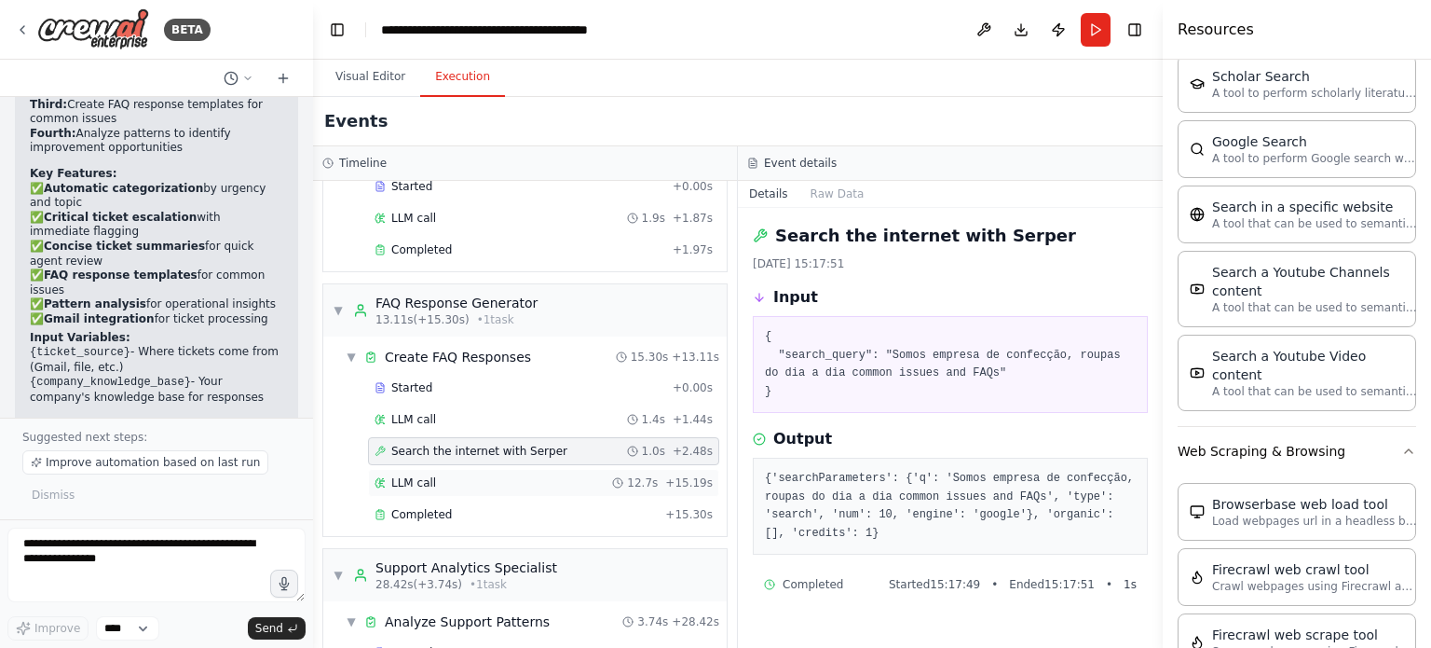
click at [508, 480] on div "LLM call 12.7s + 15.19s" at bounding box center [544, 482] width 338 height 15
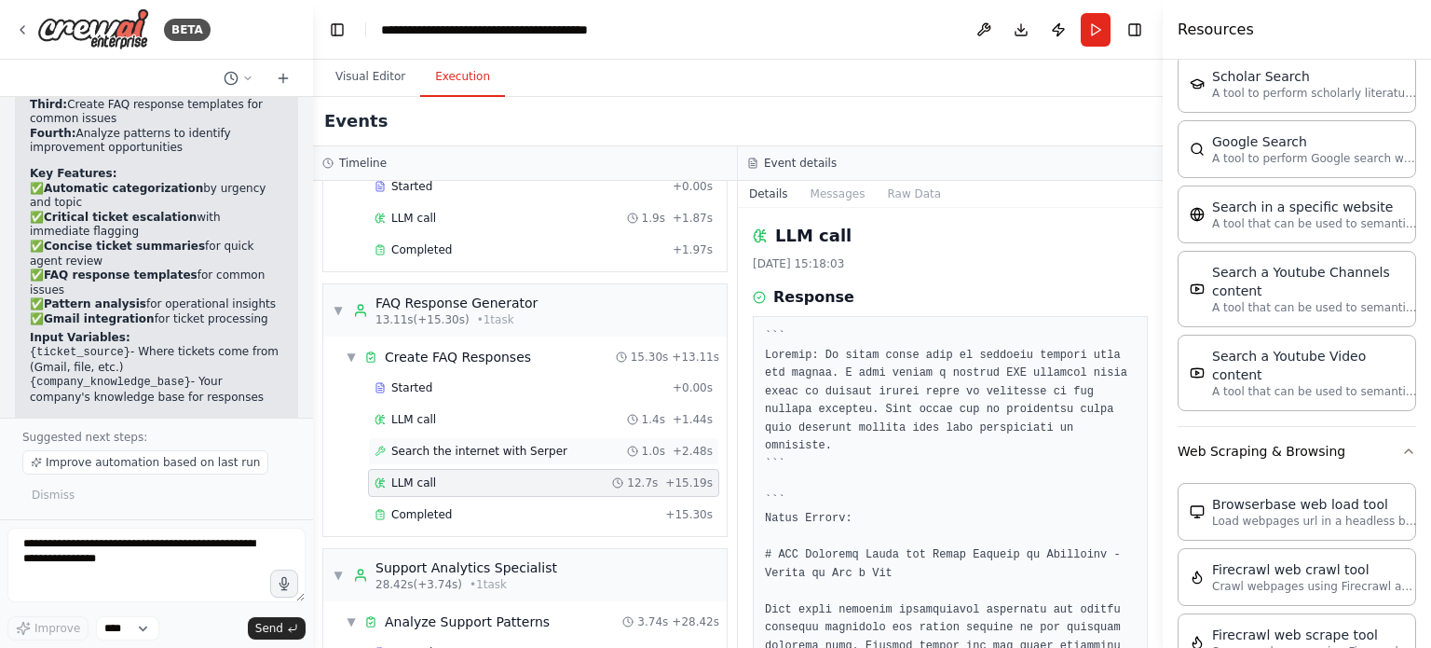
scroll to position [466, 0]
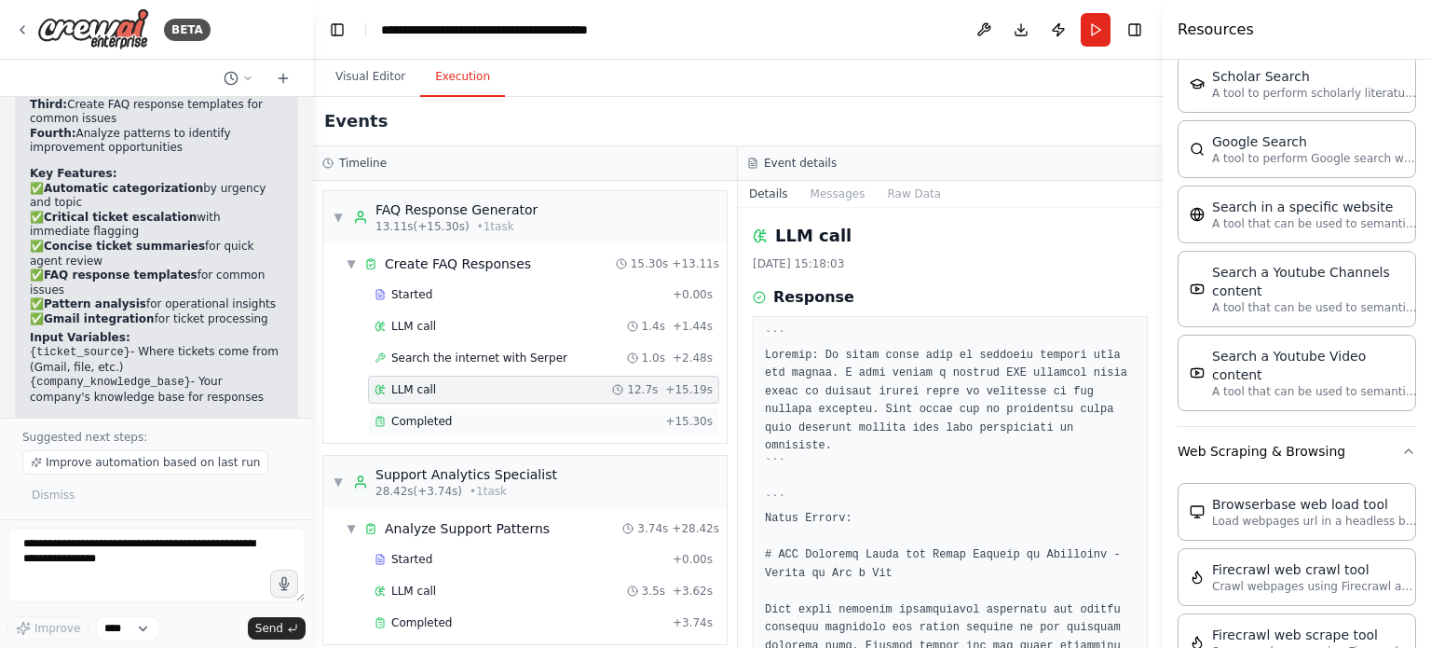
click at [507, 423] on div "Completed + 15.30s" at bounding box center [543, 421] width 351 height 28
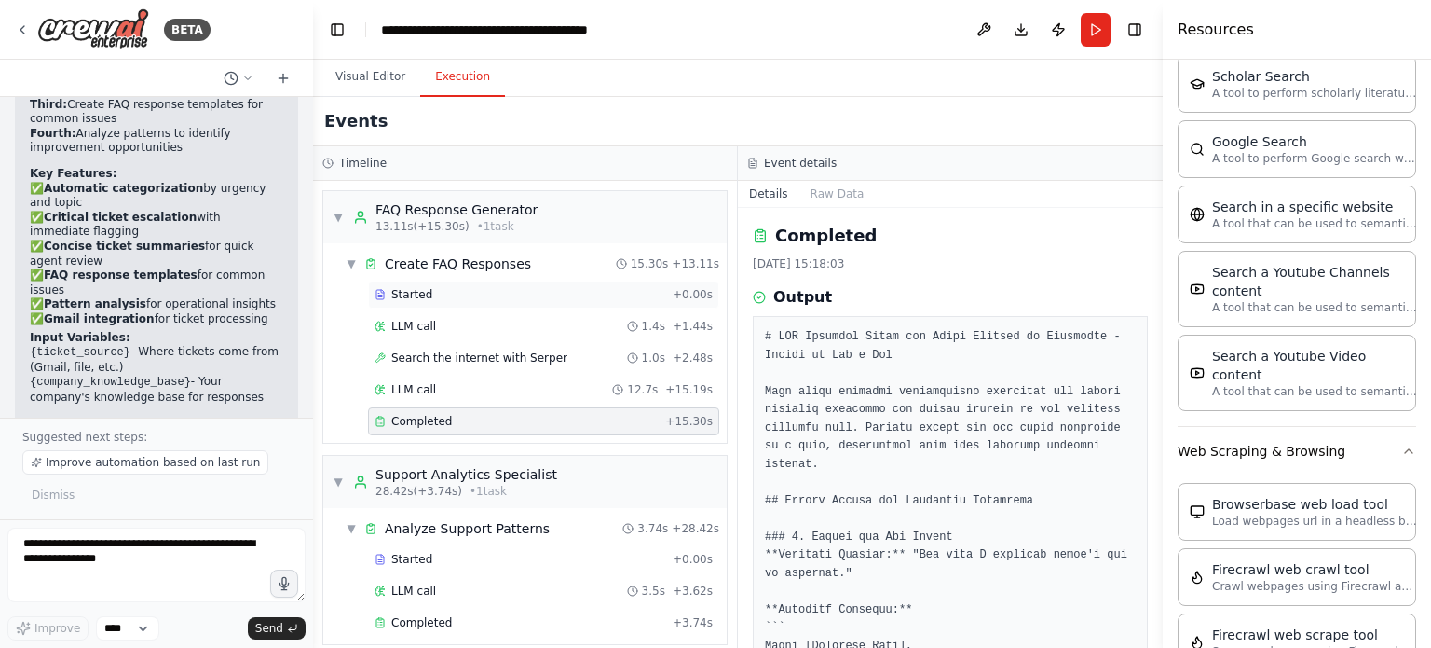
click at [470, 287] on div "Started" at bounding box center [520, 294] width 291 height 15
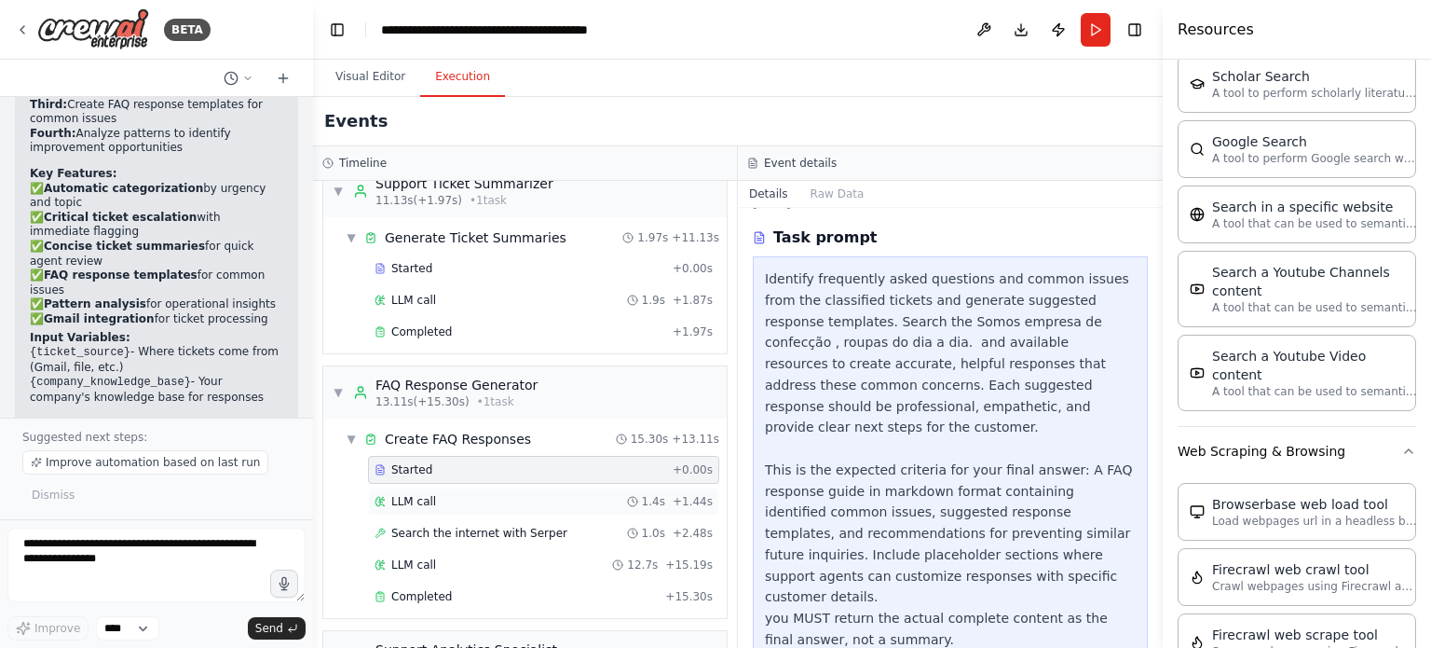
scroll to position [280, 0]
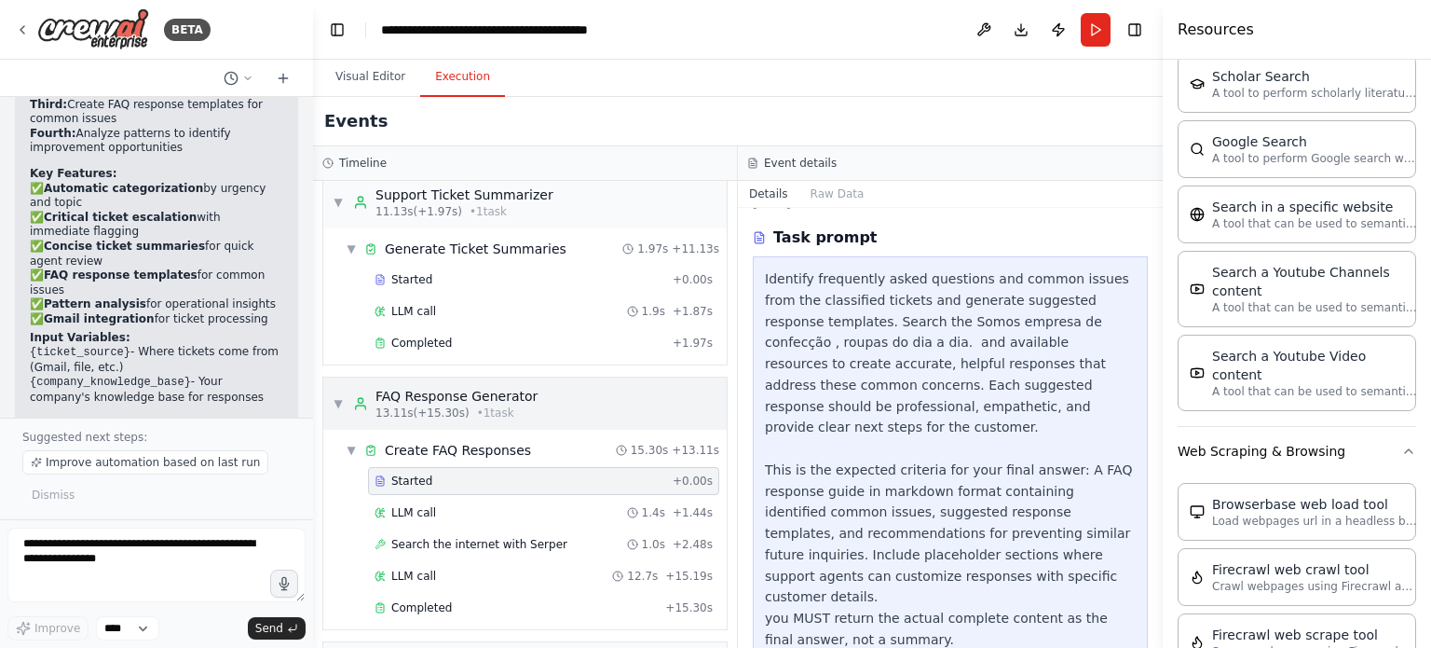
click at [334, 396] on span "▼" at bounding box center [338, 403] width 11 height 15
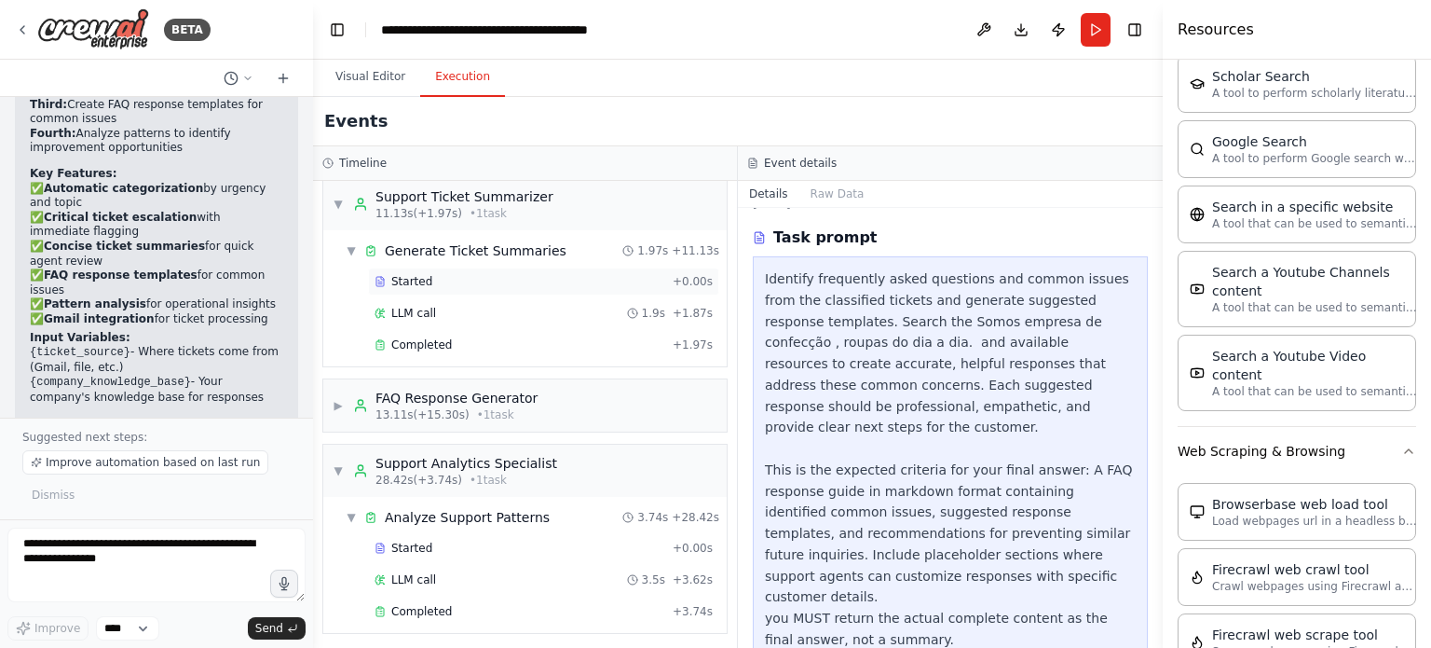
click at [402, 279] on span "Started" at bounding box center [411, 281] width 41 height 15
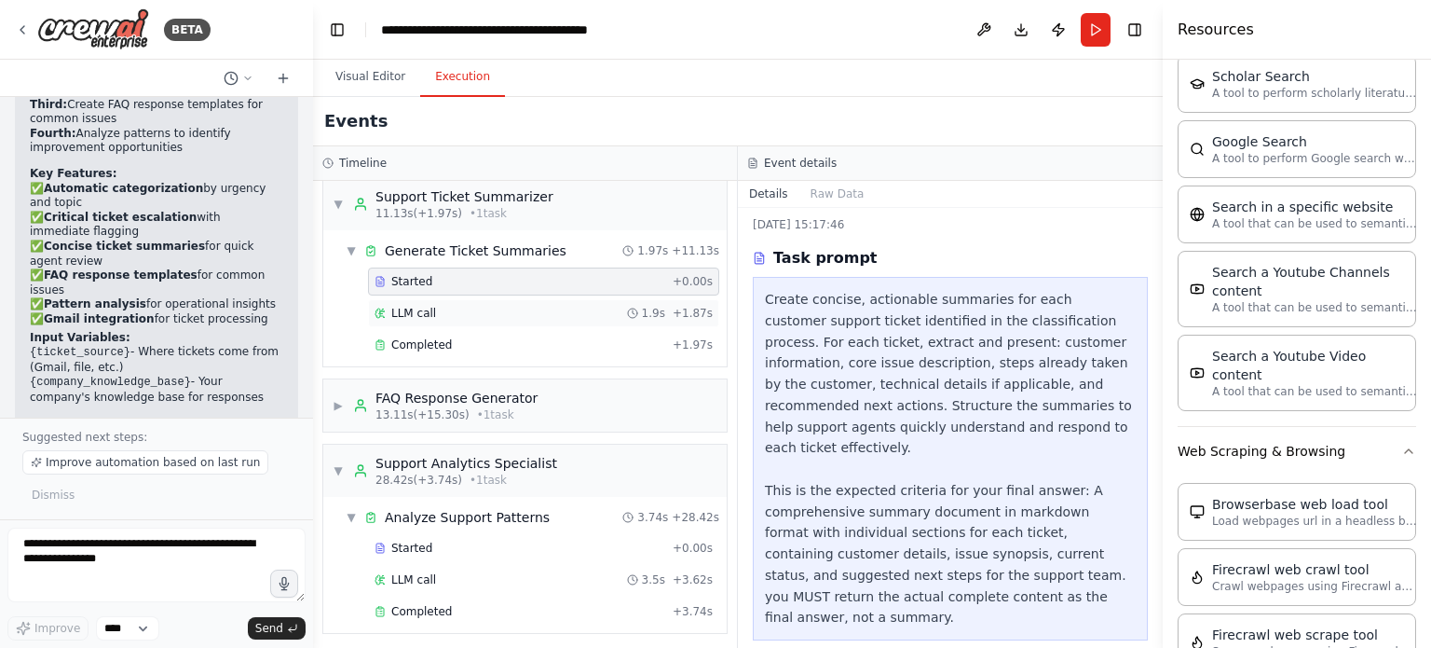
click at [416, 299] on div "LLM call 1.9s + 1.87s" at bounding box center [543, 313] width 351 height 28
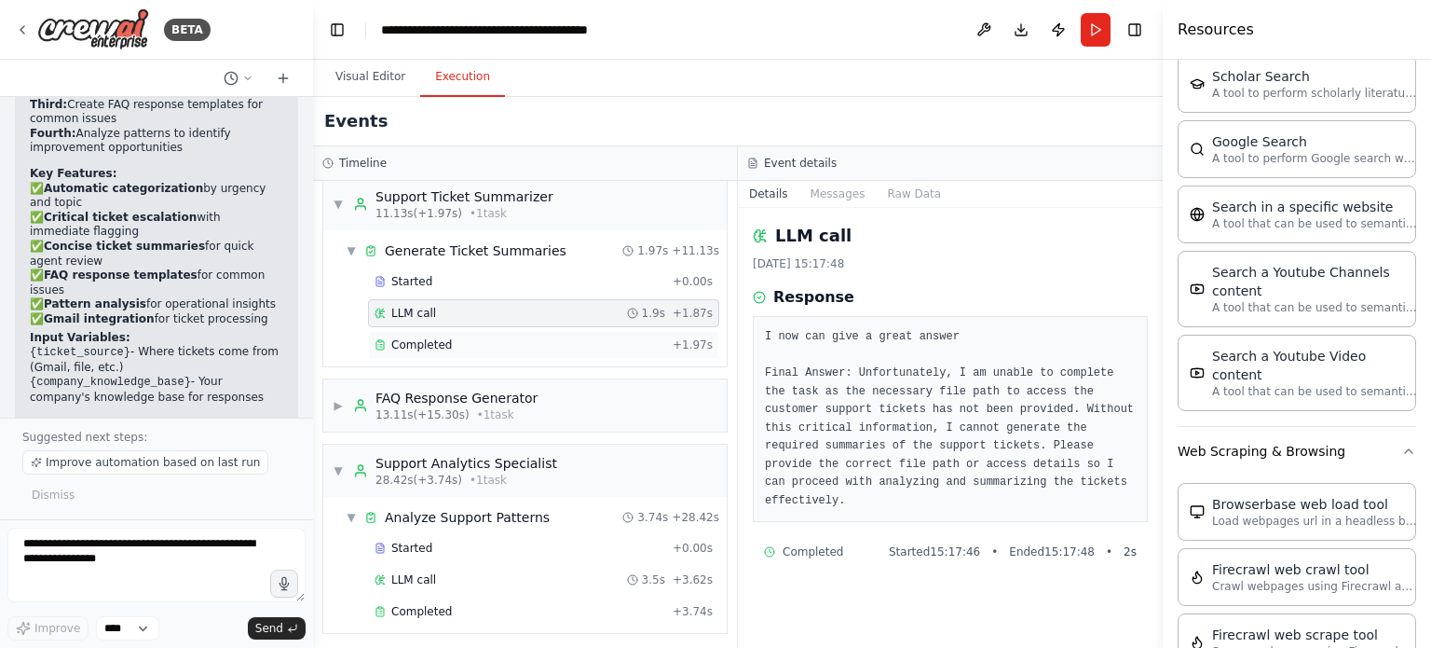
click at [389, 342] on div "Completed" at bounding box center [520, 344] width 291 height 15
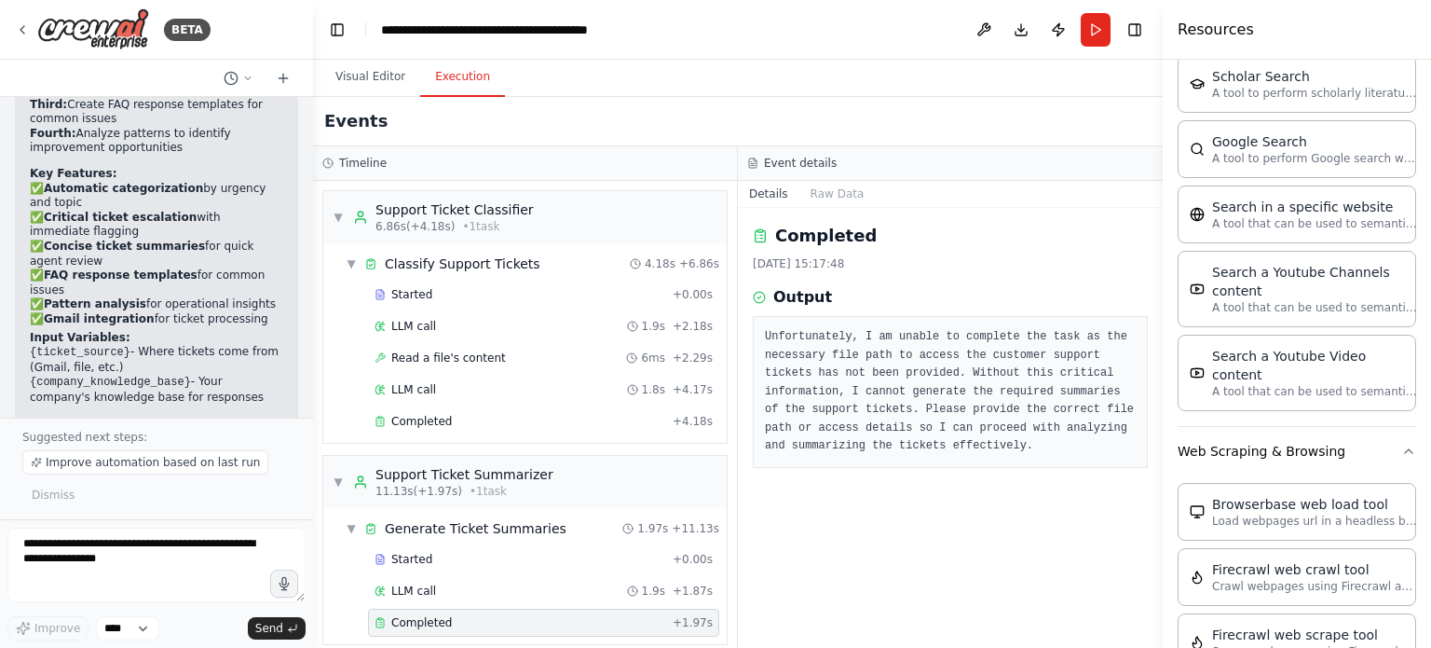
scroll to position [278, 0]
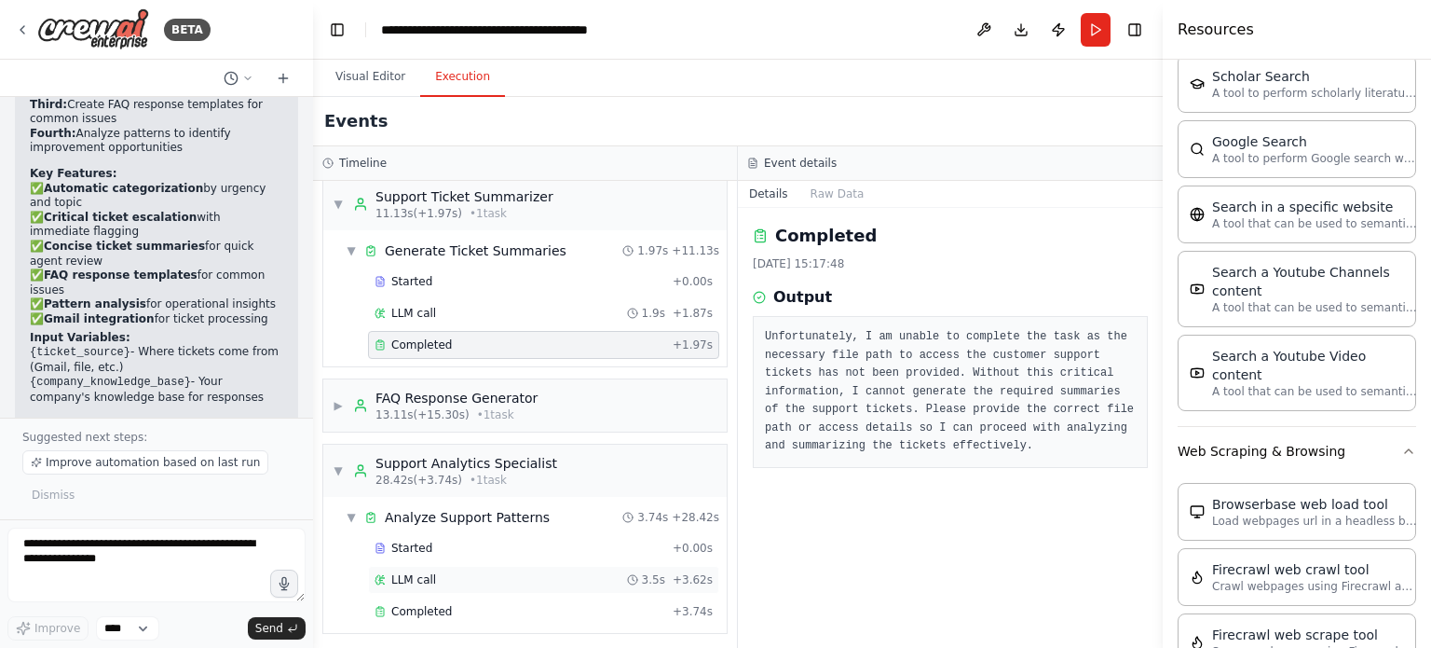
click at [407, 577] on span "LLM call" at bounding box center [413, 579] width 45 height 15
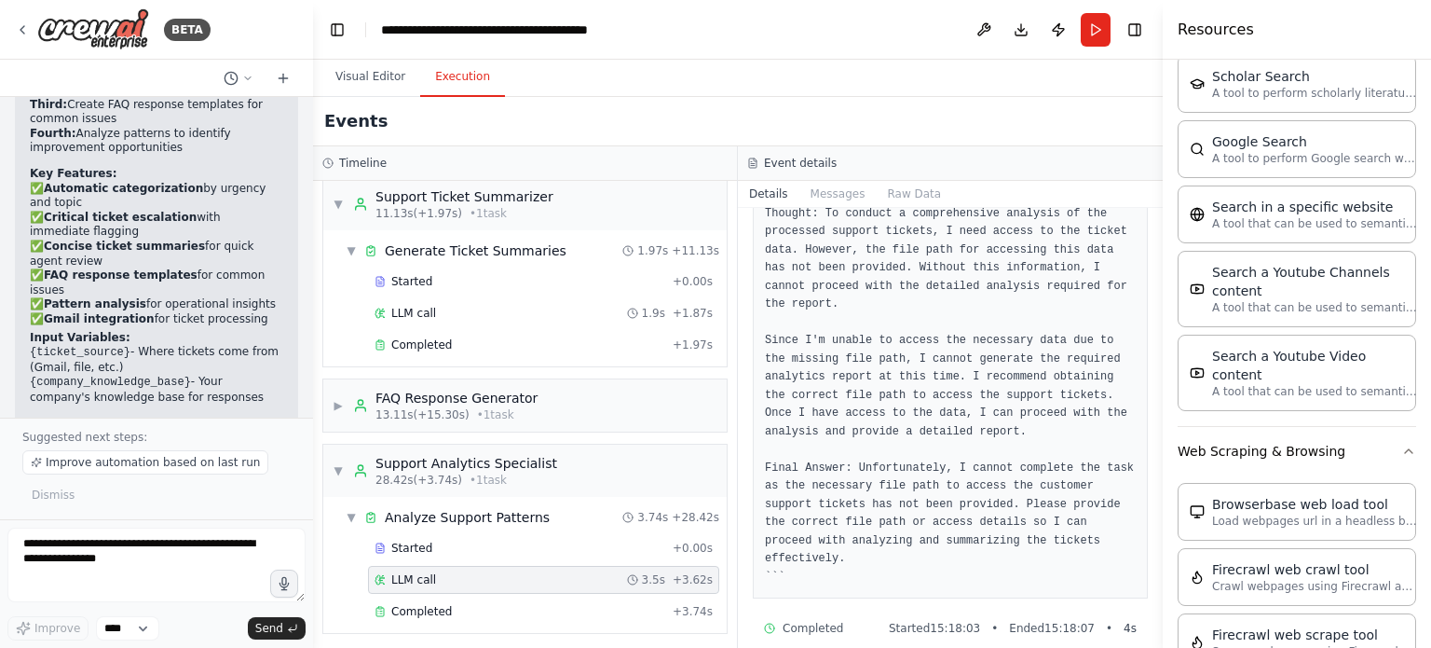
scroll to position [143, 0]
click at [458, 607] on div "Completed" at bounding box center [520, 611] width 291 height 15
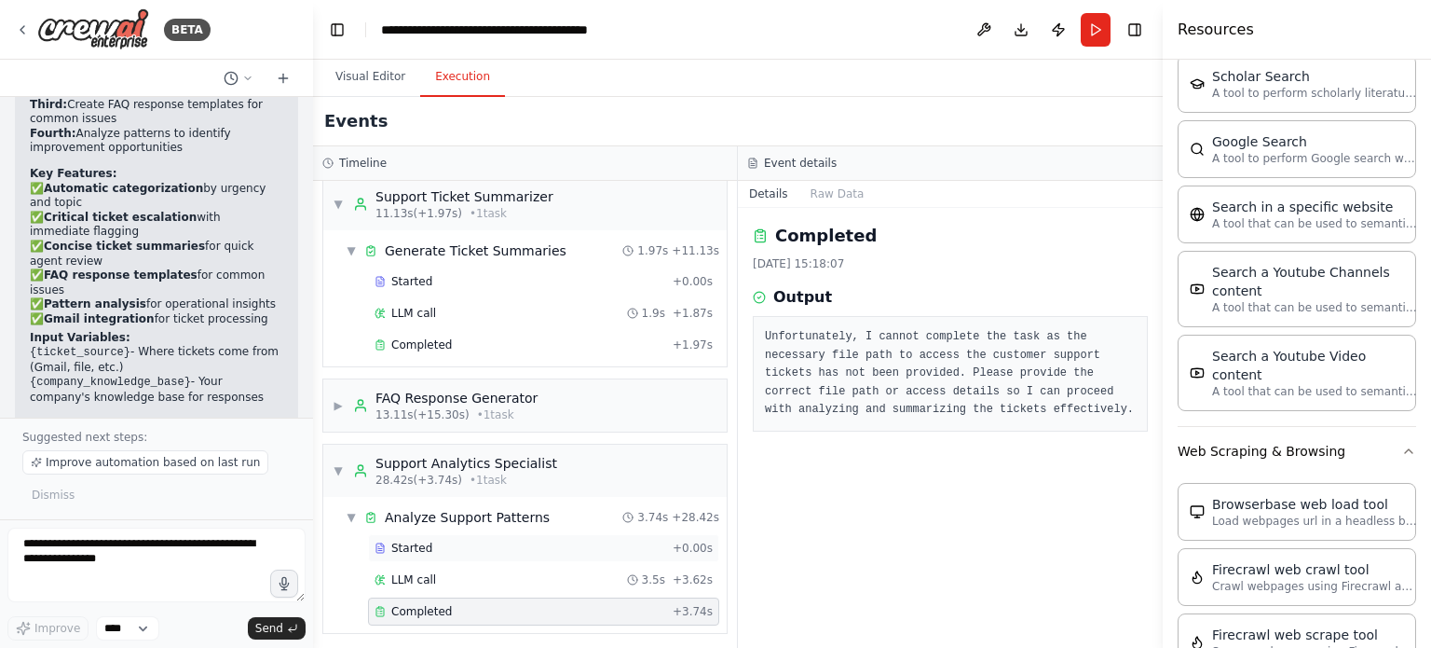
click at [416, 540] on span "Started" at bounding box center [411, 547] width 41 height 15
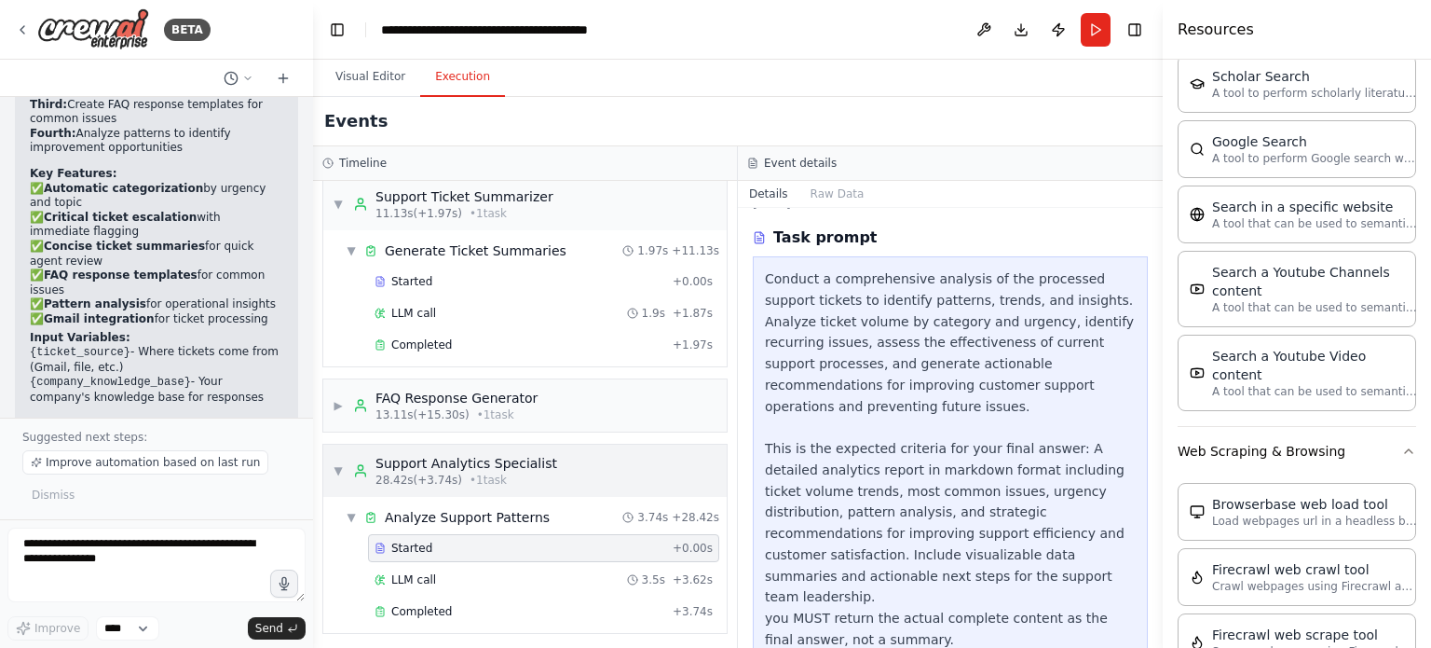
scroll to position [60, 0]
click at [407, 574] on span "LLM call" at bounding box center [413, 579] width 45 height 15
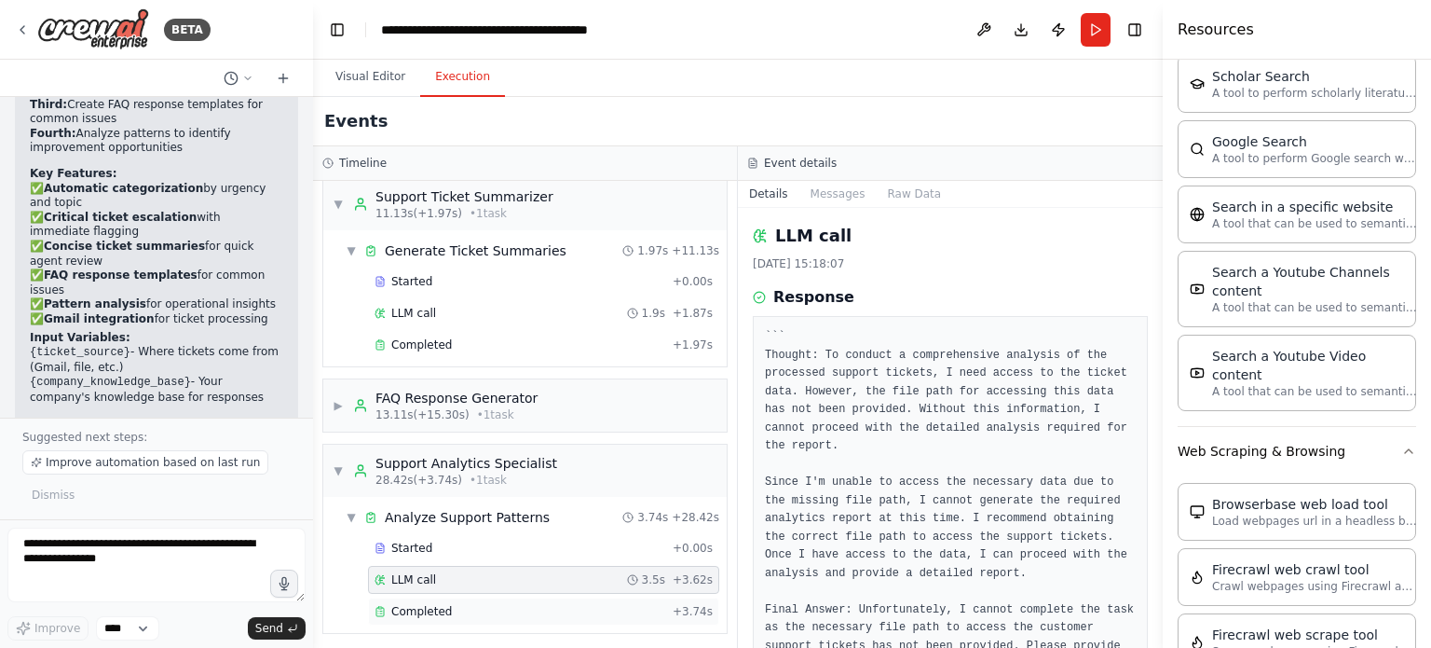
click at [421, 604] on span "Completed" at bounding box center [421, 611] width 61 height 15
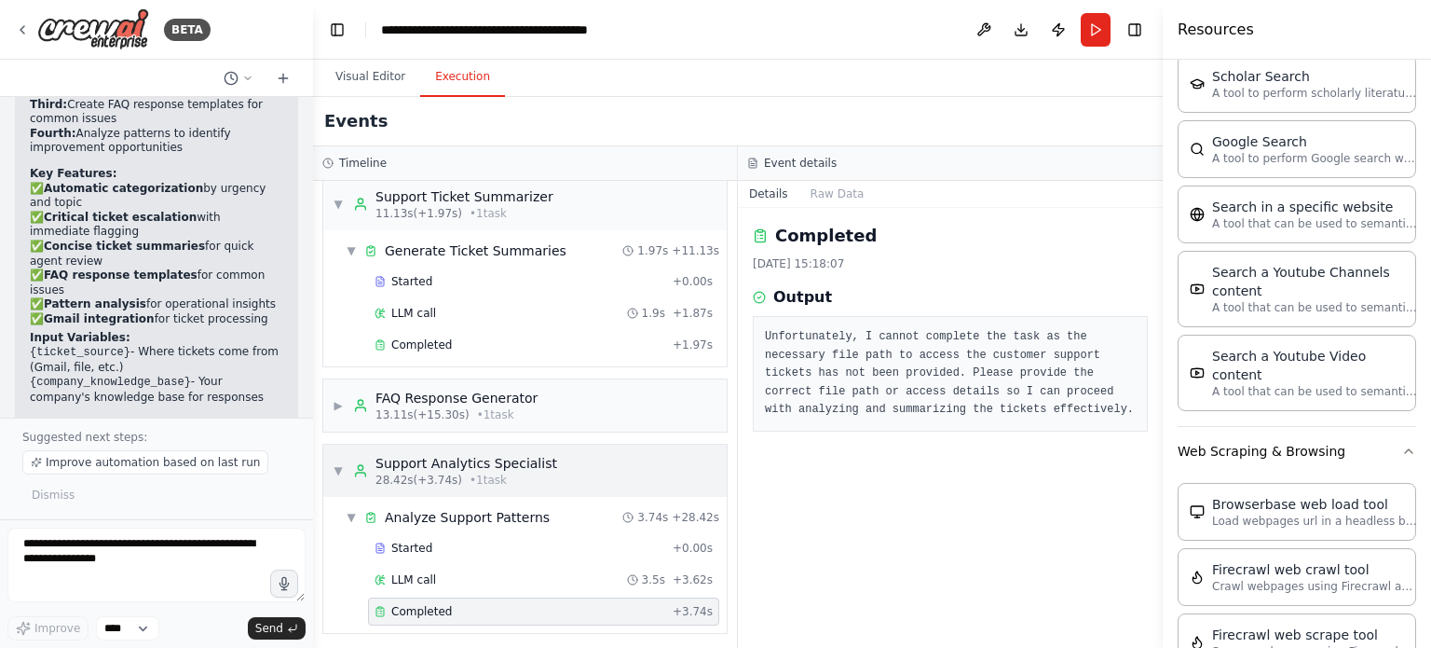
click at [445, 480] on span "28.42s (+3.74s)" at bounding box center [418, 479] width 87 height 15
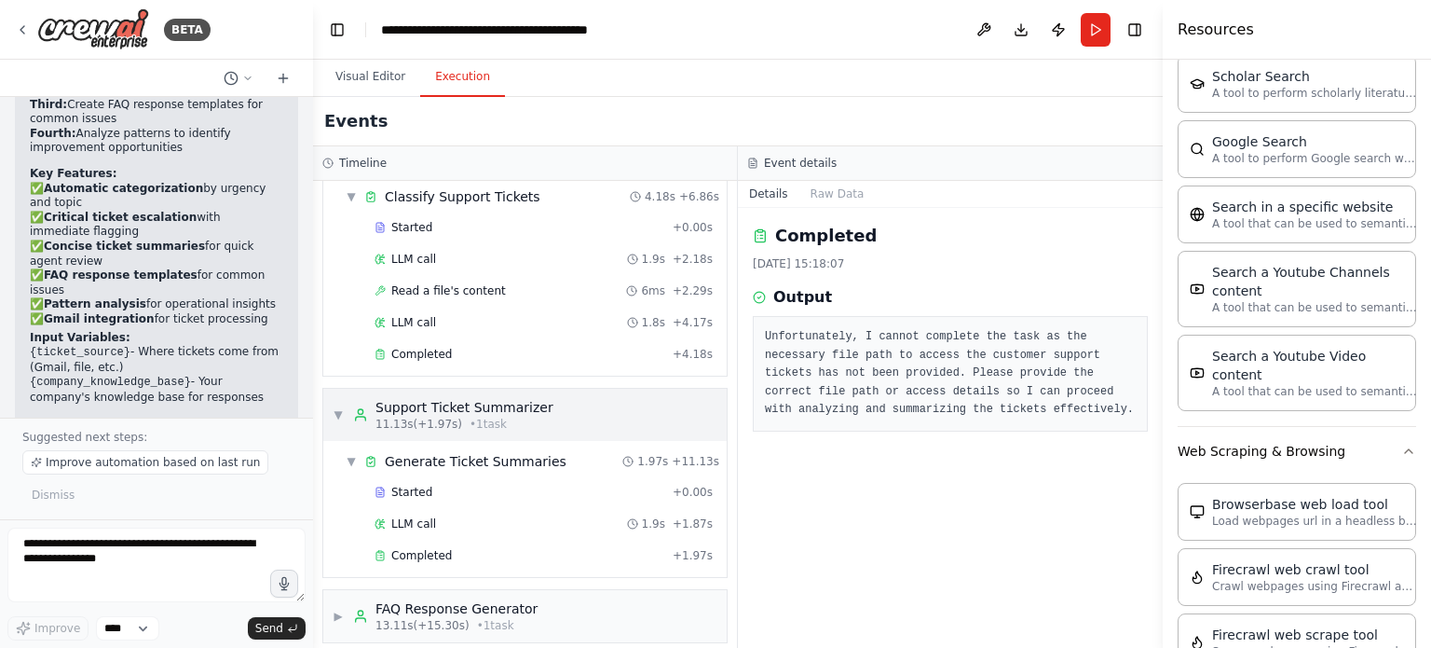
scroll to position [0, 0]
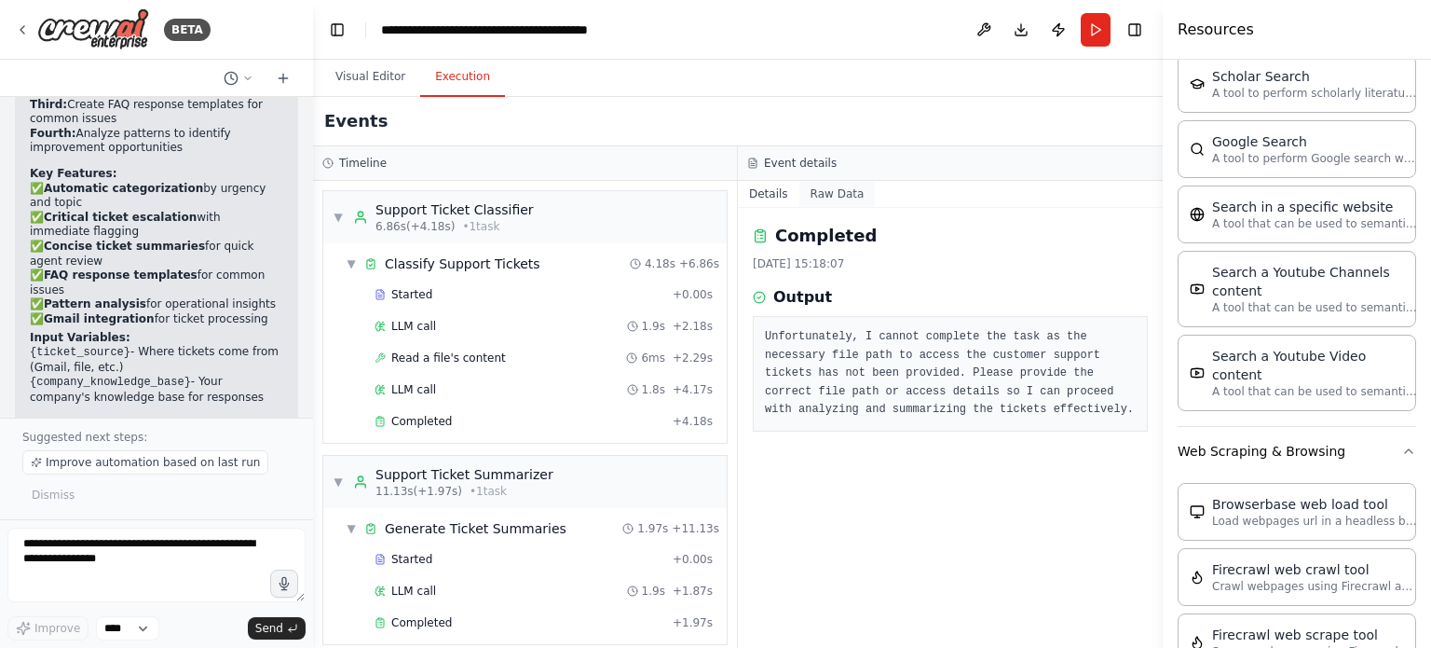
click at [838, 202] on button "Raw Data" at bounding box center [837, 194] width 76 height 26
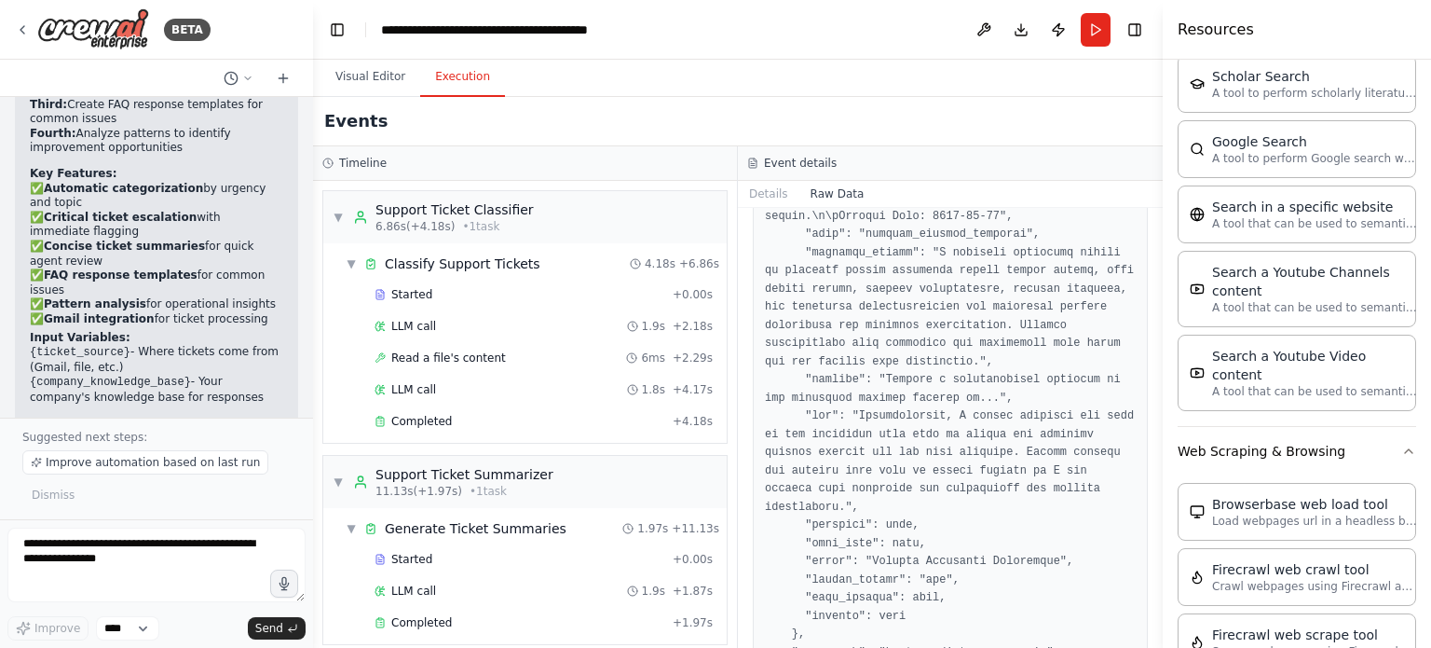
scroll to position [1467, 0]
